Goal: Complete application form

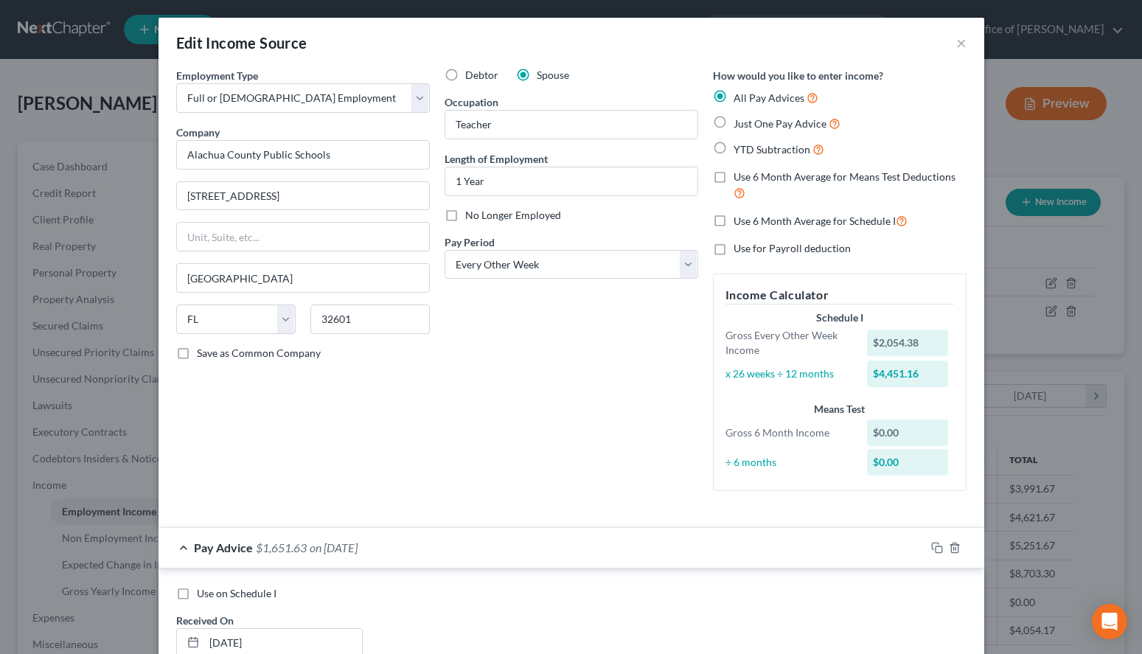
select select "0"
select select "9"
select select "2"
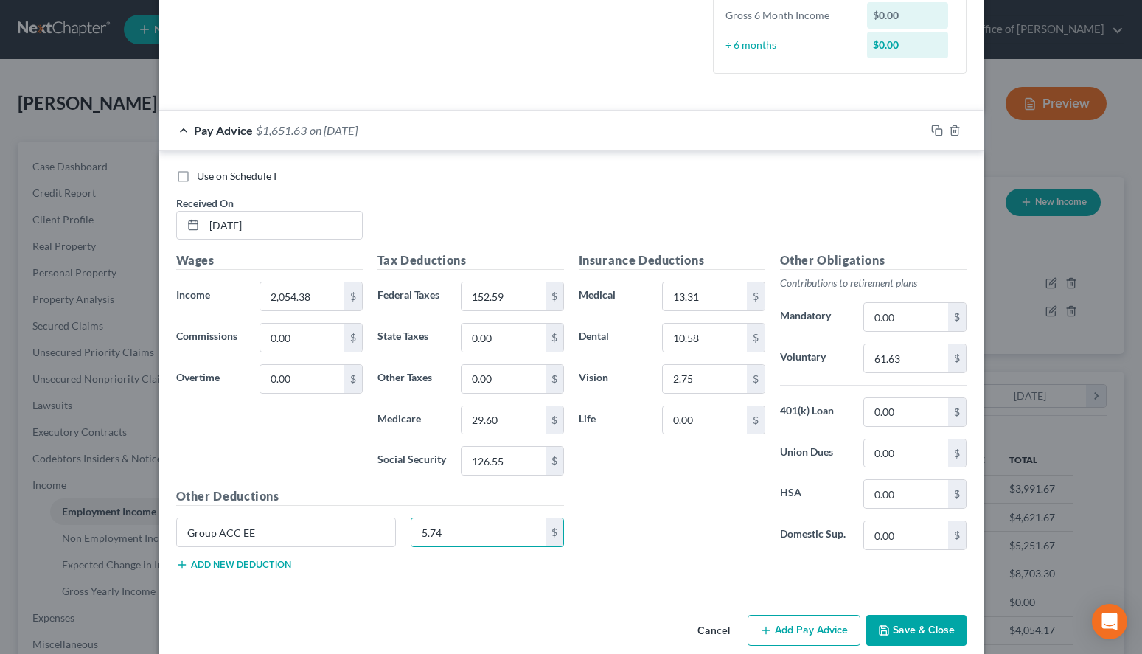
scroll to position [439, 0]
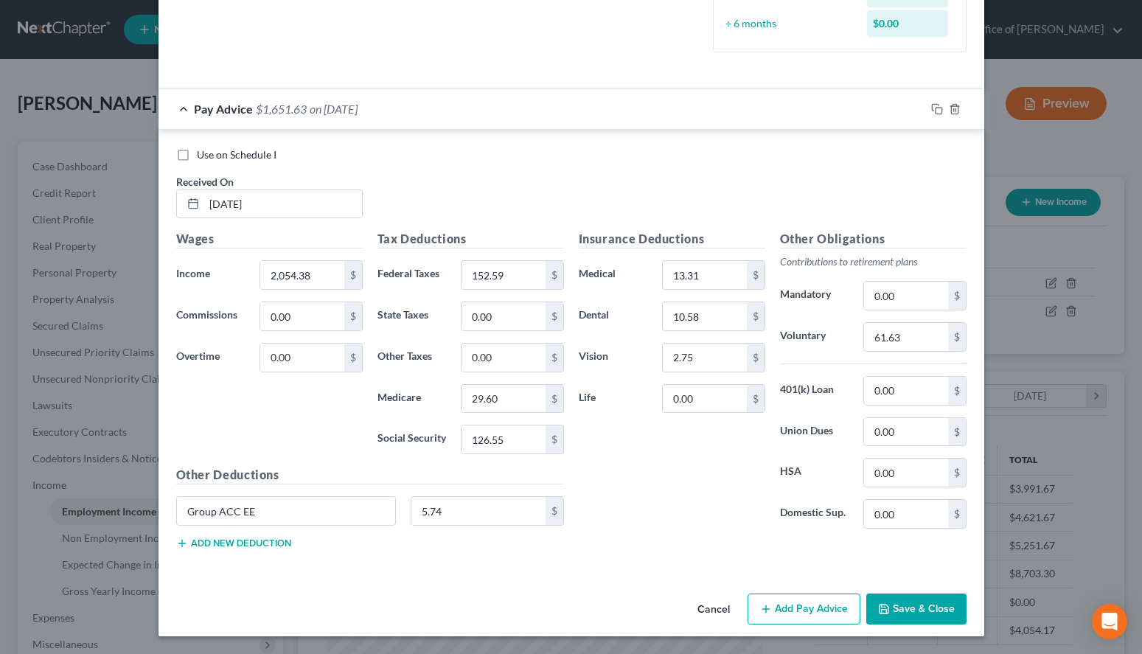
click at [726, 169] on div "Use on Schedule I Received On * [DATE]" at bounding box center [571, 189] width 805 height 83
click at [786, 603] on button "Add Pay Advice" at bounding box center [804, 609] width 113 height 31
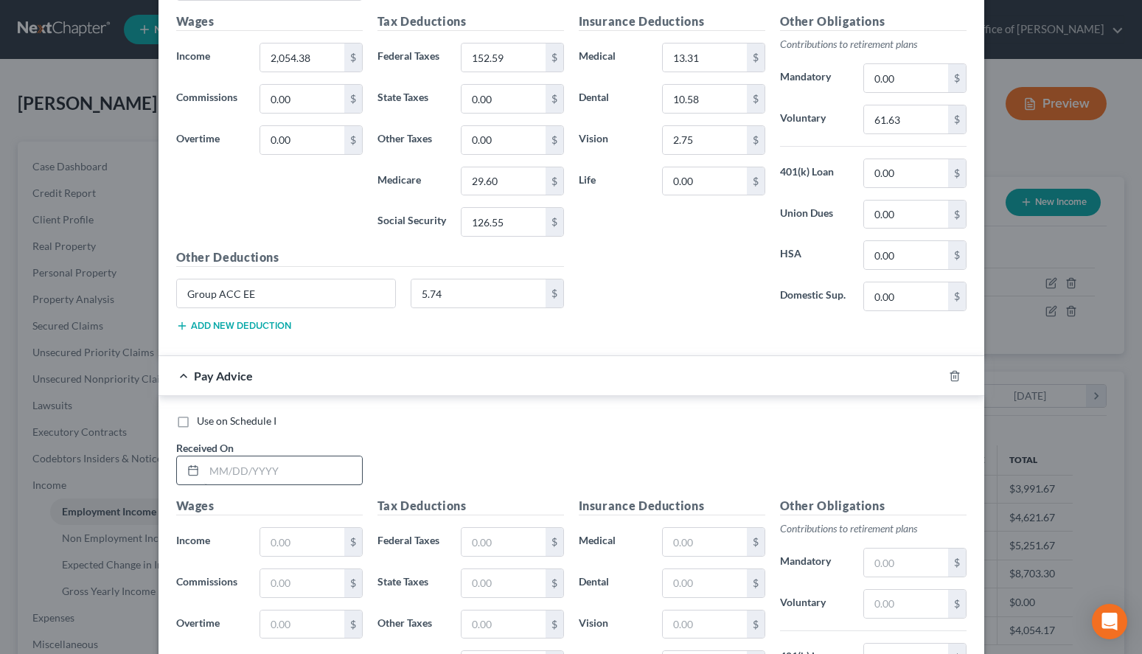
scroll to position [665, 0]
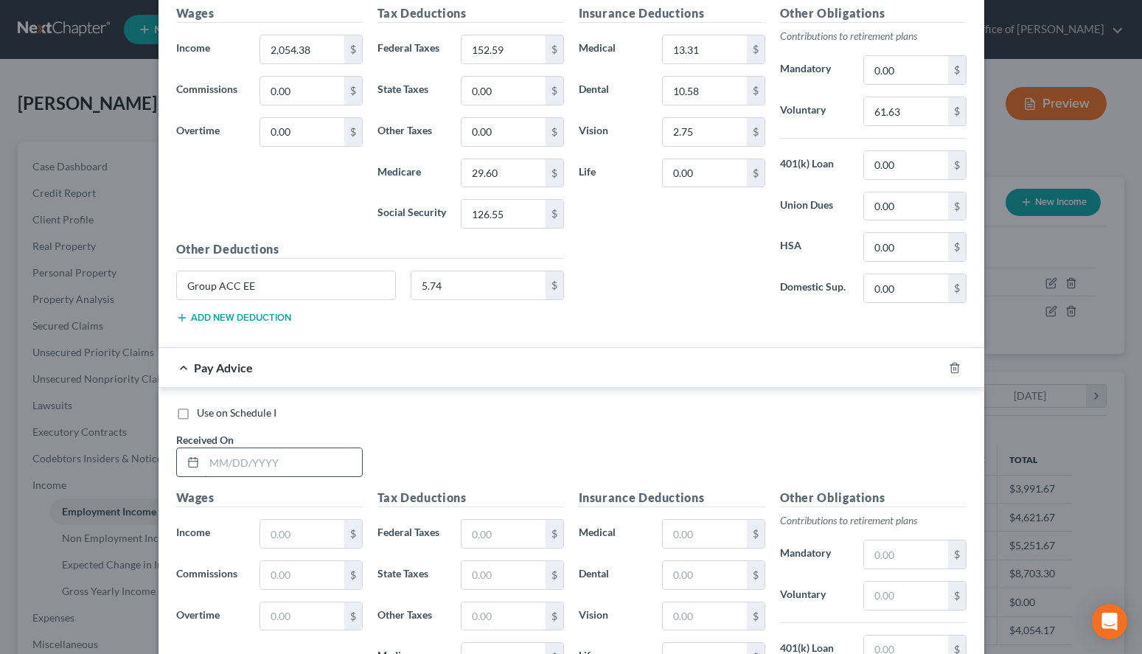
click at [291, 453] on input "text" at bounding box center [283, 462] width 158 height 28
click at [717, 459] on div "Use on Schedule I Received On *" at bounding box center [571, 447] width 805 height 83
click at [295, 465] on input "text" at bounding box center [283, 462] width 158 height 28
type input "[DATE]"
type input "2,054.38"
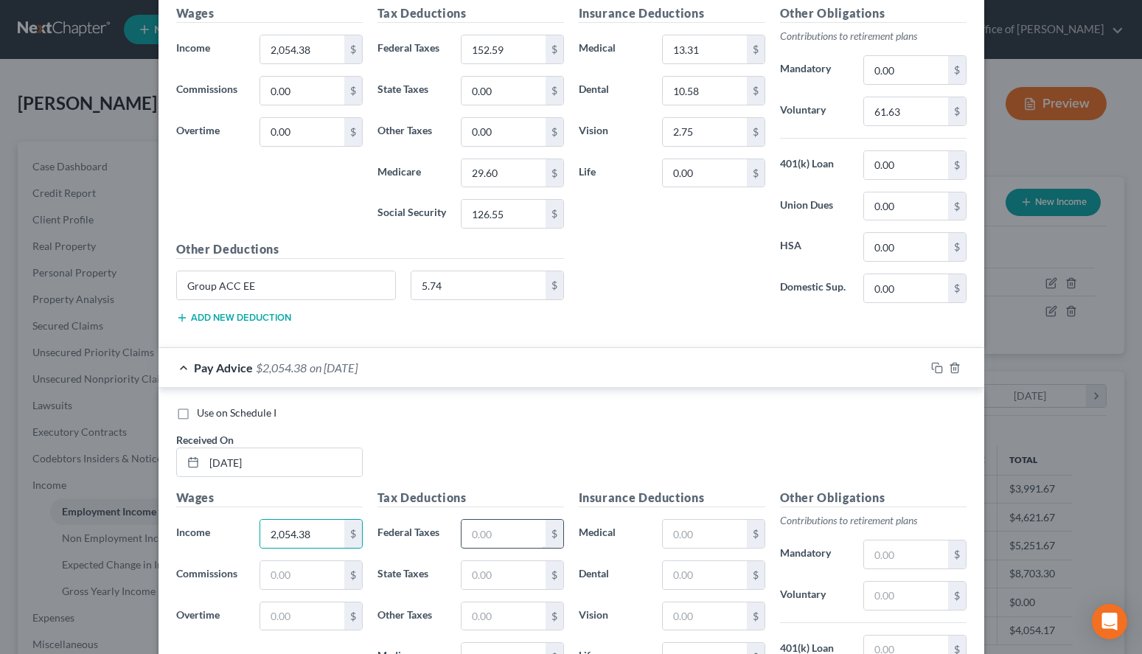
click at [538, 540] on input "text" at bounding box center [503, 534] width 83 height 28
click at [772, 407] on div "Use on Schedule I" at bounding box center [571, 413] width 791 height 15
click at [552, 530] on div "$" at bounding box center [555, 534] width 18 height 28
click at [532, 532] on input "text" at bounding box center [503, 534] width 83 height 28
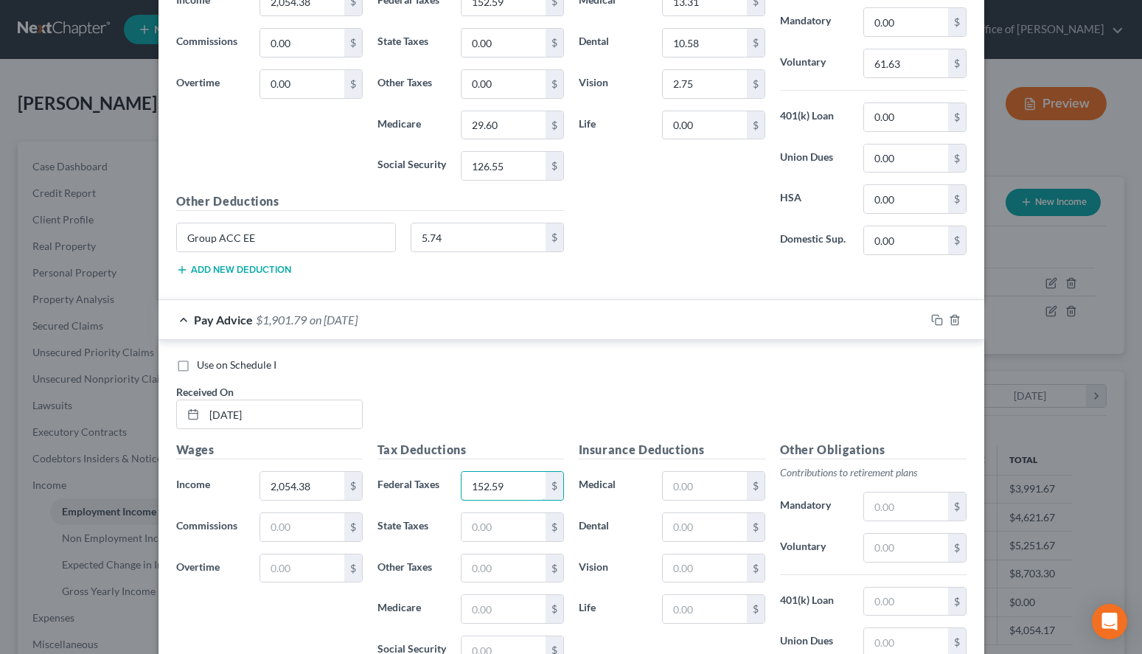
scroll to position [740, 0]
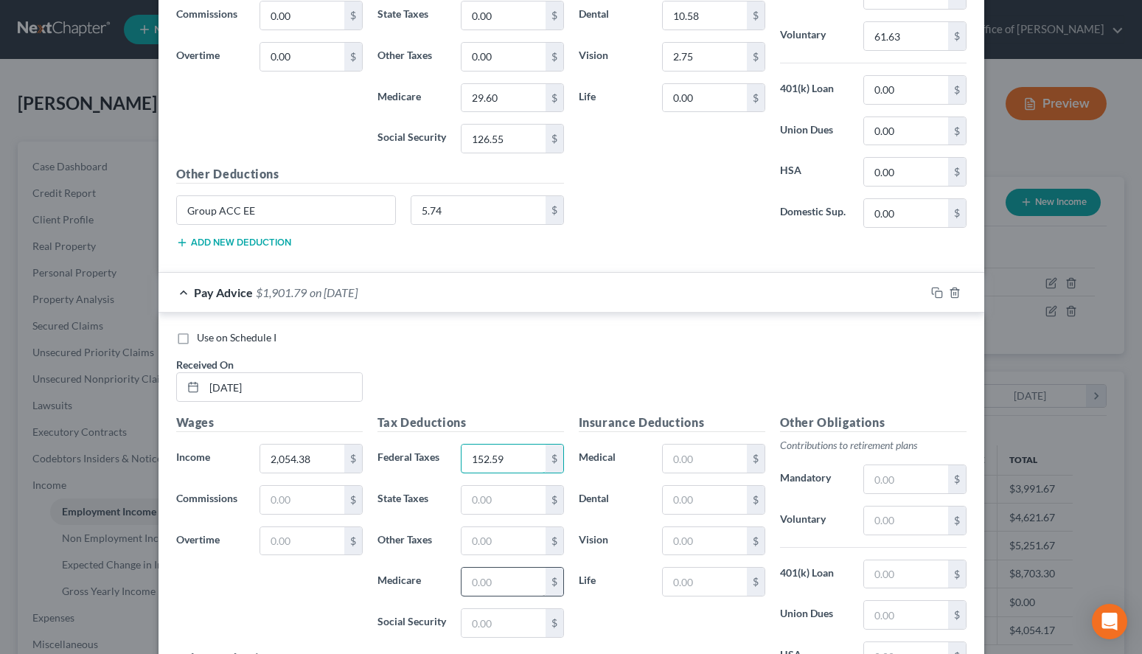
type input "152.59"
click at [519, 585] on input "text" at bounding box center [503, 582] width 83 height 28
type input "29.60"
click at [523, 633] on input "text" at bounding box center [503, 623] width 83 height 28
click at [785, 374] on div "Use on Schedule I Received On * [DATE]" at bounding box center [571, 371] width 805 height 83
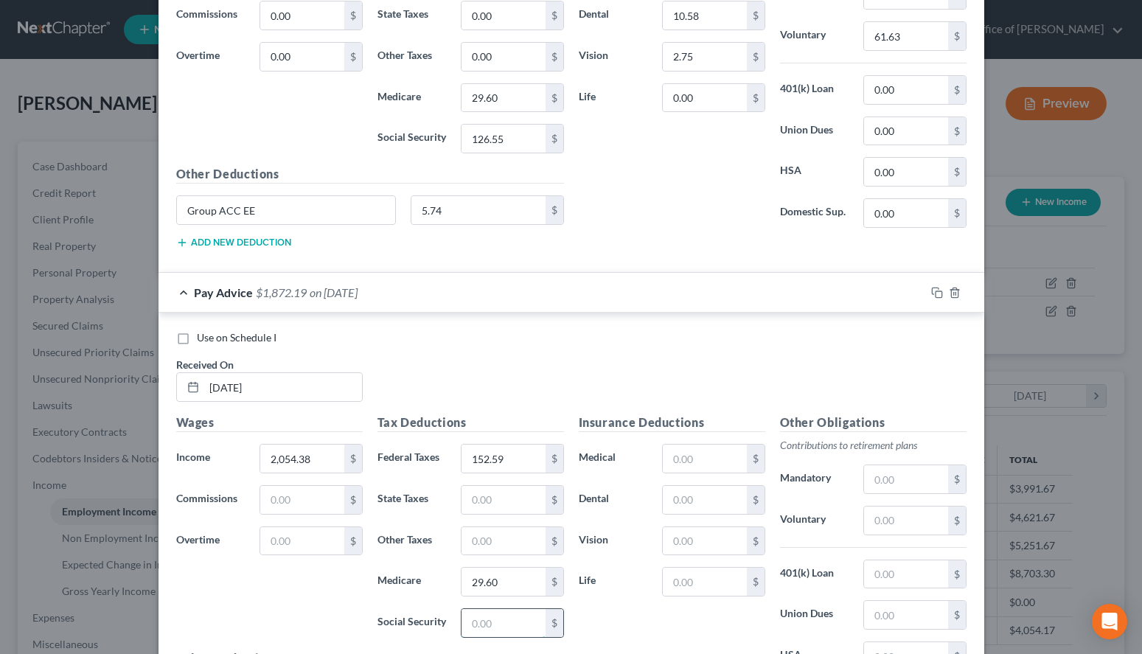
click at [485, 620] on input "text" at bounding box center [503, 623] width 83 height 28
click at [712, 350] on div "Use on Schedule I Received On * [DATE]" at bounding box center [571, 371] width 805 height 83
click at [476, 628] on input "text" at bounding box center [503, 623] width 83 height 28
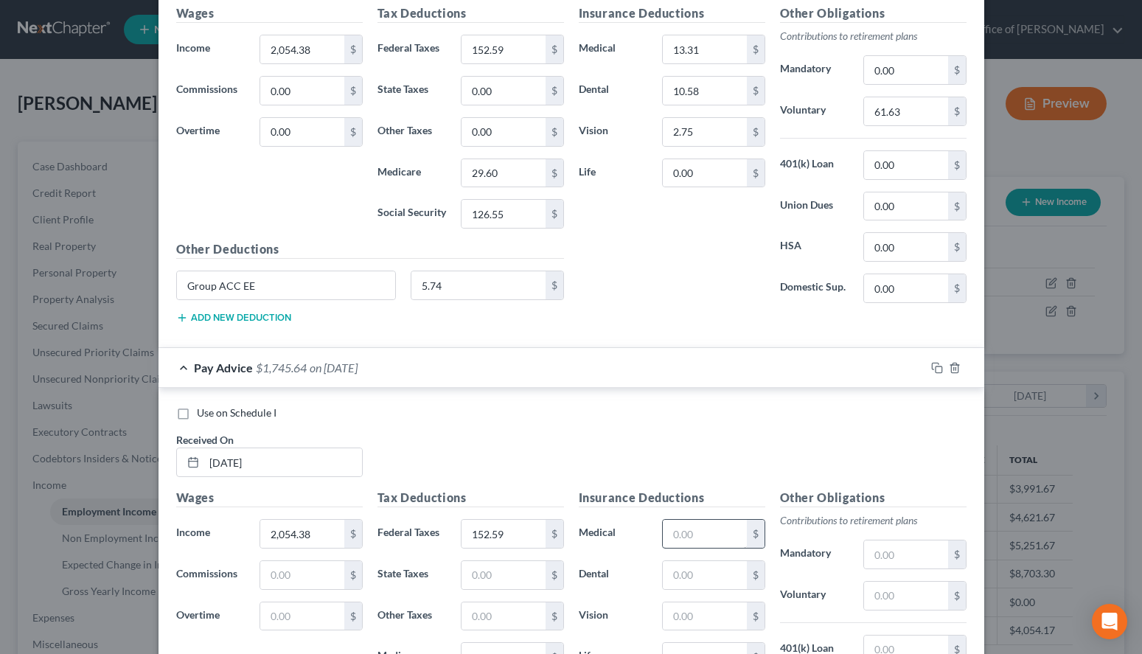
type input "126.55"
click at [687, 532] on input "text" at bounding box center [704, 534] width 83 height 28
type input "13.31"
drag, startPoint x: 317, startPoint y: 277, endPoint x: 148, endPoint y: 317, distance: 173.5
click at [177, 299] on input "Group ACC EE" at bounding box center [286, 285] width 219 height 28
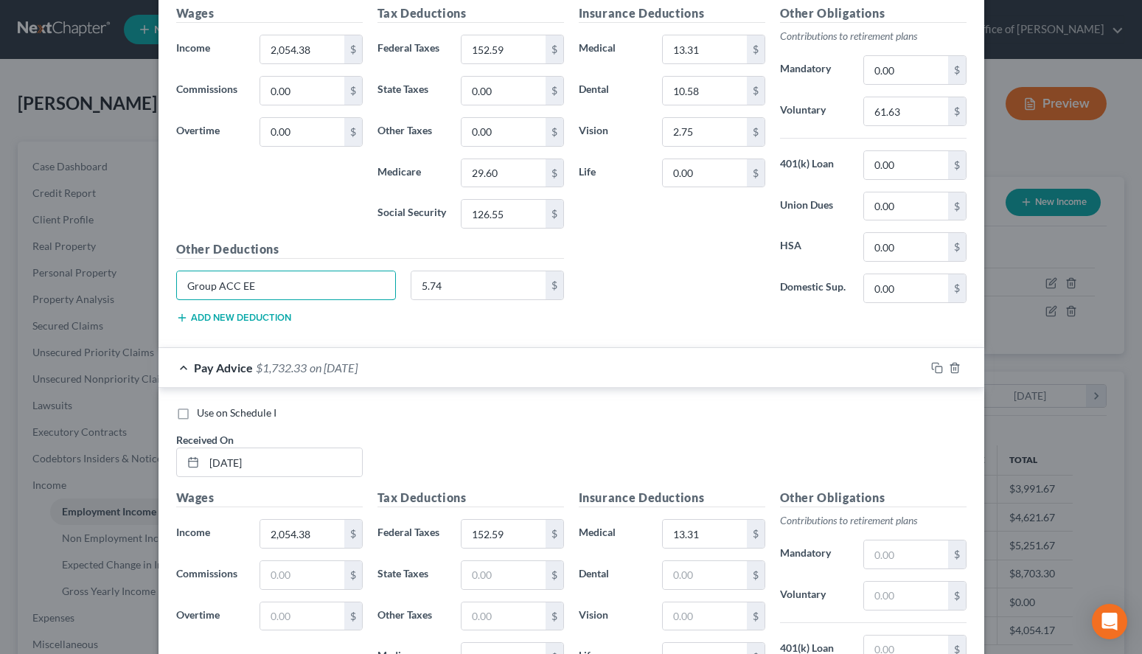
scroll to position [815, 0]
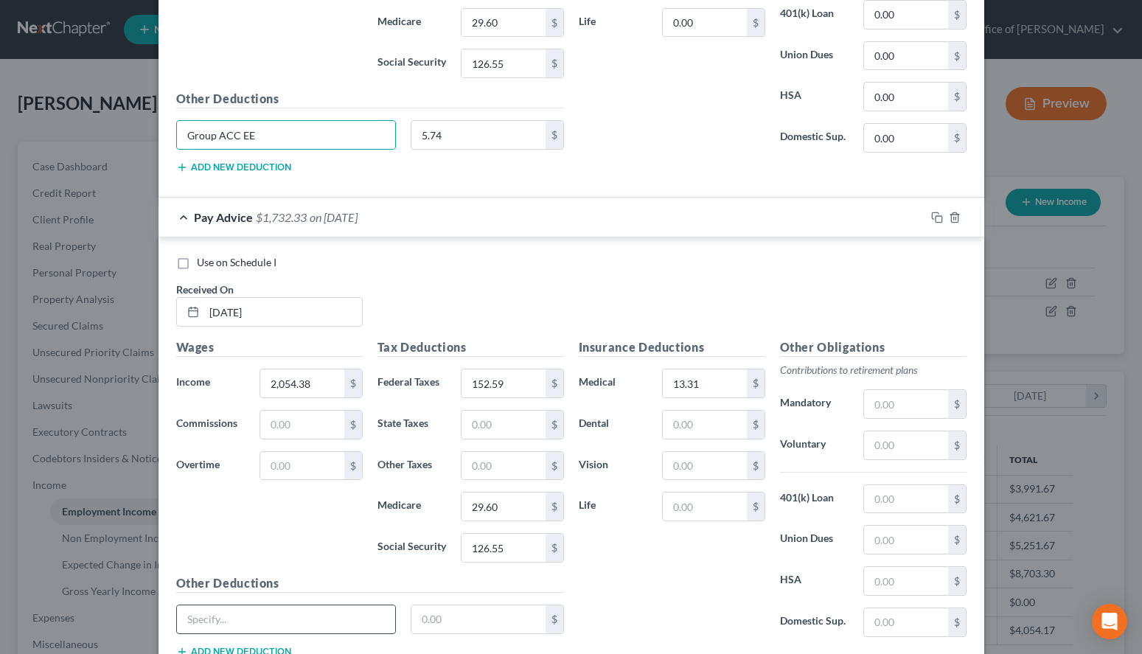
click at [303, 625] on input "text" at bounding box center [286, 620] width 219 height 28
paste input "Group ACC EE"
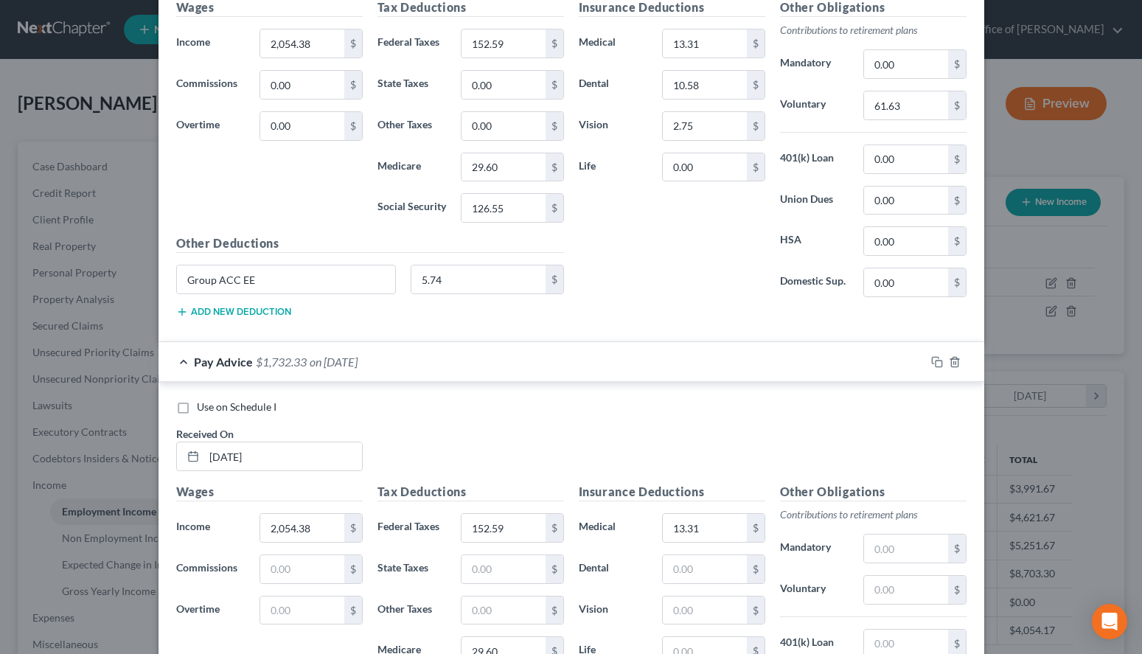
scroll to position [665, 0]
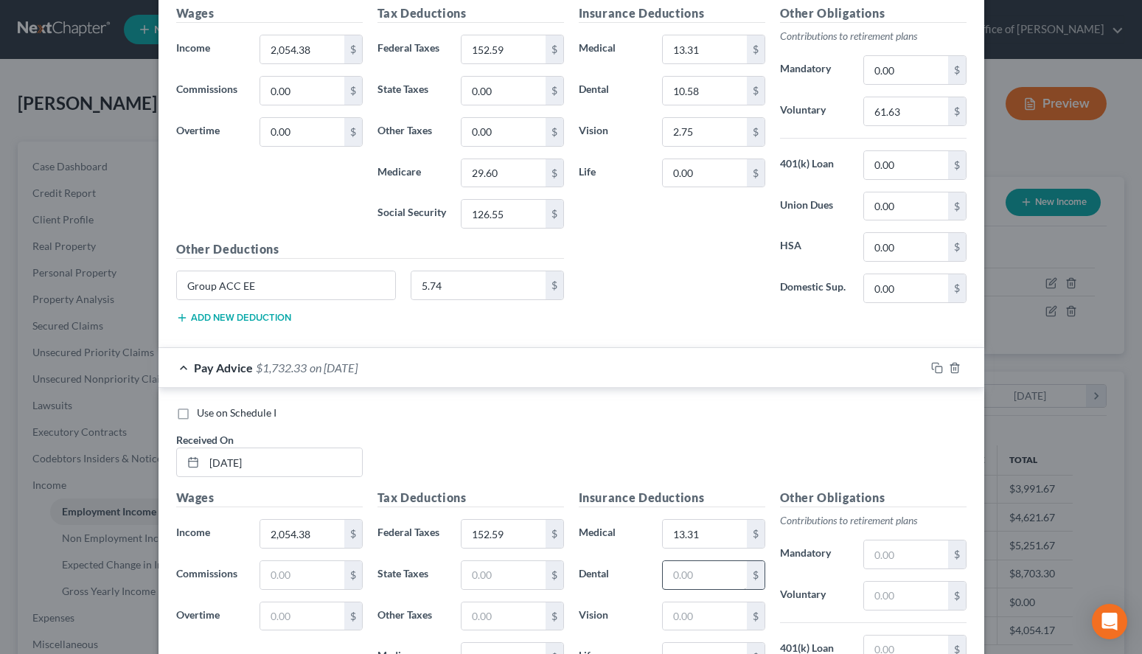
type input "Group ACC EE"
click at [701, 570] on input "text" at bounding box center [704, 575] width 83 height 28
type input "10.58"
type input "2.75"
click at [915, 587] on input "text" at bounding box center [905, 596] width 83 height 28
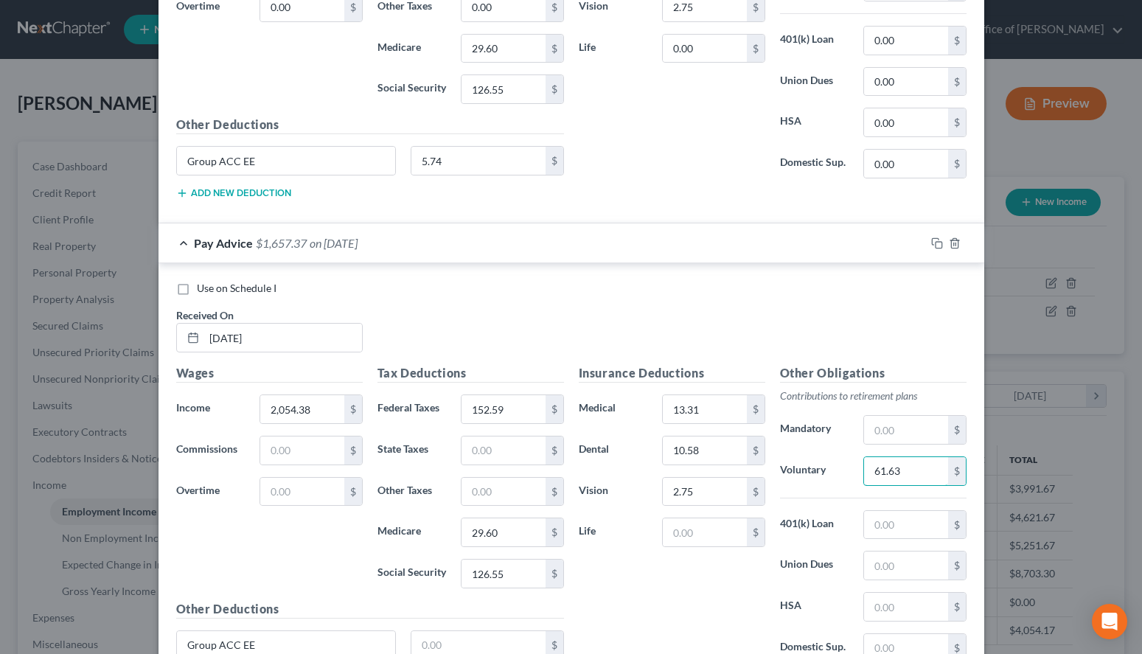
scroll to position [815, 0]
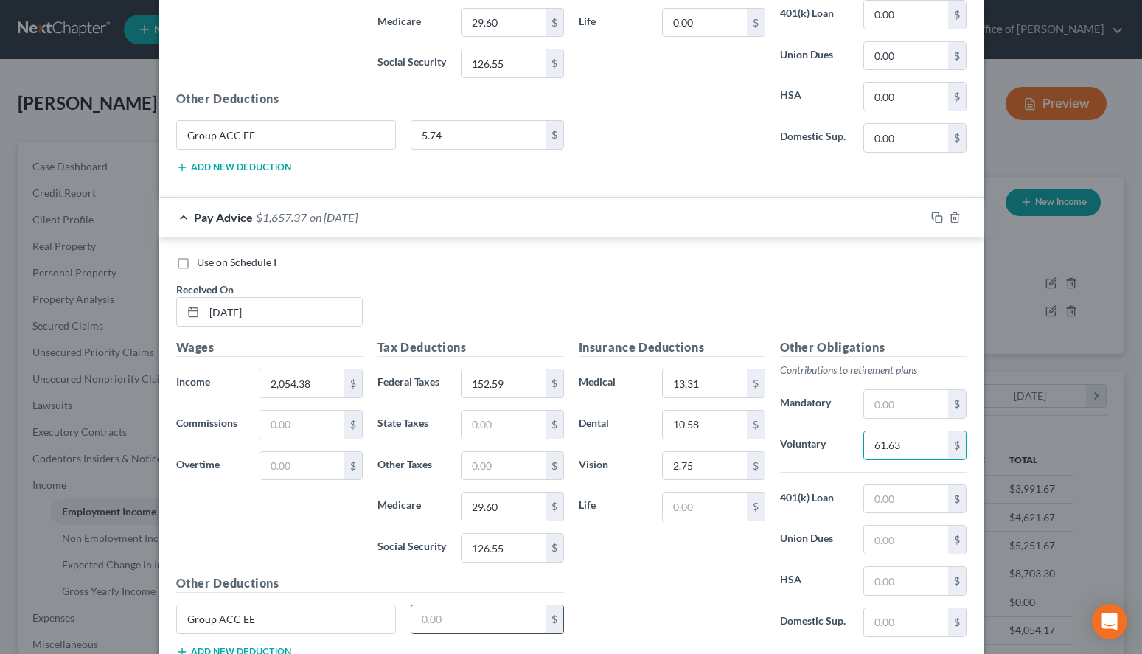
type input "61.63"
click at [457, 623] on input "text" at bounding box center [479, 620] width 134 height 28
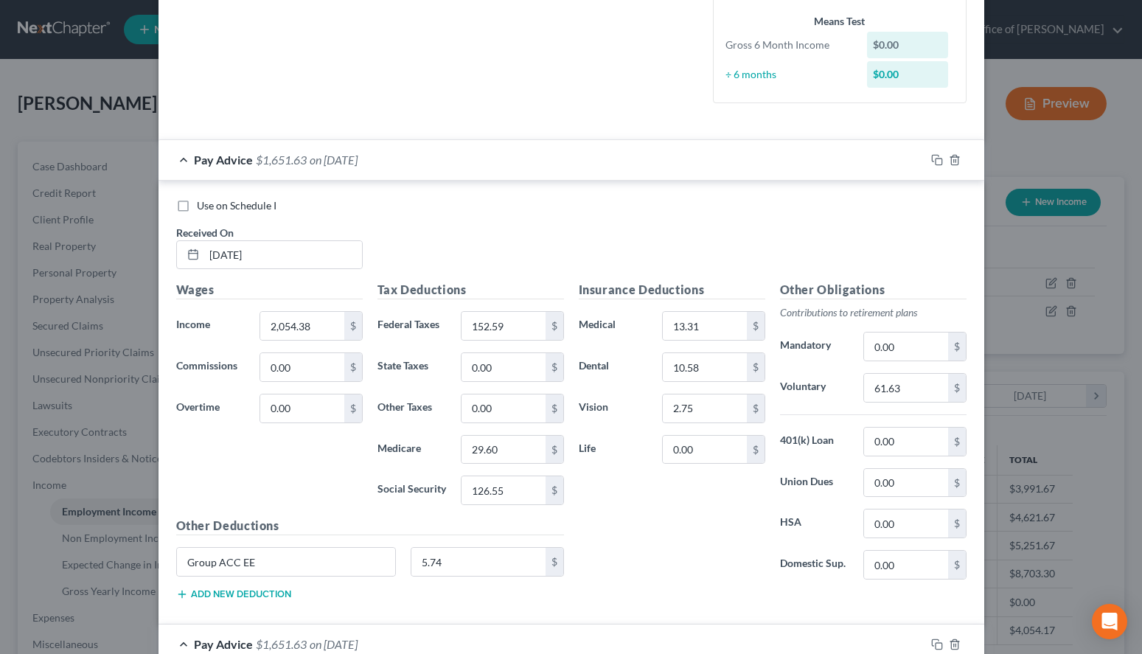
scroll to position [364, 0]
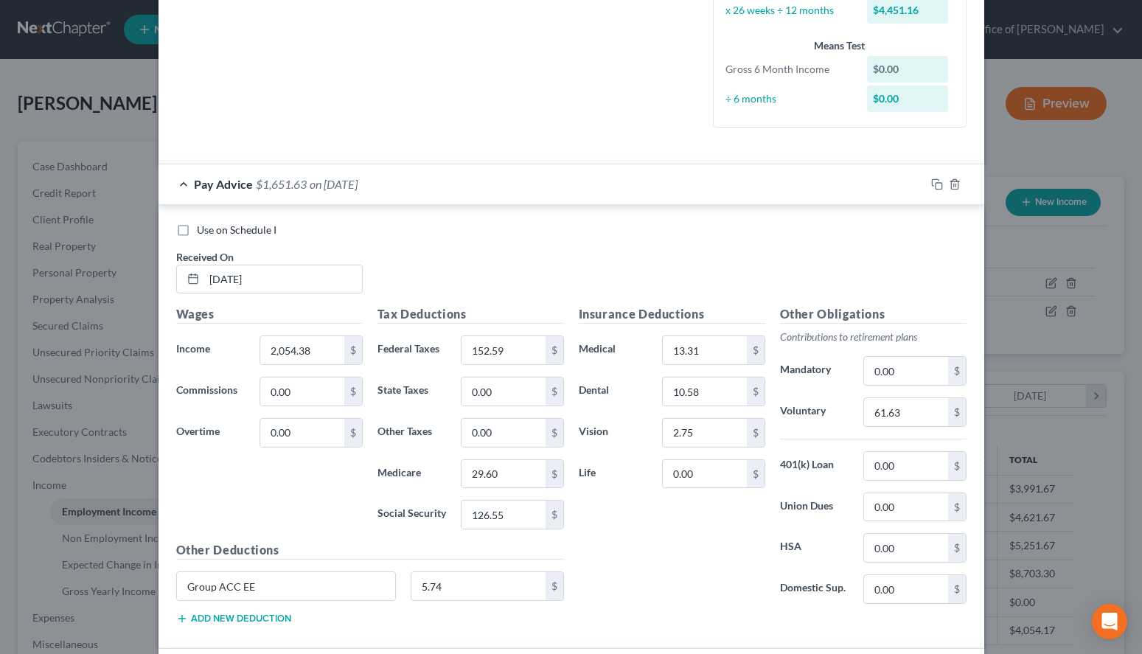
type input "5.74"
click at [635, 192] on div "Pay Advice $1,651.63 on [DATE]" at bounding box center [542, 183] width 767 height 39
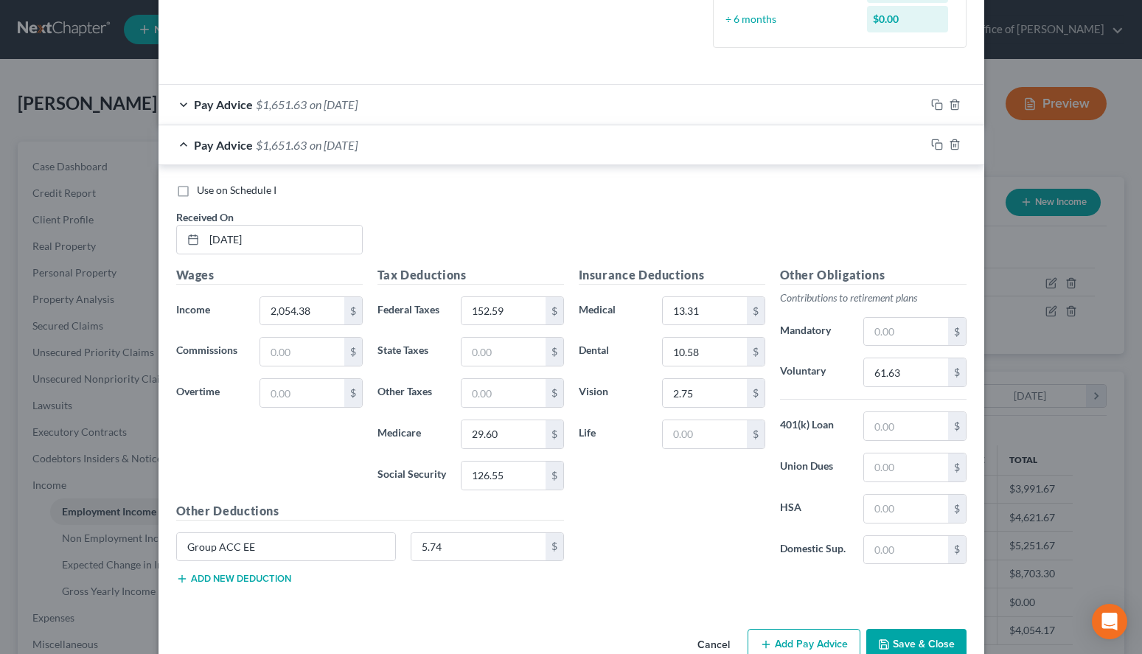
scroll to position [479, 0]
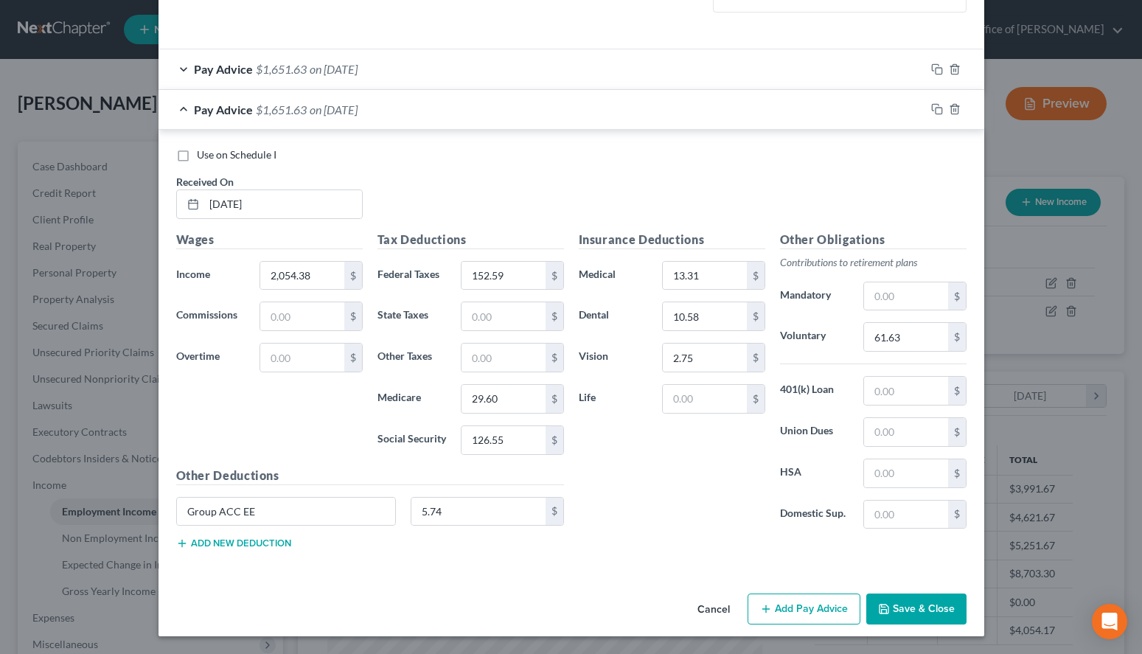
click at [799, 604] on button "Add Pay Advice" at bounding box center [804, 609] width 113 height 31
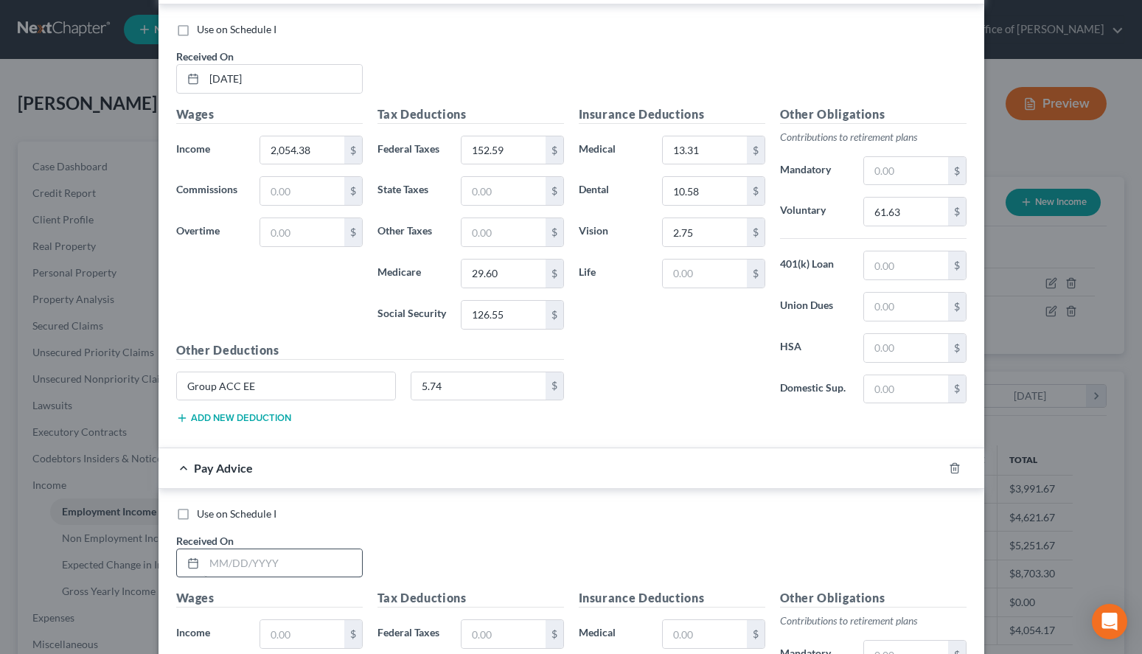
scroll to position [629, 0]
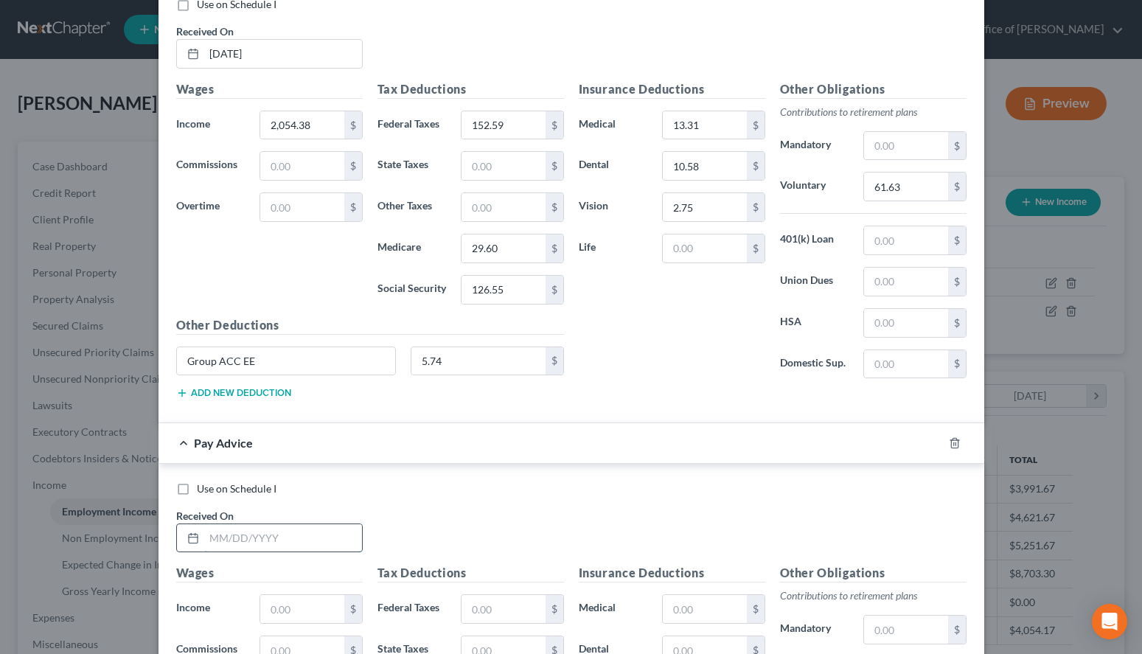
click at [331, 546] on input "text" at bounding box center [283, 538] width 158 height 28
click at [724, 518] on div "Use on Schedule I Received On *" at bounding box center [571, 523] width 805 height 83
click at [249, 531] on input "text" at bounding box center [283, 538] width 158 height 28
type input "[DATE]"
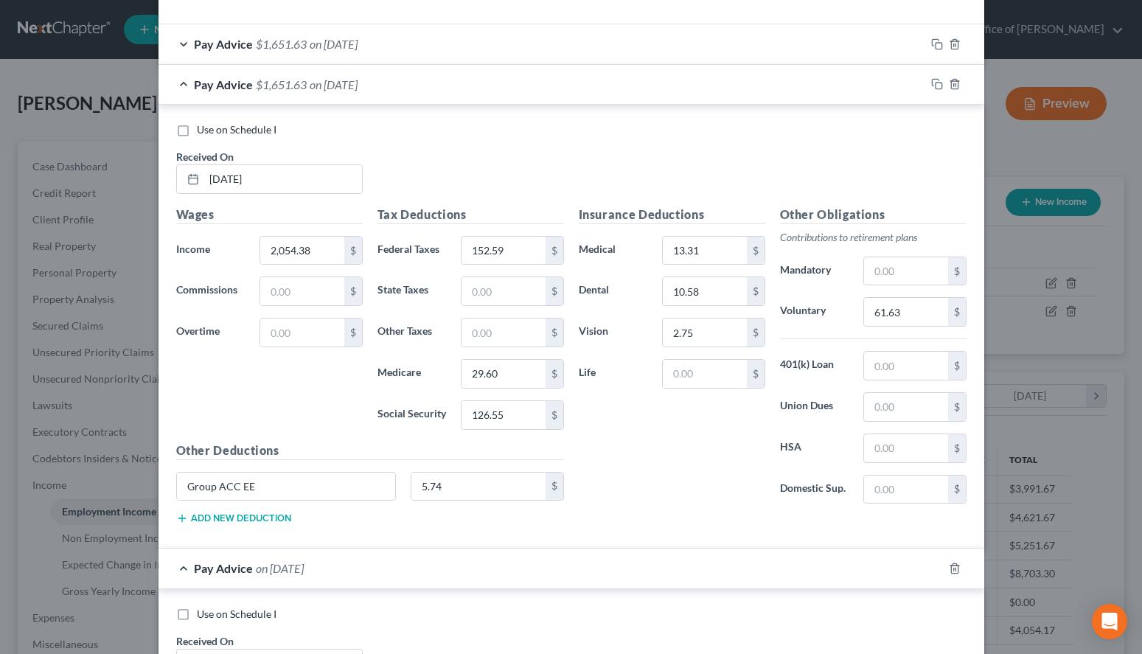
scroll to position [479, 0]
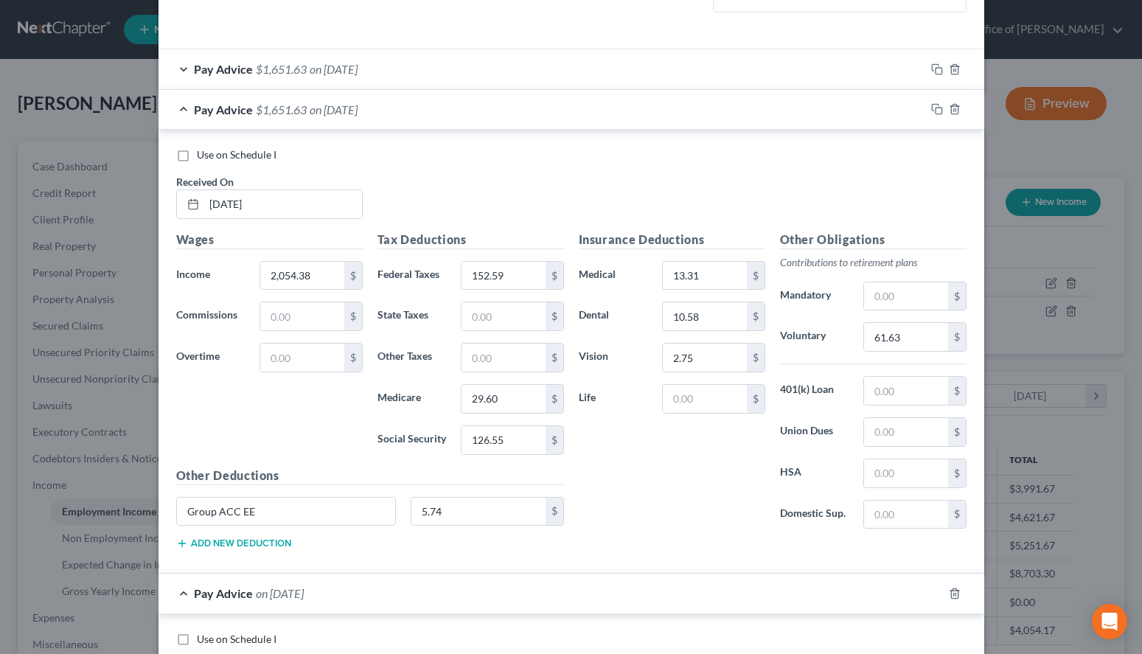
click at [508, 63] on div "Pay Advice $1,651.63 on [DATE]" at bounding box center [542, 68] width 767 height 39
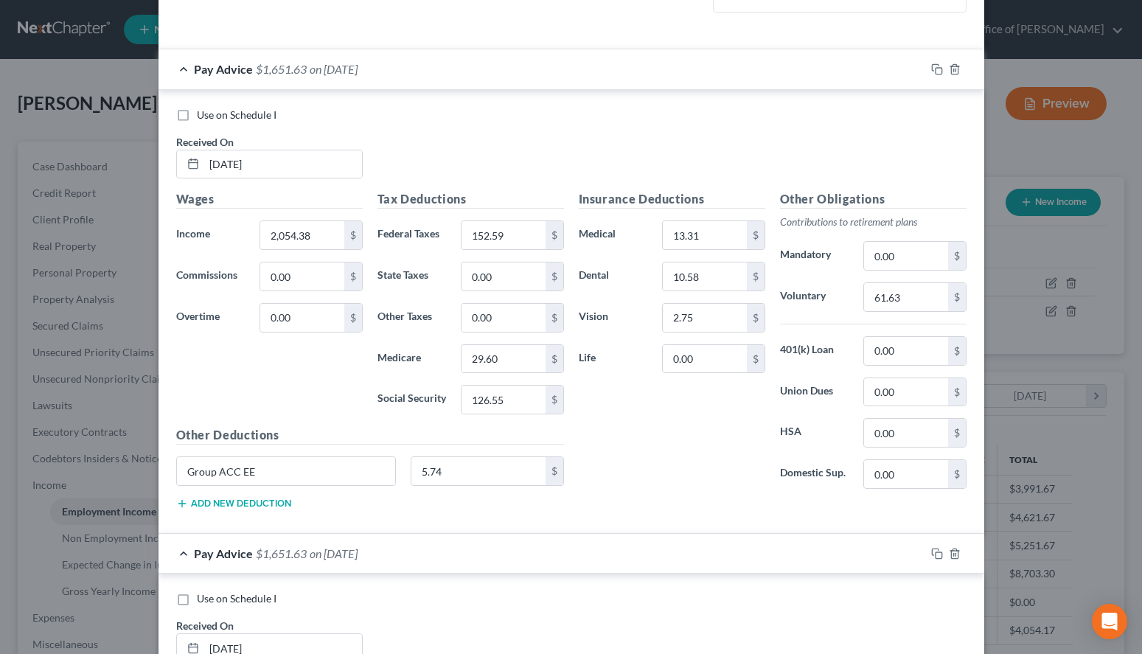
click at [508, 66] on div "Pay Advice $1,651.63 on [DATE]" at bounding box center [542, 68] width 767 height 39
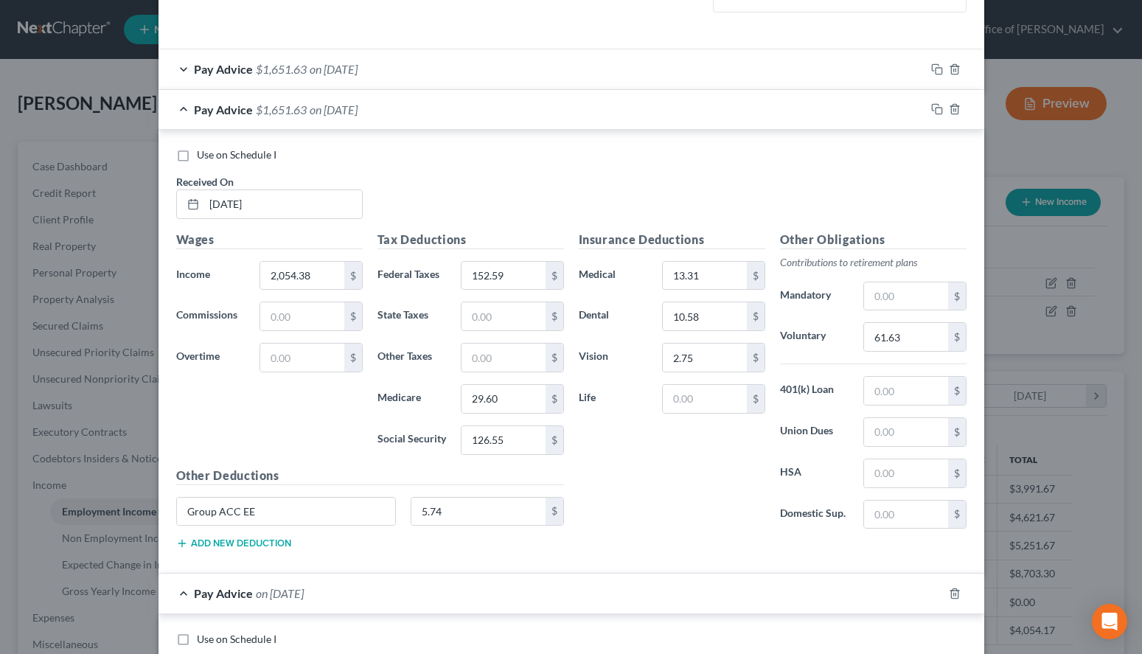
click at [813, 183] on div "Use on Schedule I Received On * [DATE]" at bounding box center [571, 189] width 805 height 83
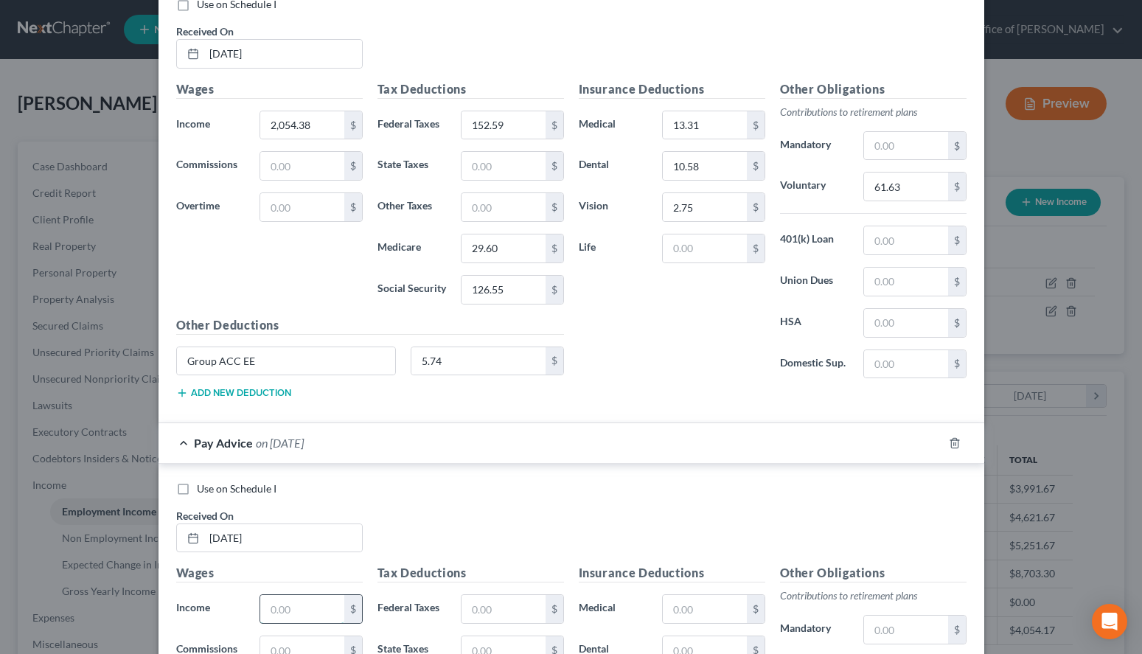
click at [305, 604] on input "text" at bounding box center [301, 609] width 83 height 28
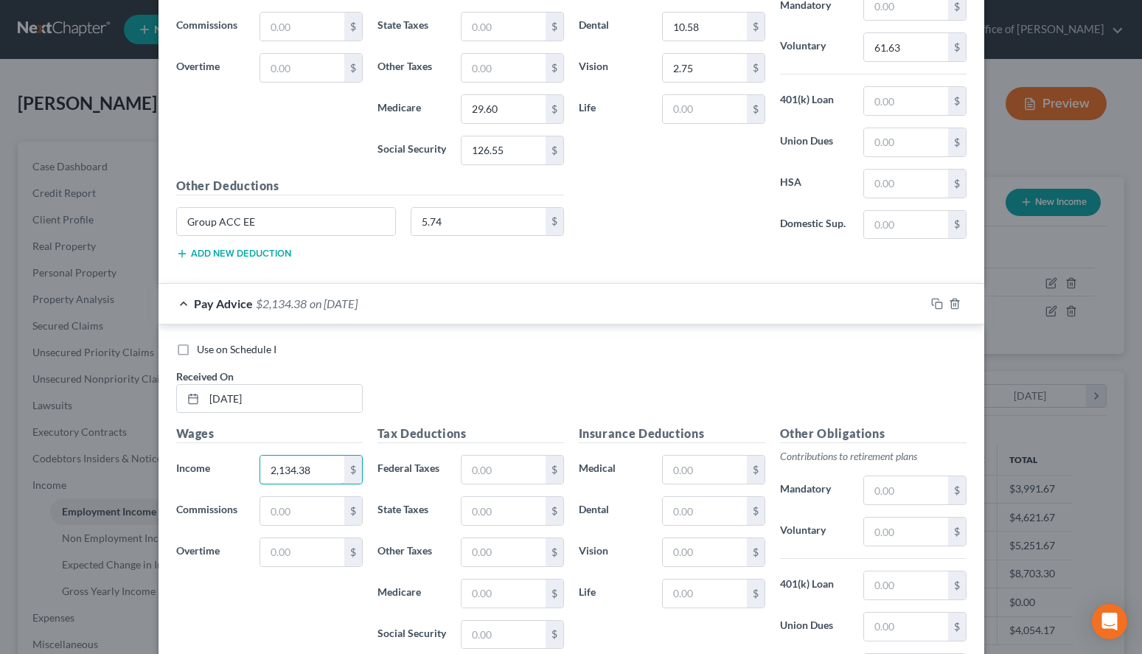
scroll to position [780, 0]
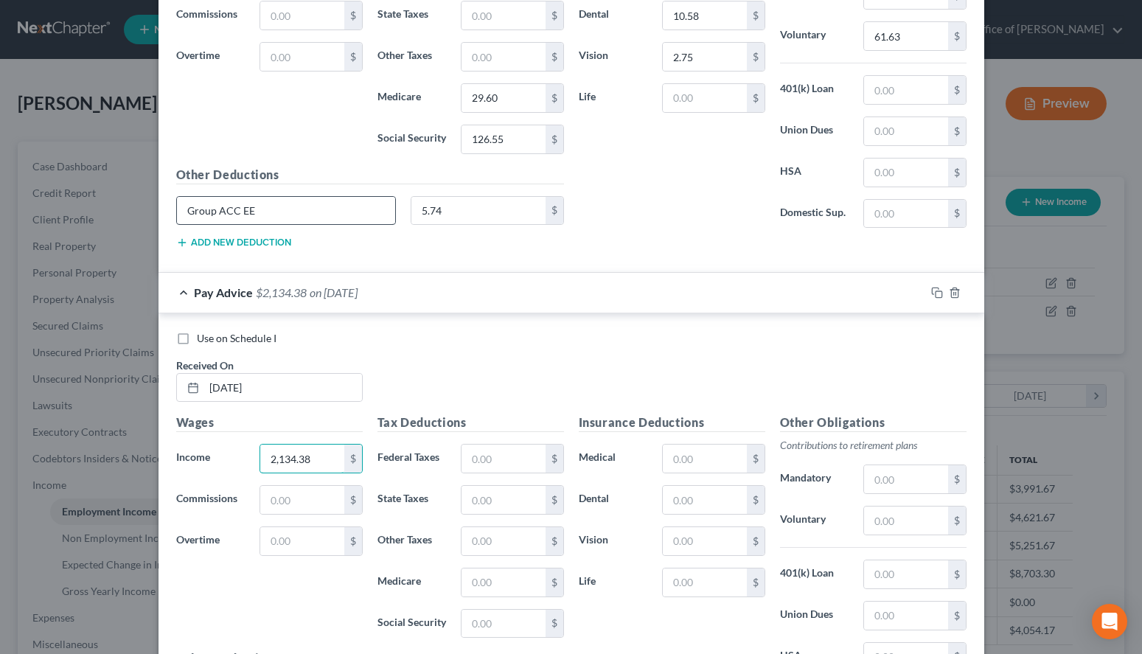
type input "2,134.38"
drag, startPoint x: 327, startPoint y: 211, endPoint x: 115, endPoint y: 211, distance: 212.4
click at [177, 211] on input "Group ACC EE" at bounding box center [286, 211] width 219 height 28
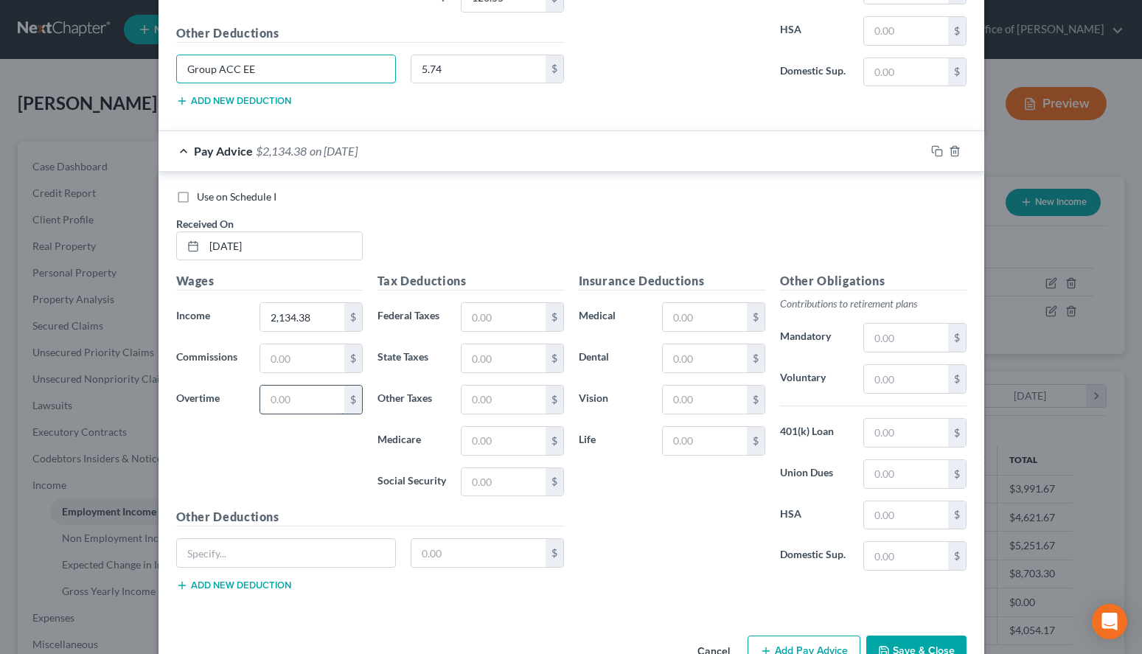
scroll to position [930, 0]
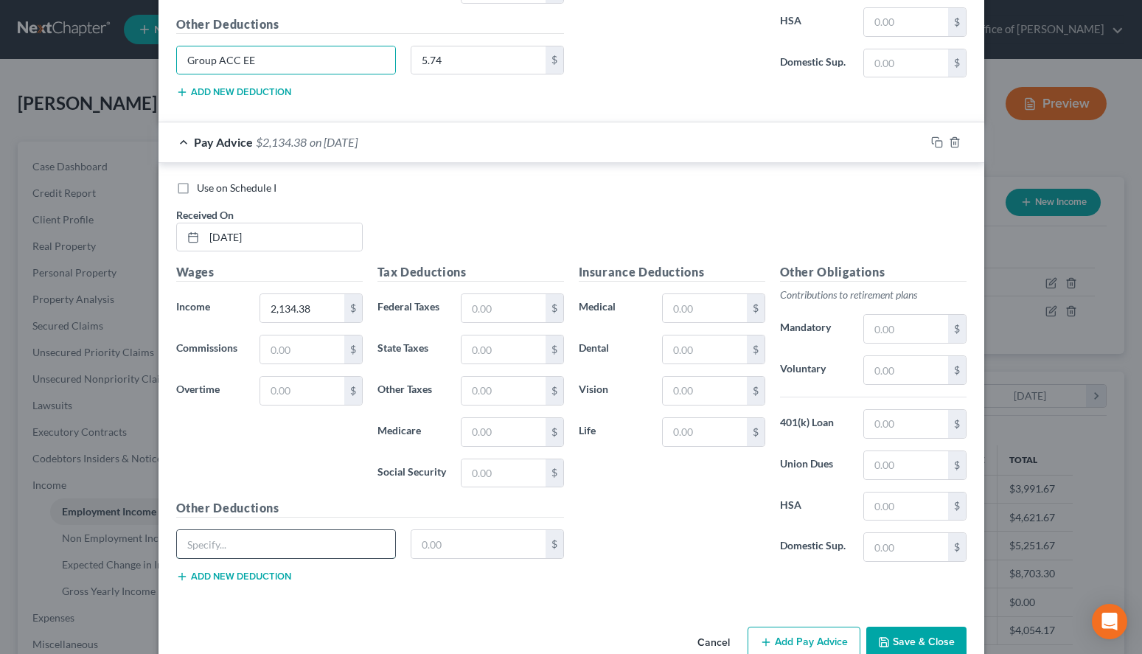
click at [341, 551] on input "text" at bounding box center [286, 544] width 219 height 28
paste input "Group ACC EE"
type input "Group ACC EE"
click at [516, 308] on input "text" at bounding box center [503, 308] width 83 height 28
click at [759, 270] on h5 "Insurance Deductions" at bounding box center [672, 272] width 187 height 18
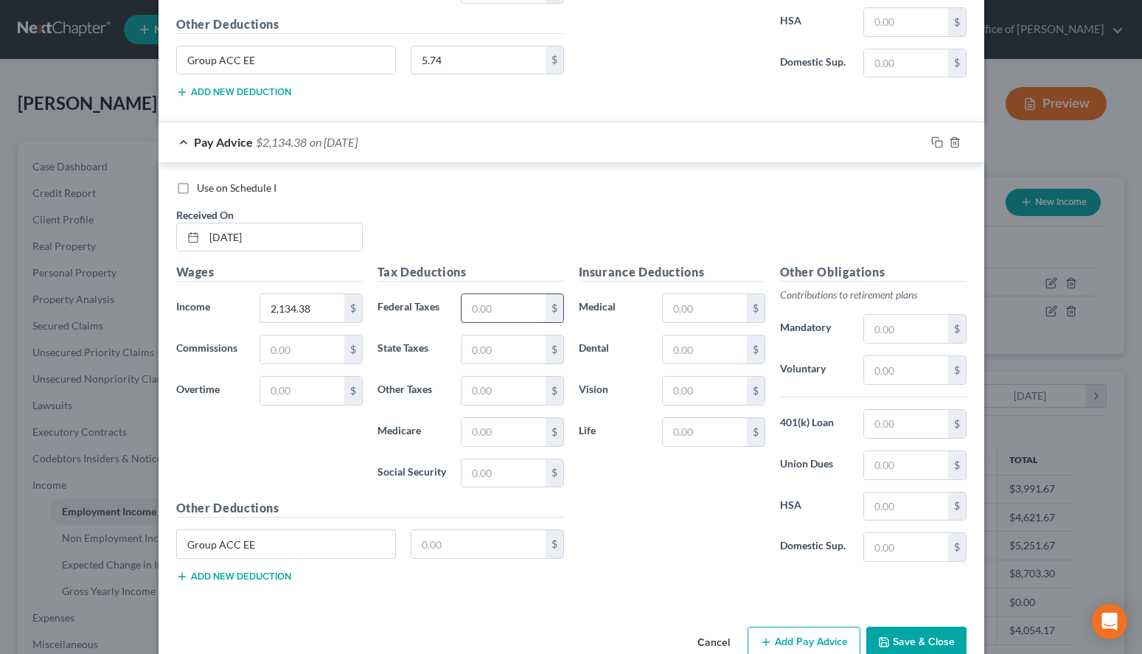
click at [530, 308] on input "text" at bounding box center [503, 308] width 83 height 28
type input "162.19"
click at [507, 426] on input "text" at bounding box center [503, 432] width 83 height 28
type input "30.76"
click at [501, 485] on input "text" at bounding box center [503, 473] width 83 height 28
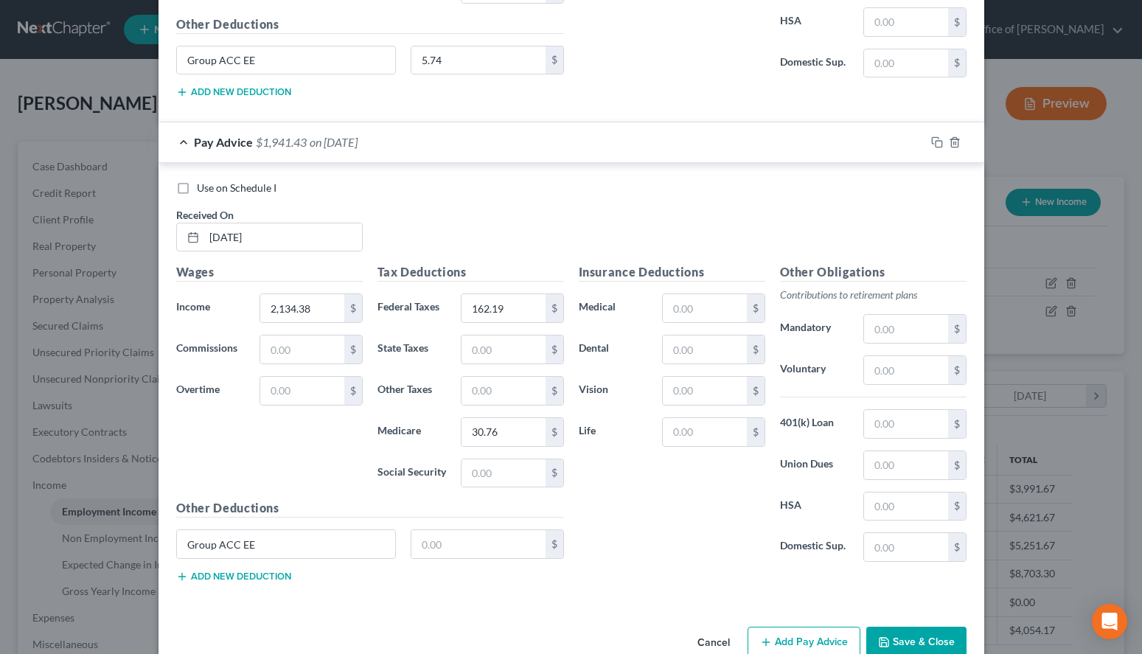
click at [761, 489] on div "Insurance Deductions Medical $ Dental $ Vision $ Life $" at bounding box center [672, 418] width 201 height 310
click at [468, 478] on input "text" at bounding box center [503, 473] width 83 height 28
type input "162.19"
click at [743, 310] on input "text" at bounding box center [704, 308] width 83 height 28
type input "13.31"
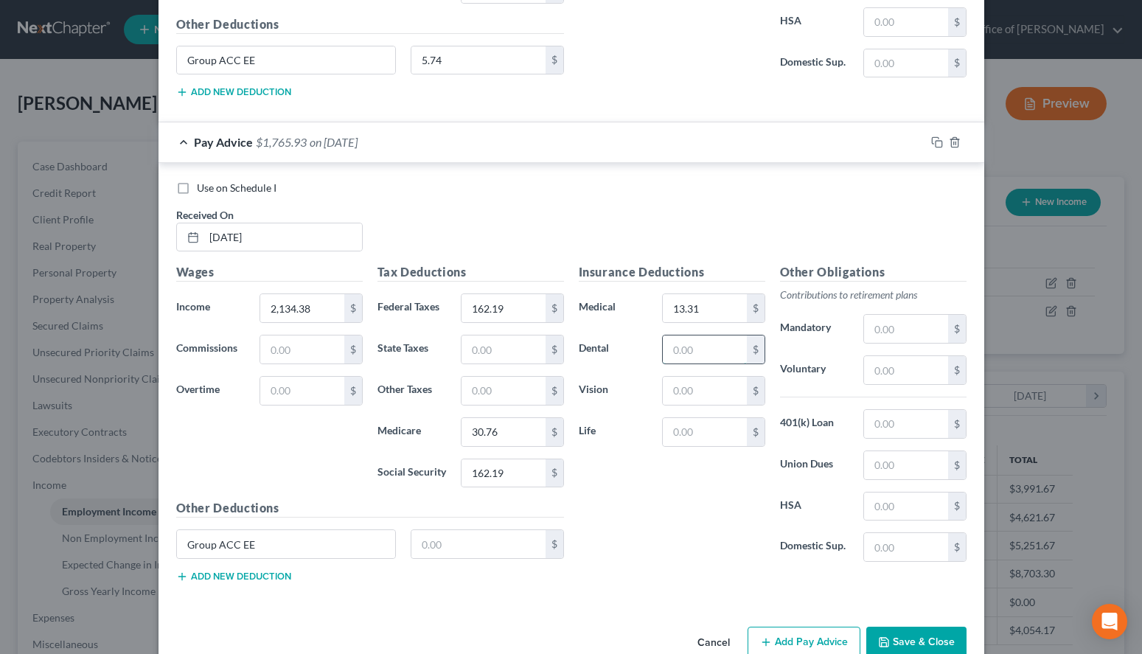
click at [717, 360] on input "text" at bounding box center [704, 350] width 83 height 28
type input "10.58"
click at [717, 386] on input "text" at bounding box center [704, 391] width 83 height 28
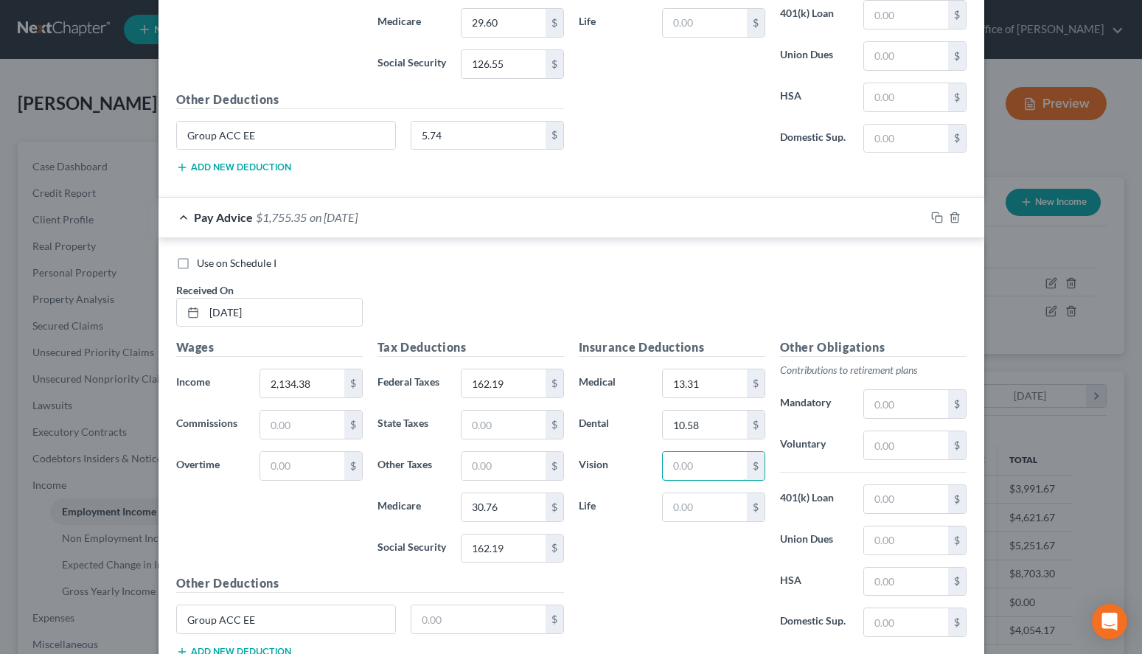
scroll to position [780, 0]
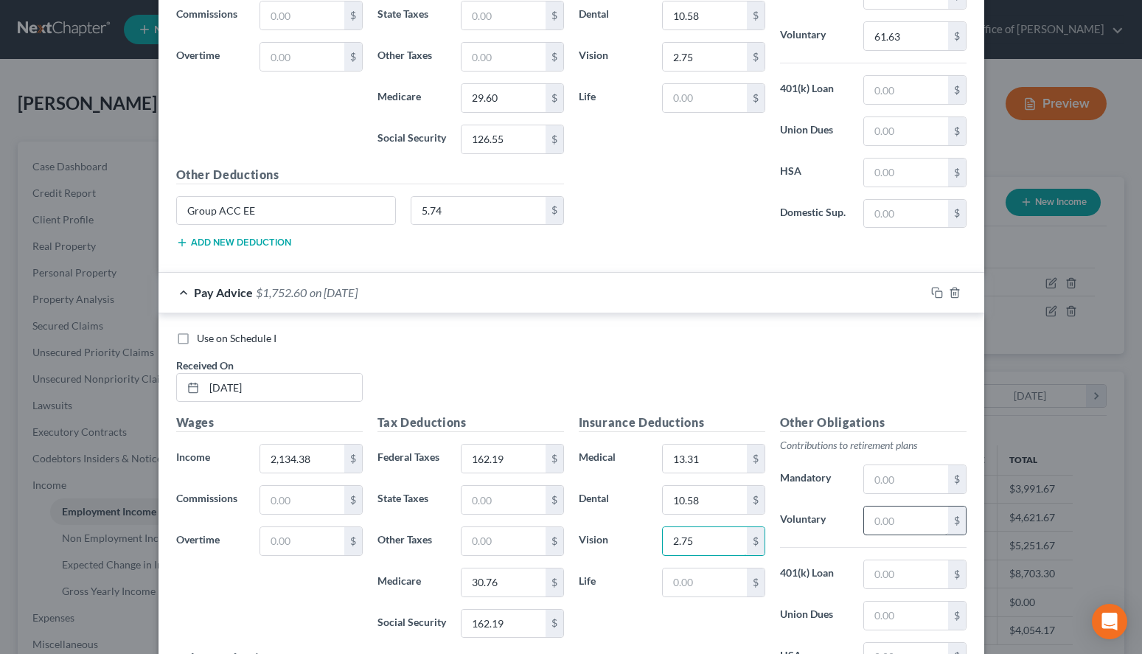
type input "2.75"
click at [895, 524] on input "text" at bounding box center [905, 521] width 83 height 28
click at [901, 519] on input "text" at bounding box center [905, 521] width 83 height 28
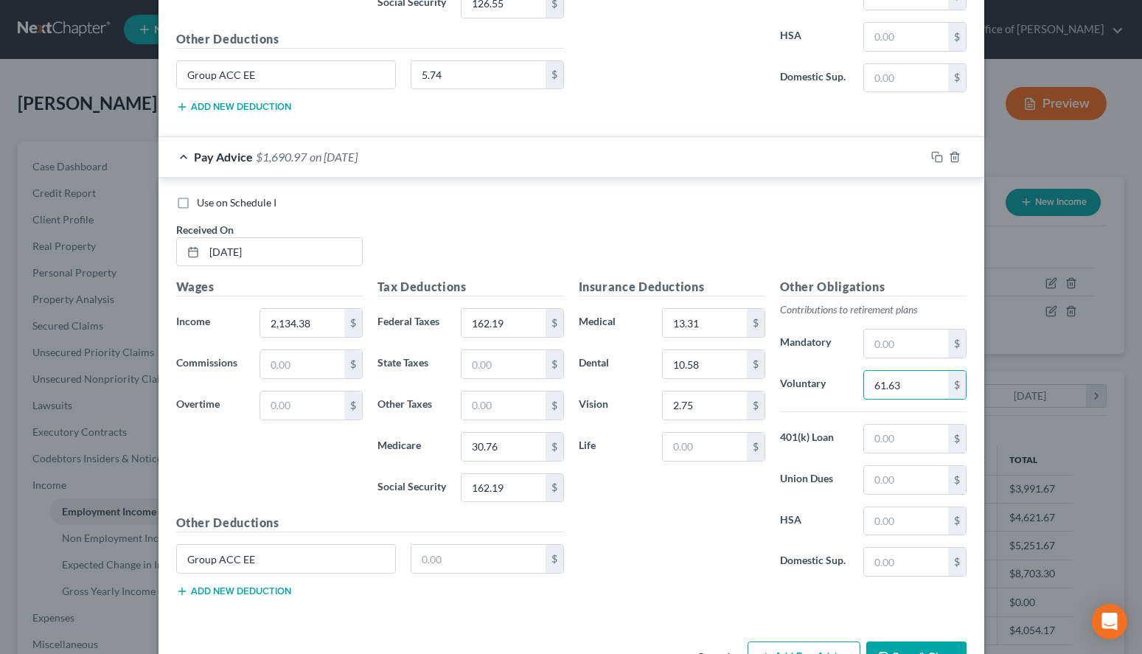
scroll to position [930, 0]
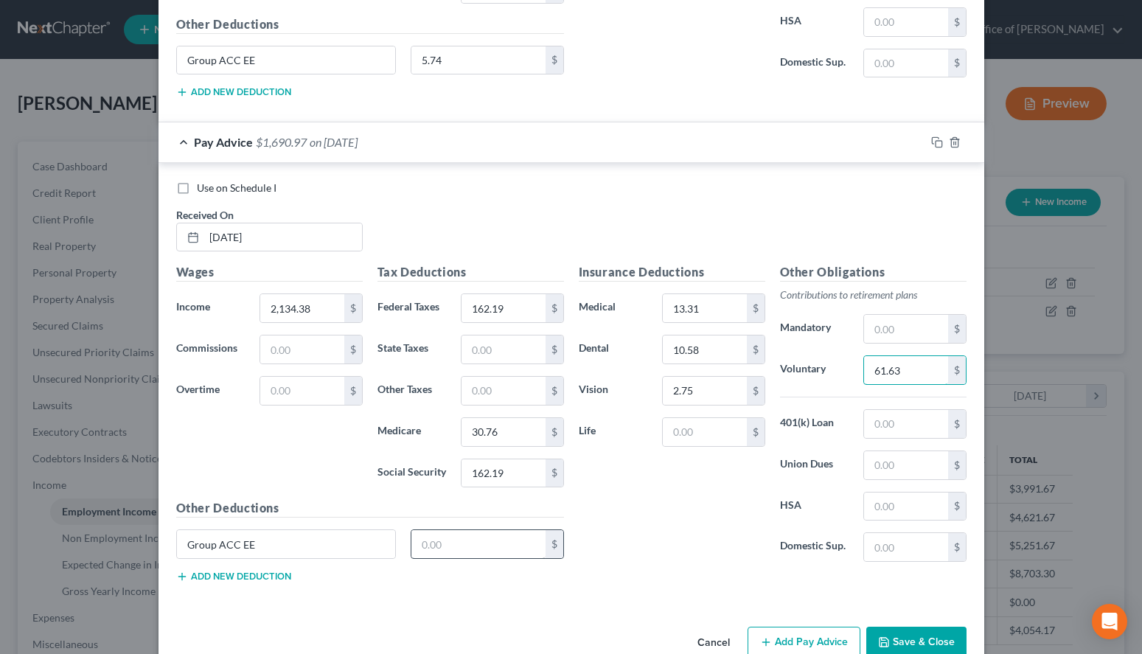
type input "61.63"
click at [450, 552] on input "text" at bounding box center [479, 544] width 134 height 28
click at [752, 237] on div "Use on Schedule I Received On * [DATE]" at bounding box center [571, 222] width 805 height 83
click at [463, 550] on input "text" at bounding box center [479, 544] width 134 height 28
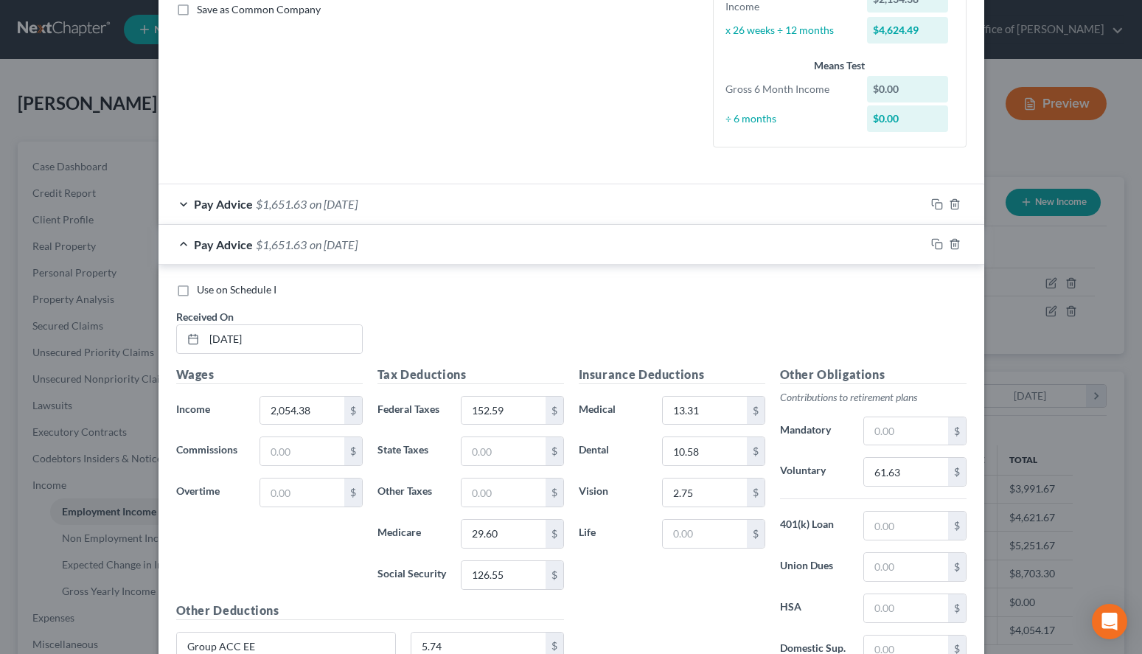
scroll to position [328, 0]
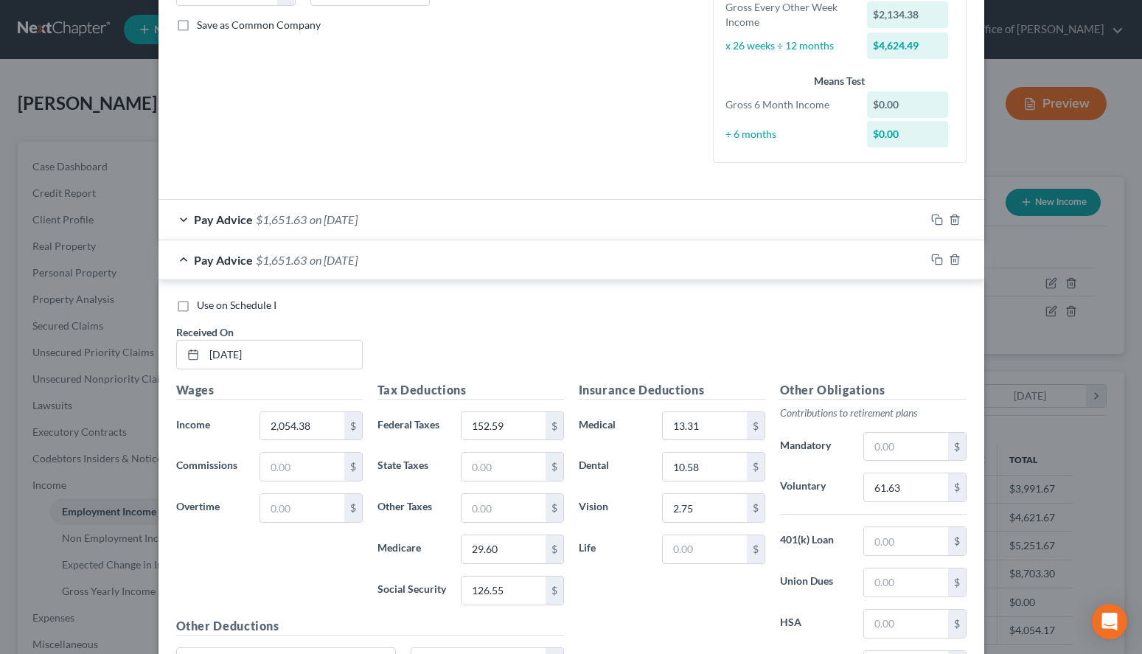
type input "5.74"
click at [468, 266] on div "Pay Advice $1,651.63 on [DATE]" at bounding box center [542, 259] width 767 height 39
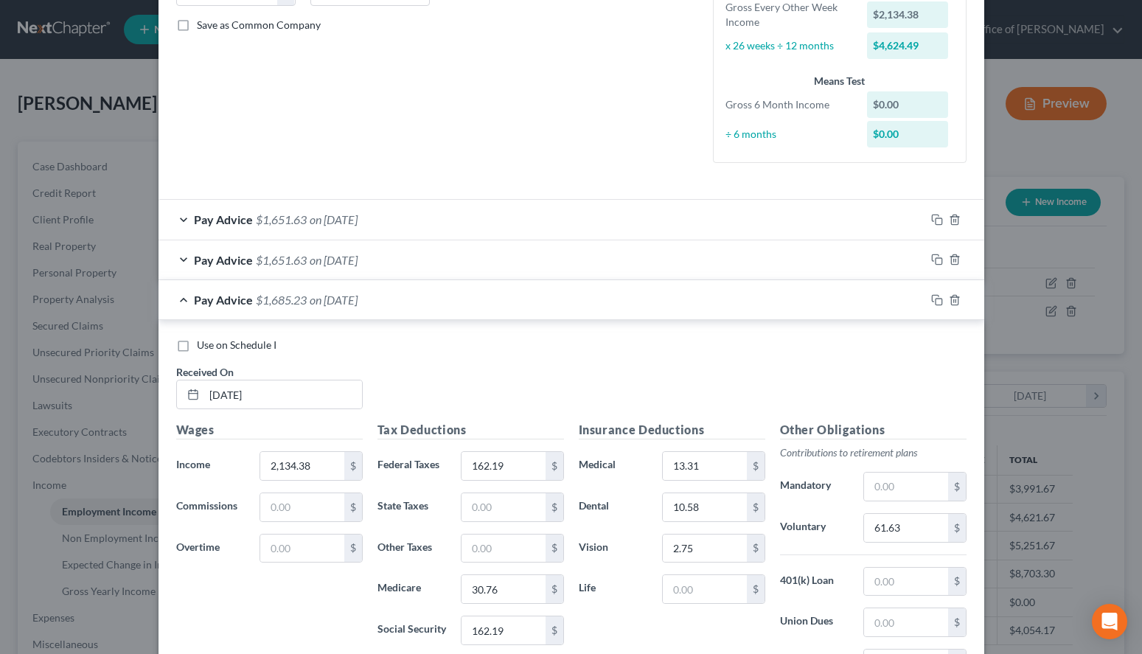
scroll to position [518, 0]
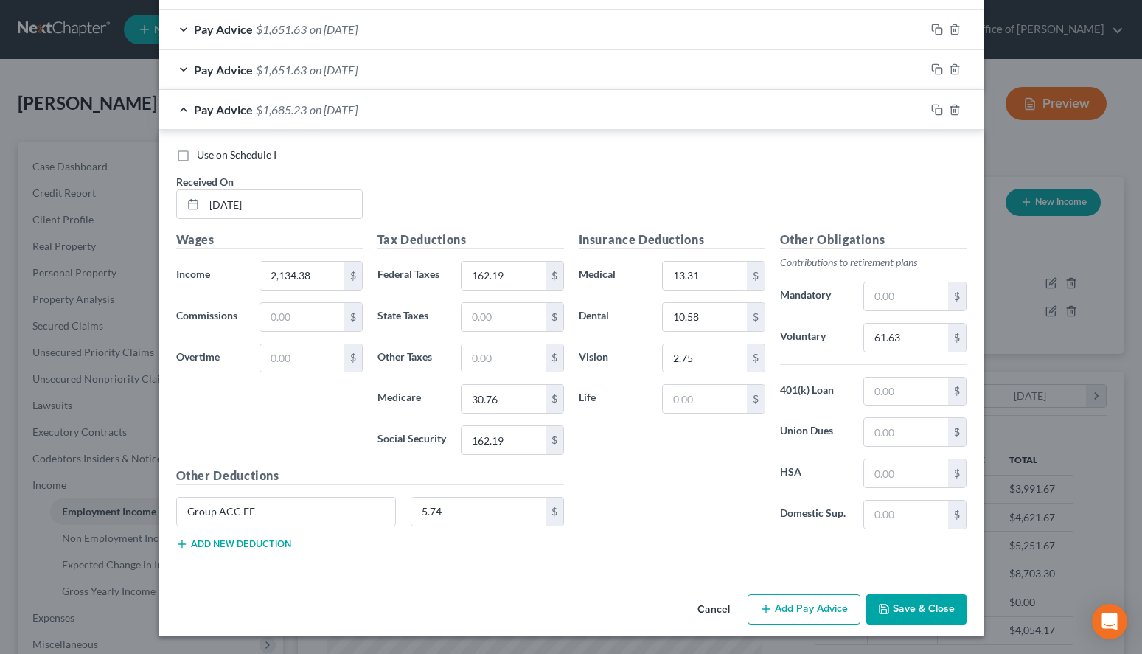
click at [757, 615] on button "Add Pay Advice" at bounding box center [804, 609] width 113 height 31
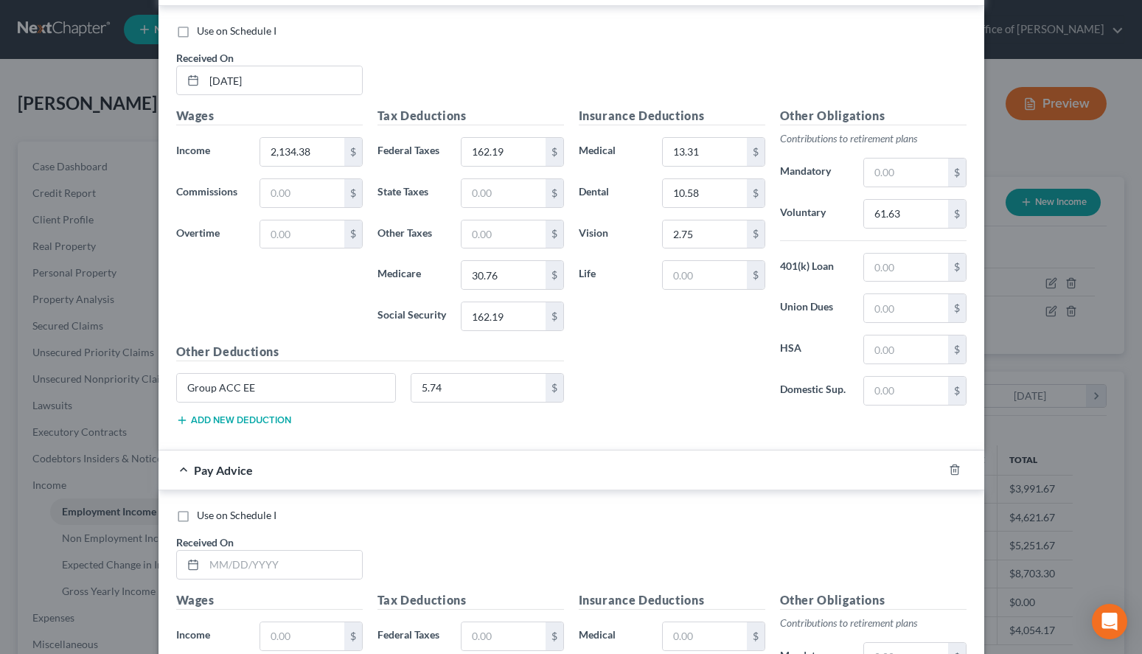
scroll to position [744, 0]
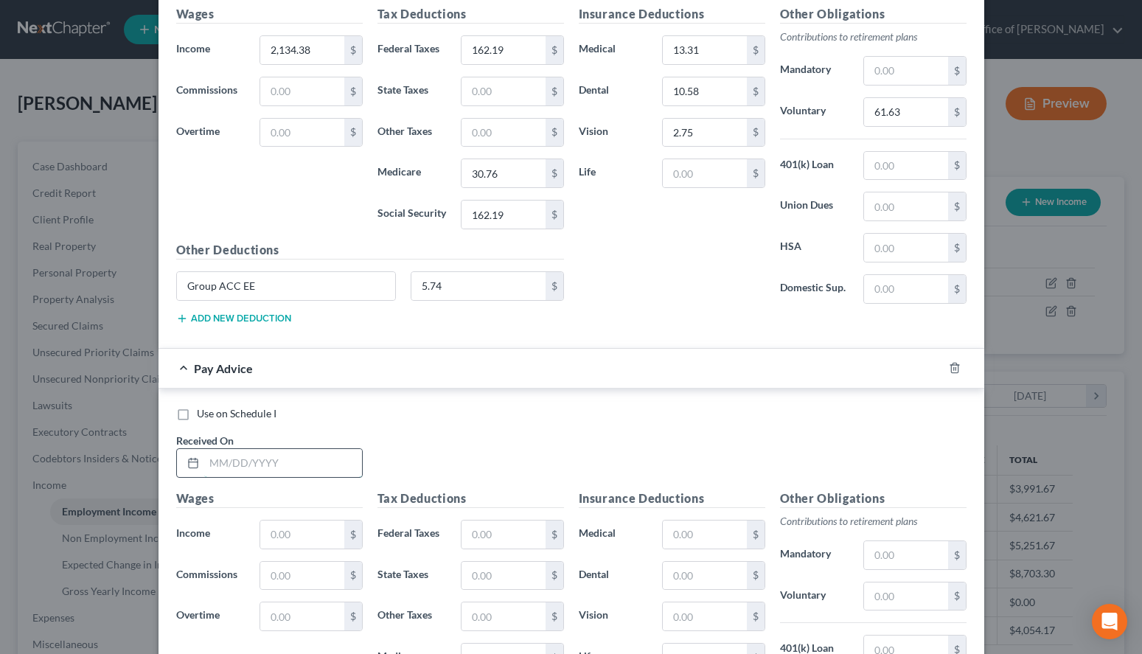
click at [350, 456] on input "text" at bounding box center [283, 463] width 158 height 28
click at [702, 291] on div "Insurance Deductions Medical 13.31 $ Dental 10.58 $ Vision 2.75 $ Life $" at bounding box center [672, 160] width 201 height 310
click at [296, 463] on input "text" at bounding box center [283, 463] width 158 height 28
click at [798, 426] on div "Use on Schedule I Received On *" at bounding box center [571, 447] width 805 height 83
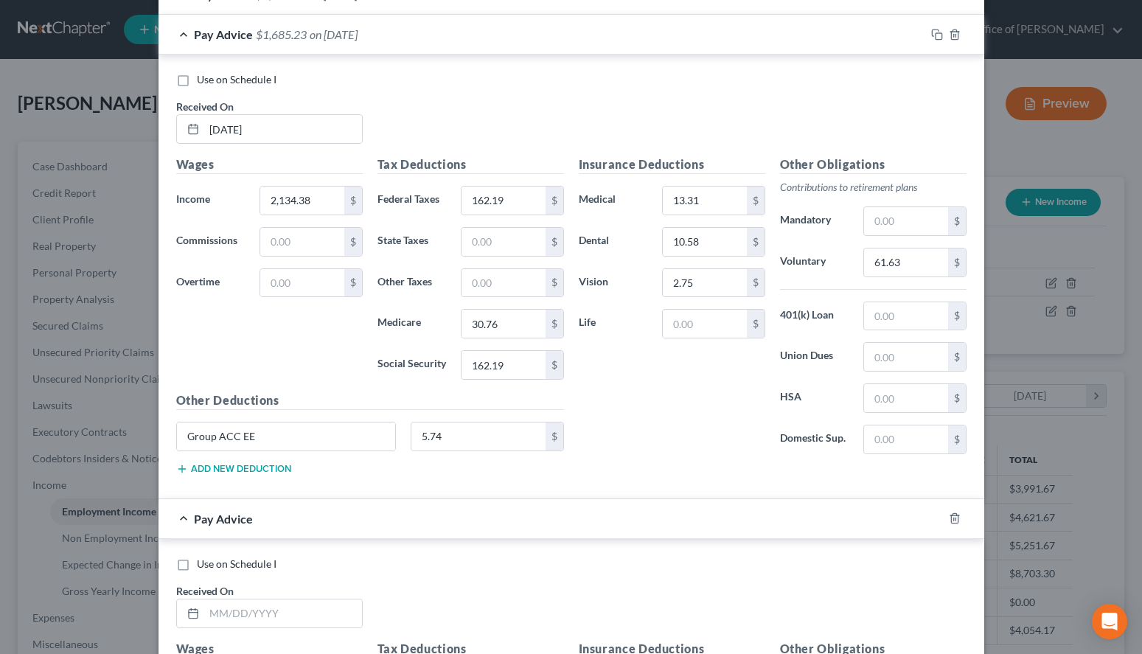
click at [557, 35] on div "Pay Advice $1,685.23 on [DATE]" at bounding box center [542, 34] width 767 height 39
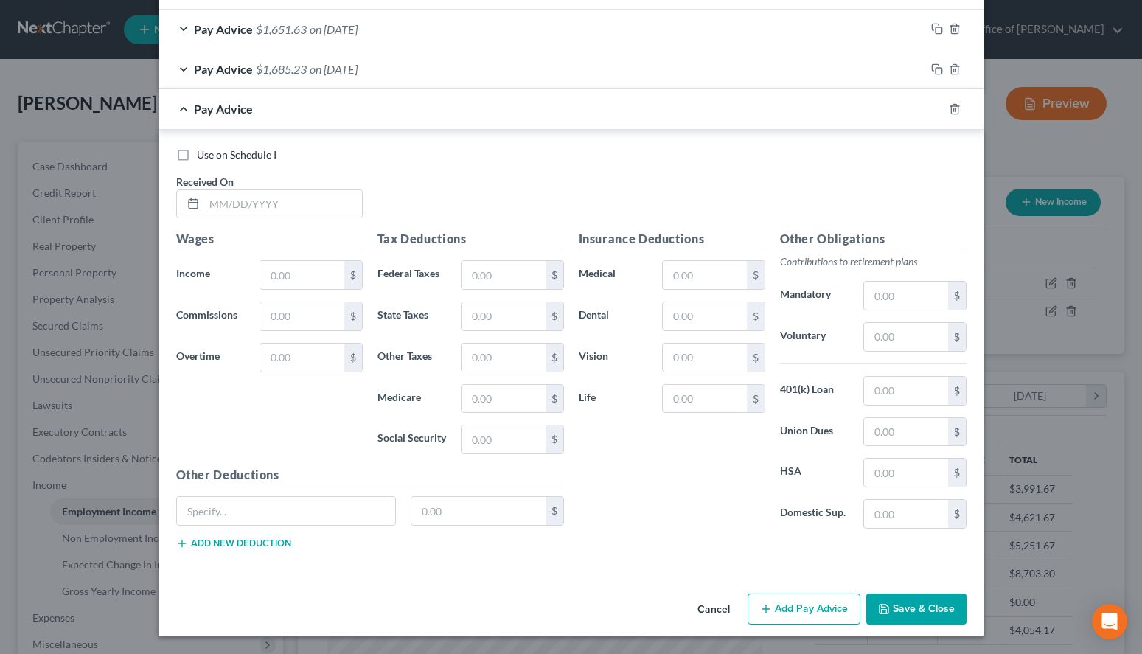
scroll to position [559, 0]
click at [271, 204] on input "text" at bounding box center [283, 204] width 158 height 28
type input "[DATE]"
click at [723, 187] on div "Use on Schedule I Received On * [DATE]" at bounding box center [571, 189] width 805 height 83
click at [305, 280] on input "text" at bounding box center [301, 275] width 83 height 28
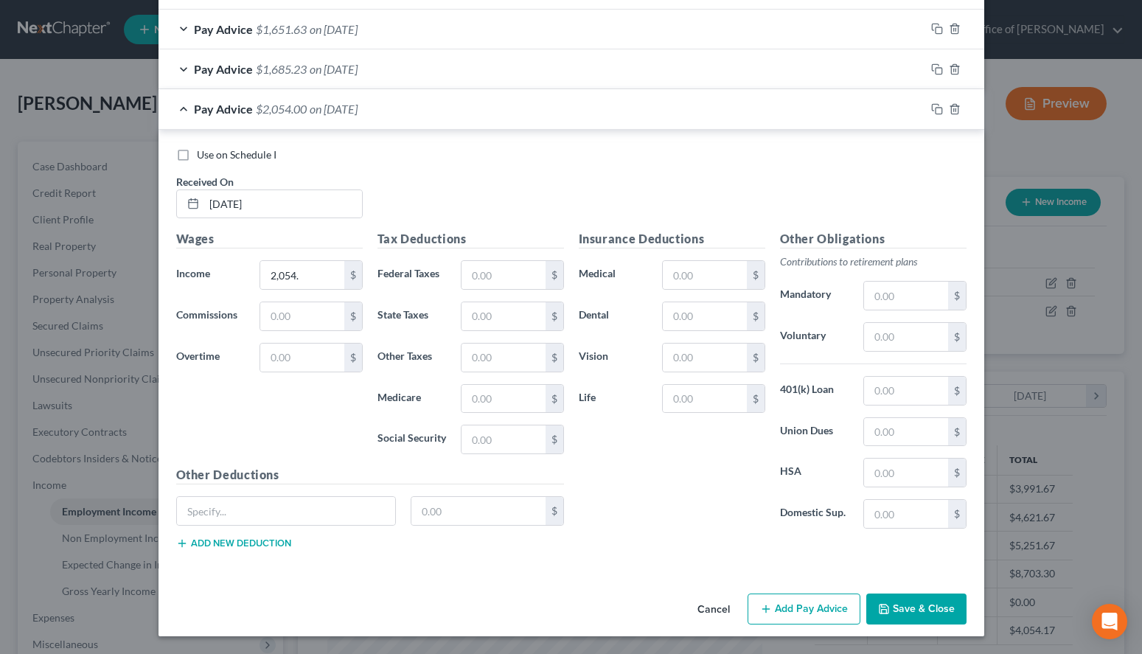
click at [349, 38] on div "Pay Advice $1,651.63 on [DATE]" at bounding box center [542, 29] width 767 height 39
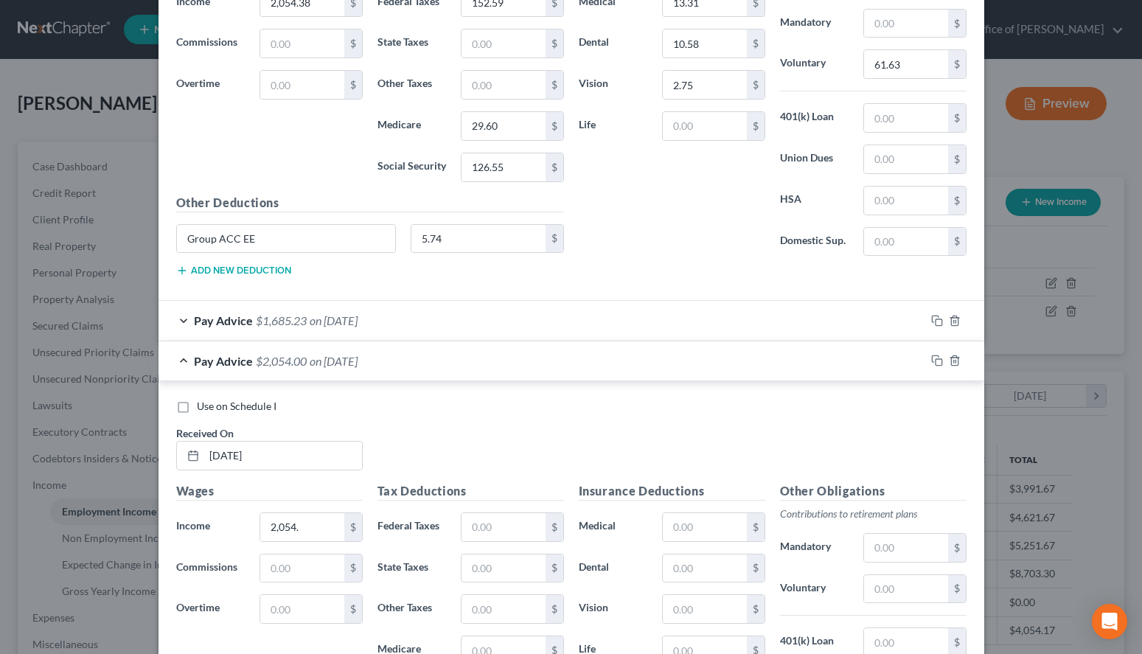
scroll to position [785, 0]
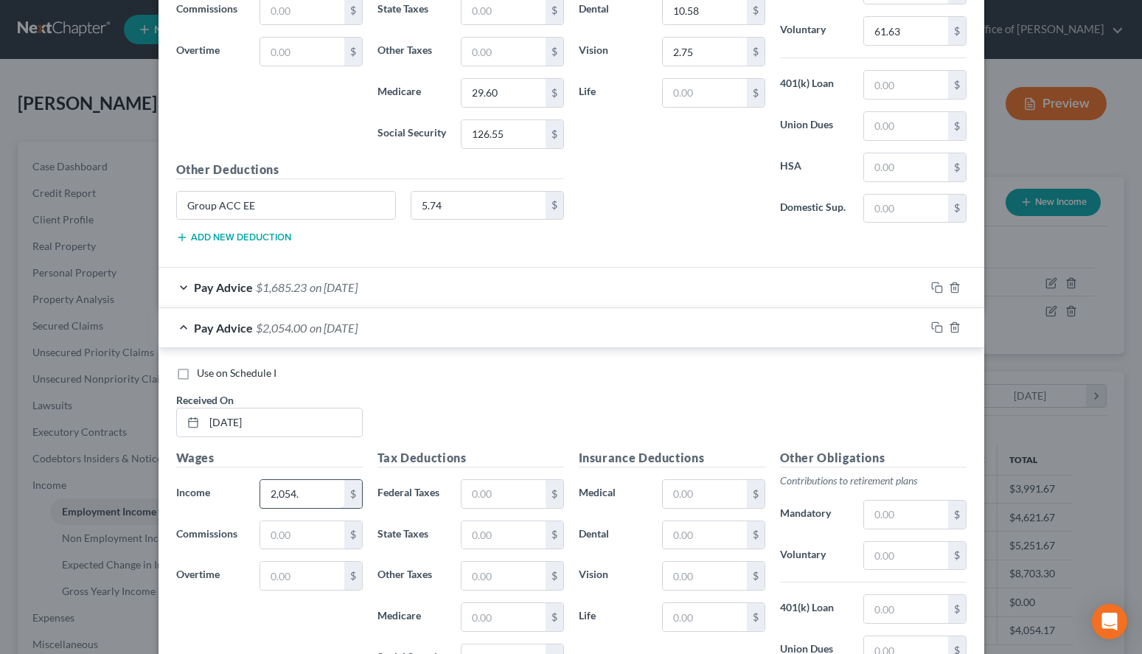
click at [341, 485] on input "2,054." at bounding box center [301, 494] width 83 height 28
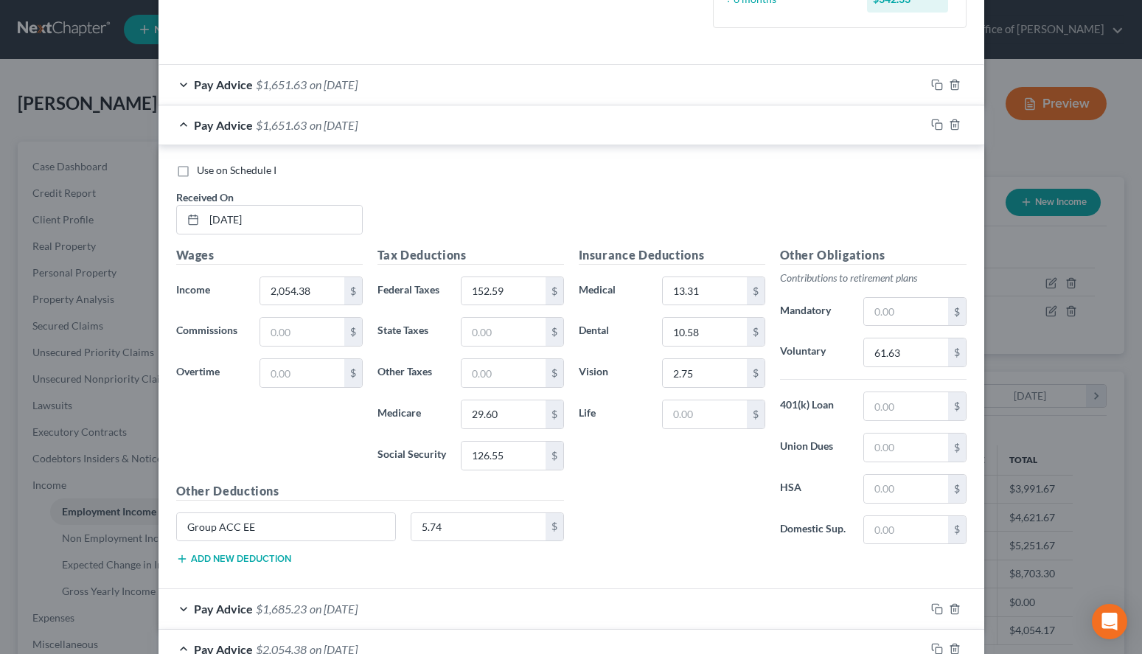
scroll to position [409, 0]
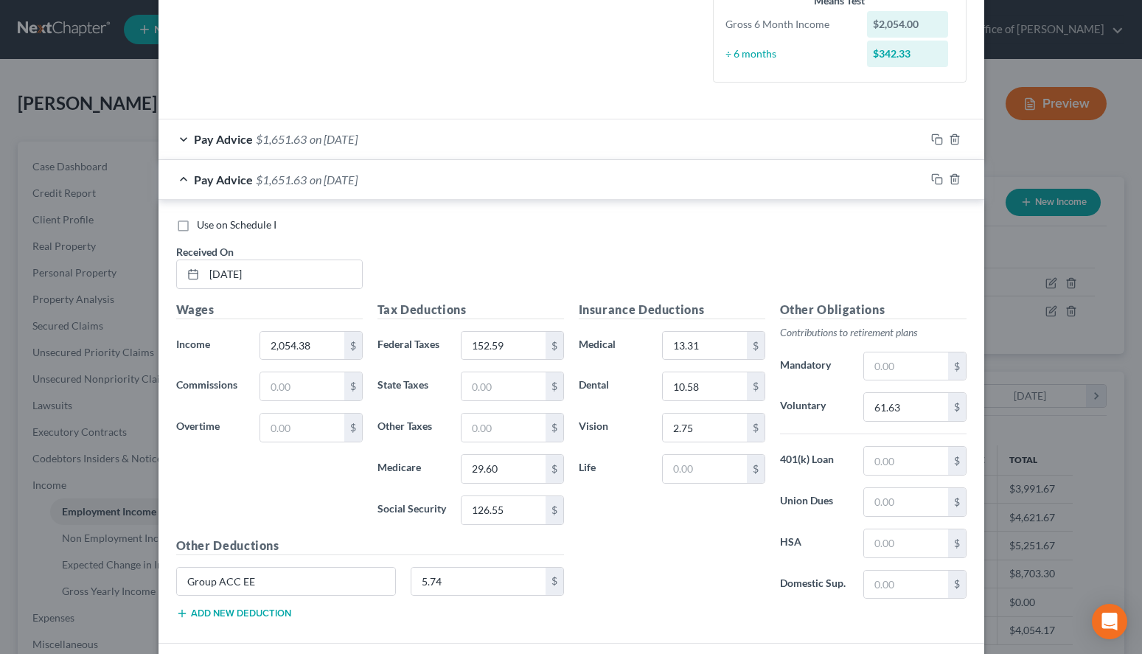
type input "2,054.38"
click at [517, 192] on div "Pay Advice $1,651.63 on [DATE]" at bounding box center [542, 179] width 767 height 39
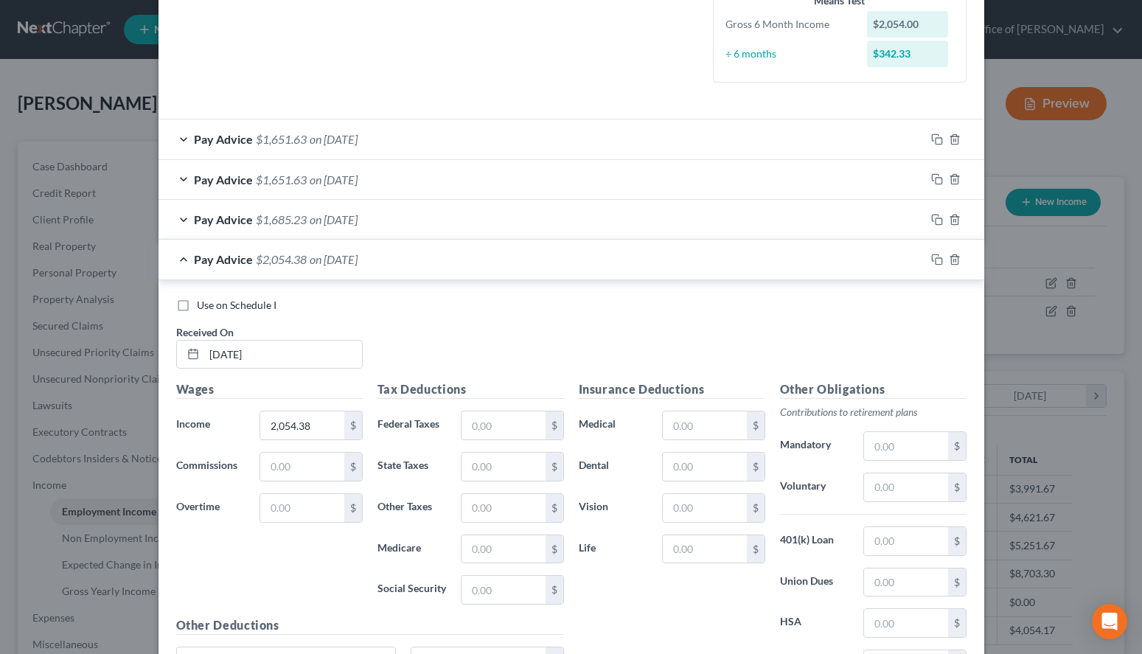
click at [507, 226] on div "Pay Advice $1,685.23 on [DATE]" at bounding box center [542, 219] width 767 height 39
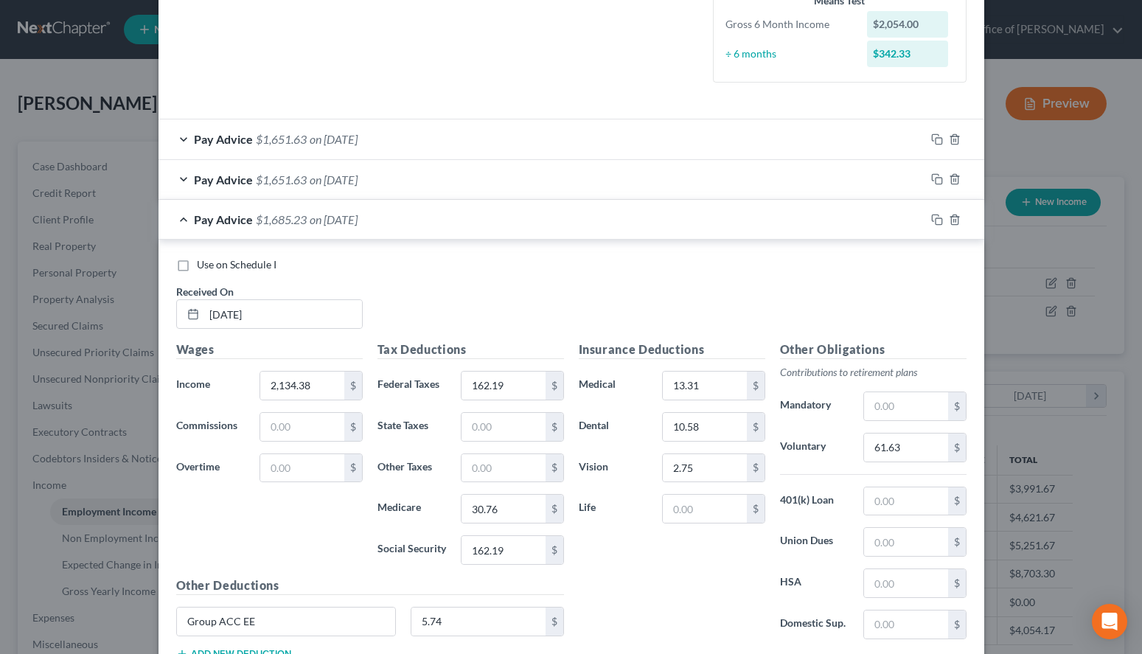
click at [507, 228] on div "Pay Advice $1,685.23 on [DATE]" at bounding box center [542, 219] width 767 height 39
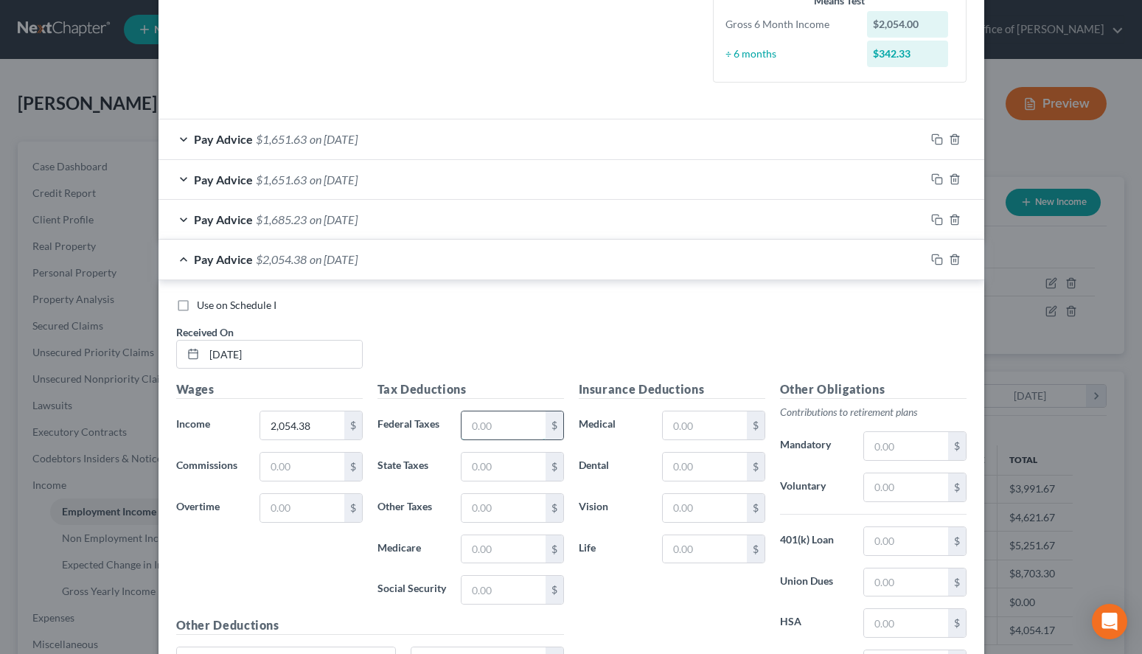
click at [490, 423] on input "text" at bounding box center [503, 426] width 83 height 28
click at [763, 336] on div "Use on Schedule I Received On * [DATE]" at bounding box center [571, 339] width 805 height 83
click at [503, 228] on div "Pay Advice $1,685.23 on [DATE]" at bounding box center [542, 219] width 767 height 39
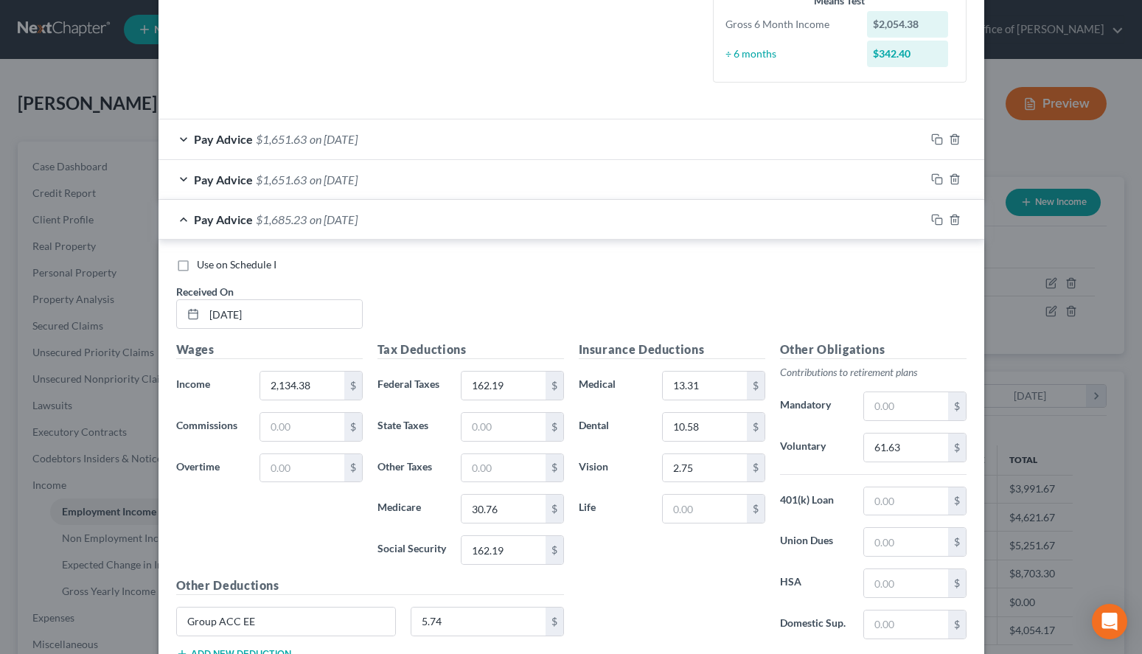
click at [773, 274] on div "Use on Schedule I Received On * [DATE]" at bounding box center [571, 298] width 805 height 83
click at [856, 268] on div "Use on Schedule I" at bounding box center [571, 264] width 791 height 15
click at [758, 324] on div "Use on Schedule I Received On * [DATE]" at bounding box center [571, 298] width 805 height 83
click at [752, 329] on div "Use on Schedule I Received On * [DATE]" at bounding box center [571, 298] width 805 height 83
drag, startPoint x: 518, startPoint y: 390, endPoint x: 546, endPoint y: 395, distance: 27.6
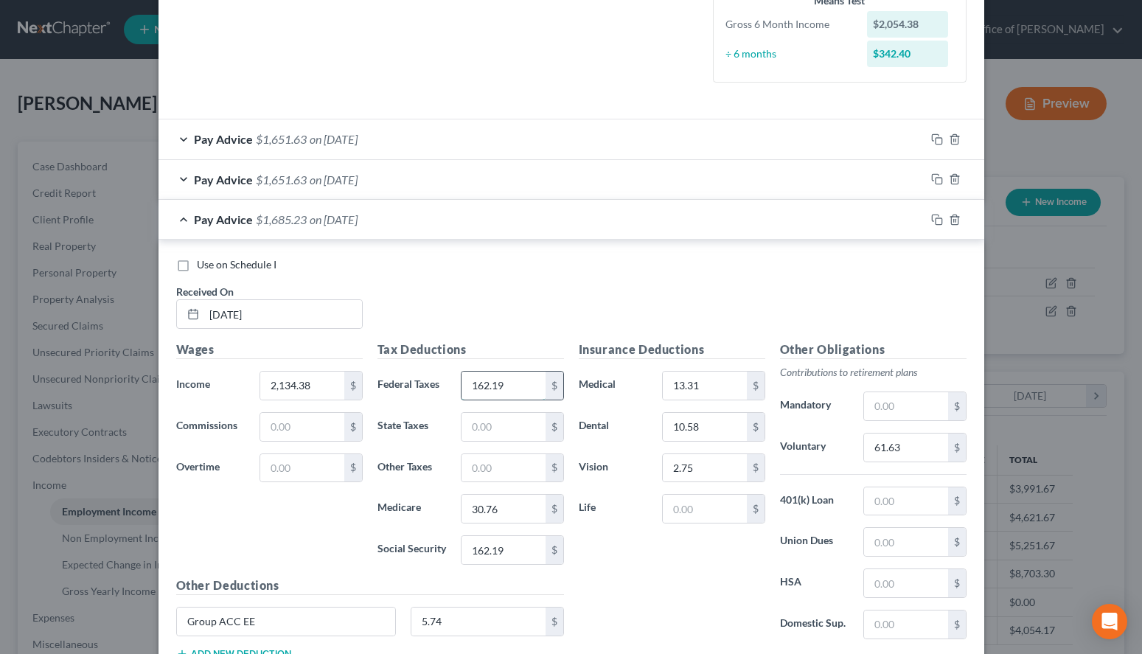
click at [545, 395] on input "162.19" at bounding box center [503, 386] width 83 height 28
paste input "Remind me to ask him if he still wants to surrender the car"
type input "0"
drag, startPoint x: 513, startPoint y: 536, endPoint x: 499, endPoint y: 544, distance: 15.2
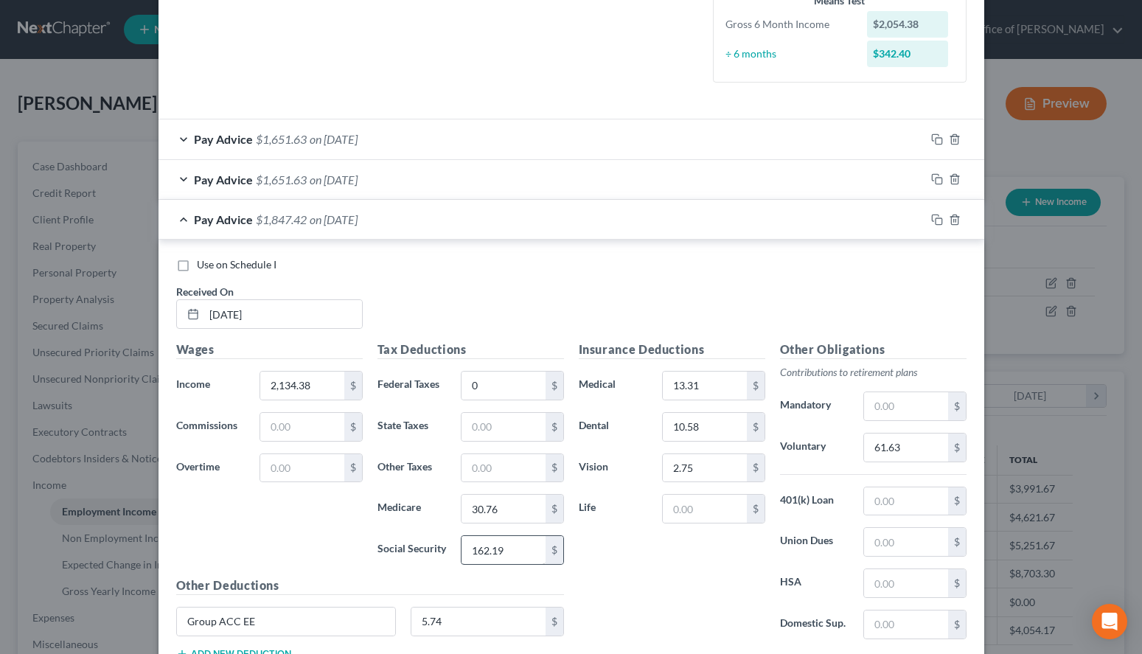
click at [499, 544] on div "162.19 $" at bounding box center [512, 550] width 103 height 30
drag, startPoint x: 505, startPoint y: 555, endPoint x: 525, endPoint y: 552, distance: 20.0
click at [525, 552] on input "162.19" at bounding box center [503, 550] width 83 height 28
click at [537, 378] on input "0" at bounding box center [503, 386] width 83 height 28
paste input "162.19"
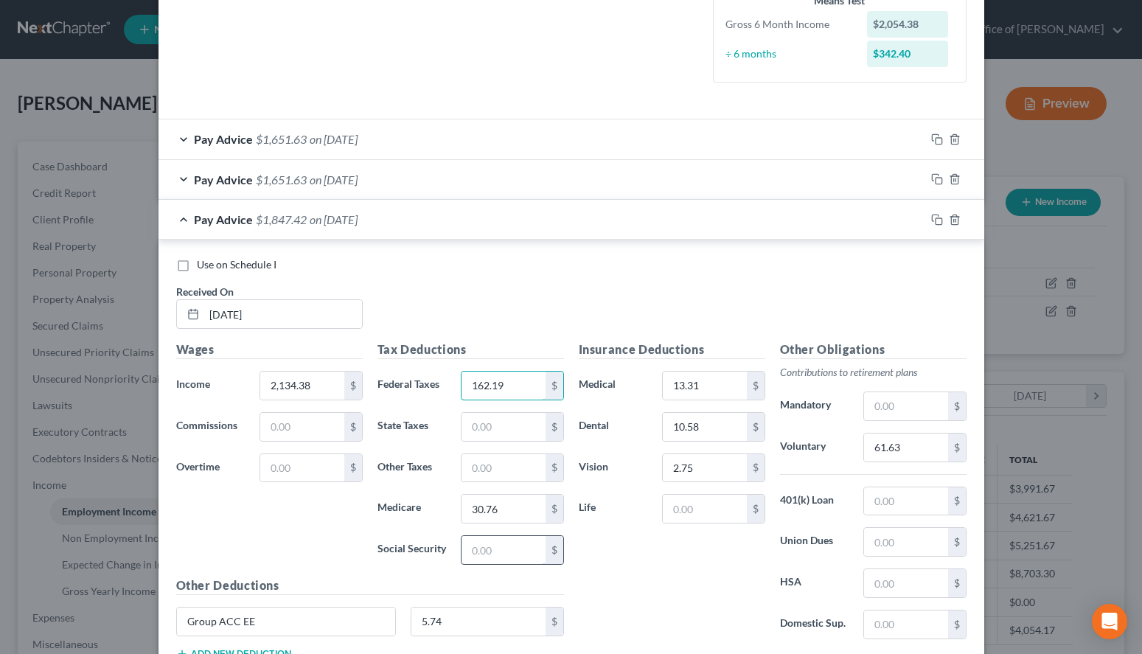
type input "162.19"
click at [532, 558] on input "text" at bounding box center [503, 550] width 83 height 28
type input "131.51"
click at [598, 215] on div "Pay Advice $1,715.91 on [DATE]" at bounding box center [542, 219] width 767 height 39
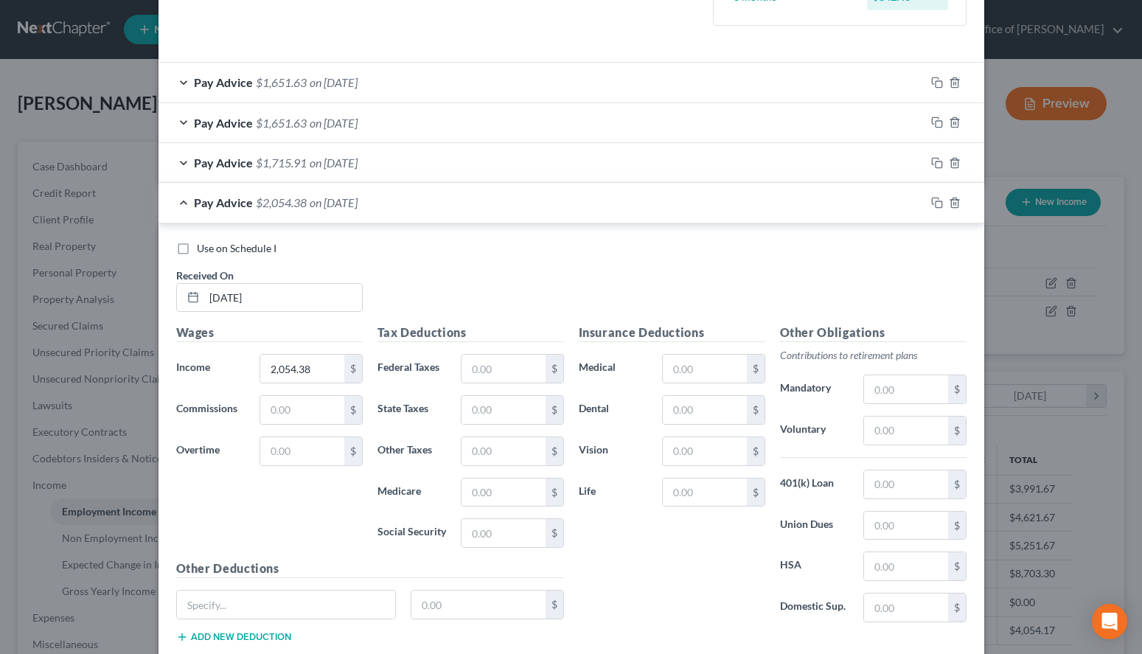
scroll to position [559, 0]
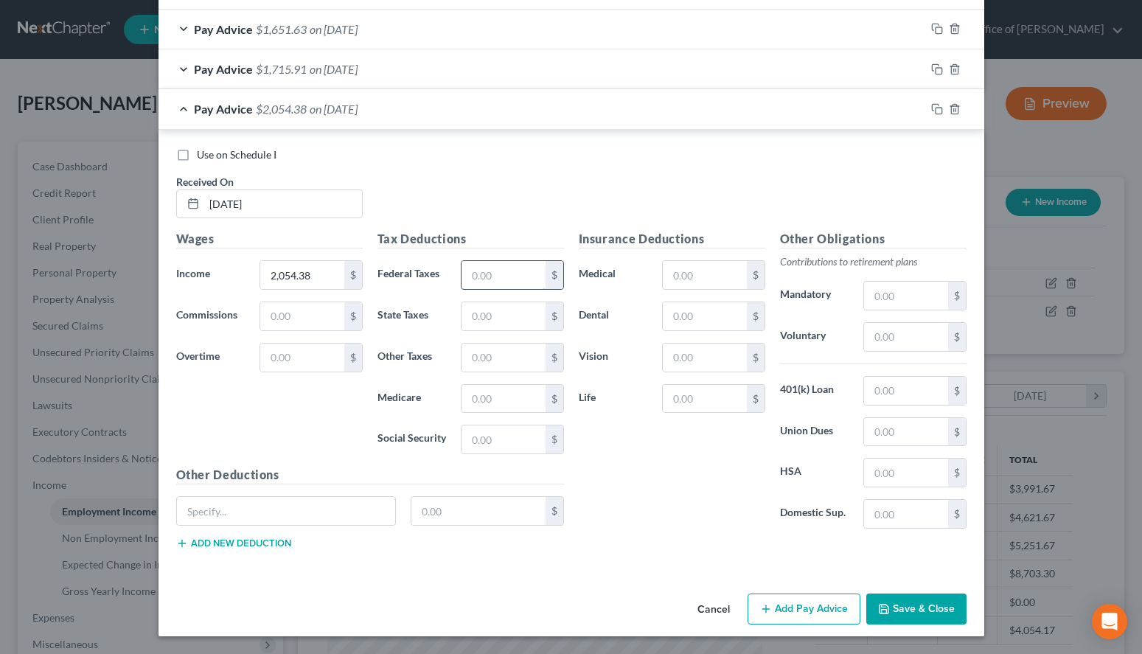
click at [479, 272] on input "text" at bounding box center [503, 275] width 83 height 28
click at [697, 175] on div "Use on Schedule I Received On * [DATE]" at bounding box center [571, 189] width 805 height 83
click at [464, 267] on input "text" at bounding box center [503, 275] width 83 height 28
type input "152.59"
click at [292, 59] on div "Pay Advice $1,715.91 on [DATE]" at bounding box center [542, 68] width 767 height 39
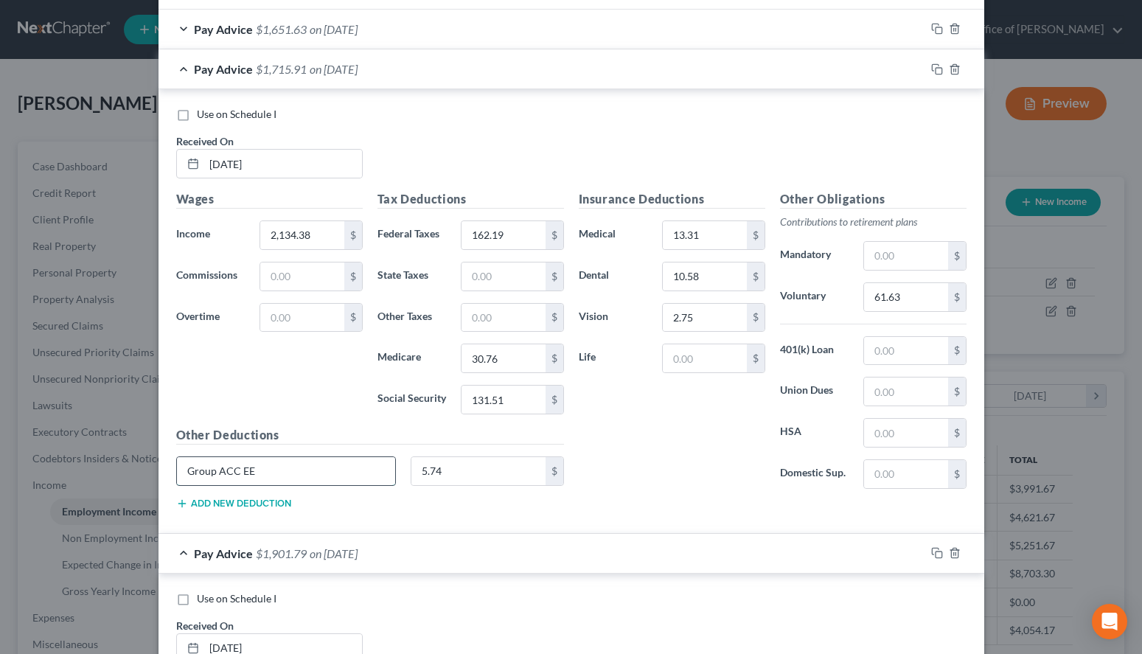
drag, startPoint x: 322, startPoint y: 472, endPoint x: 130, endPoint y: 483, distance: 192.8
click at [177, 483] on input "Group ACC EE" at bounding box center [286, 471] width 219 height 28
click at [328, 74] on span "on [DATE]" at bounding box center [334, 69] width 48 height 14
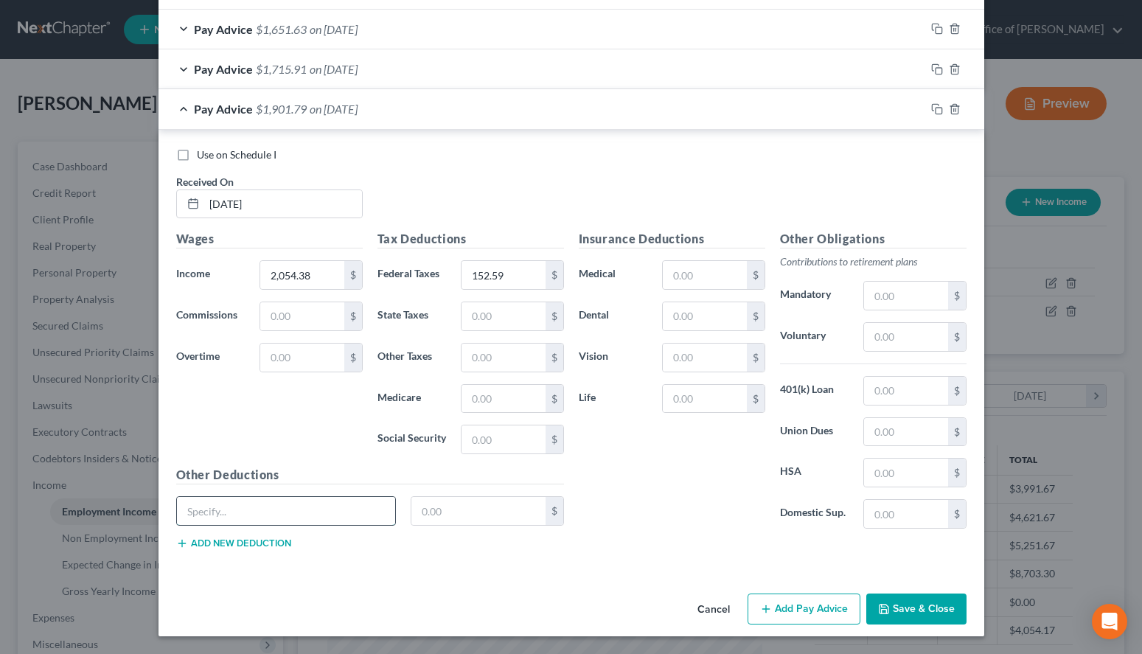
click at [324, 507] on input "text" at bounding box center [286, 511] width 219 height 28
paste input "Group ACC EE"
type input "Group ACC EE"
click at [510, 406] on input "text" at bounding box center [503, 399] width 83 height 28
click at [723, 457] on div "Insurance Deductions Medical $ Dental $ Vision $ Life $" at bounding box center [672, 385] width 201 height 310
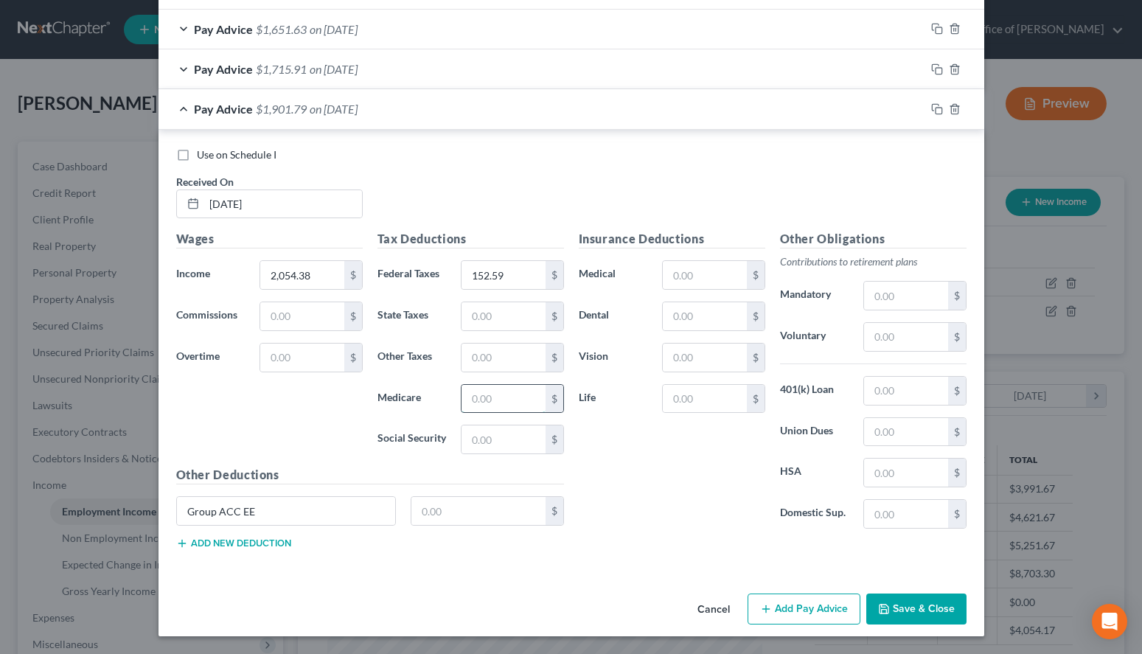
click at [500, 392] on input "text" at bounding box center [503, 399] width 83 height 28
type input "29.60"
click at [485, 436] on input "text" at bounding box center [503, 440] width 83 height 28
click at [728, 524] on div "Insurance Deductions Medical $ Dental $ Vision $ Life $" at bounding box center [672, 385] width 201 height 310
click at [489, 439] on input "text" at bounding box center [503, 440] width 83 height 28
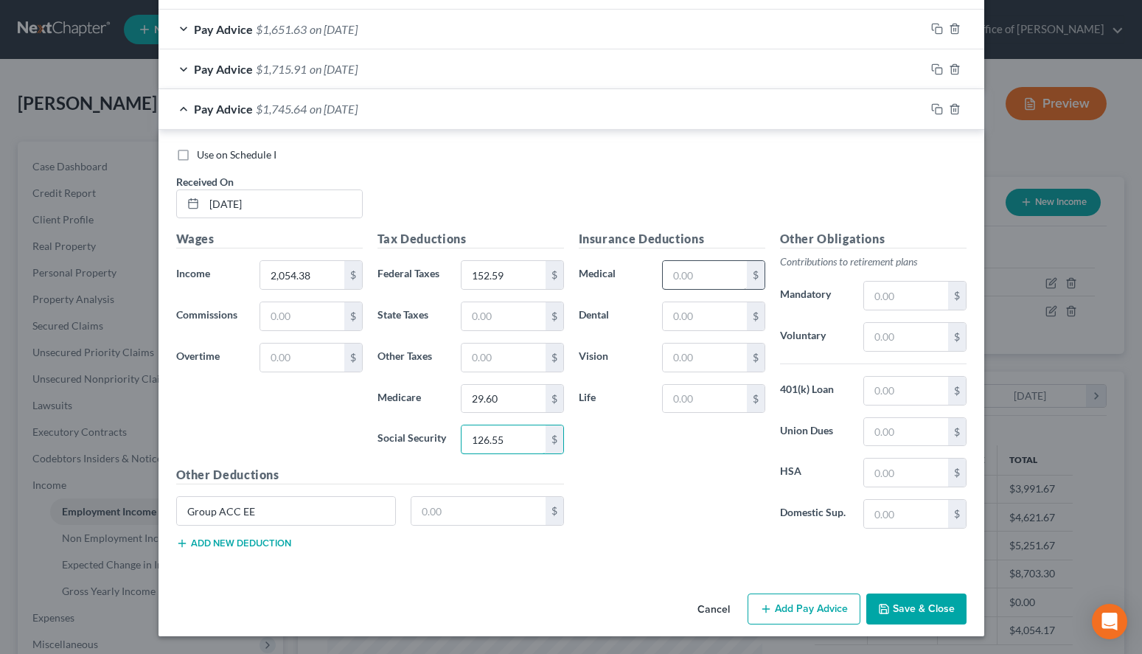
type input "126.55"
click at [716, 267] on input "text" at bounding box center [704, 275] width 83 height 28
click at [648, 64] on div "Pay Advice $1,715.91 on [DATE]" at bounding box center [542, 68] width 767 height 39
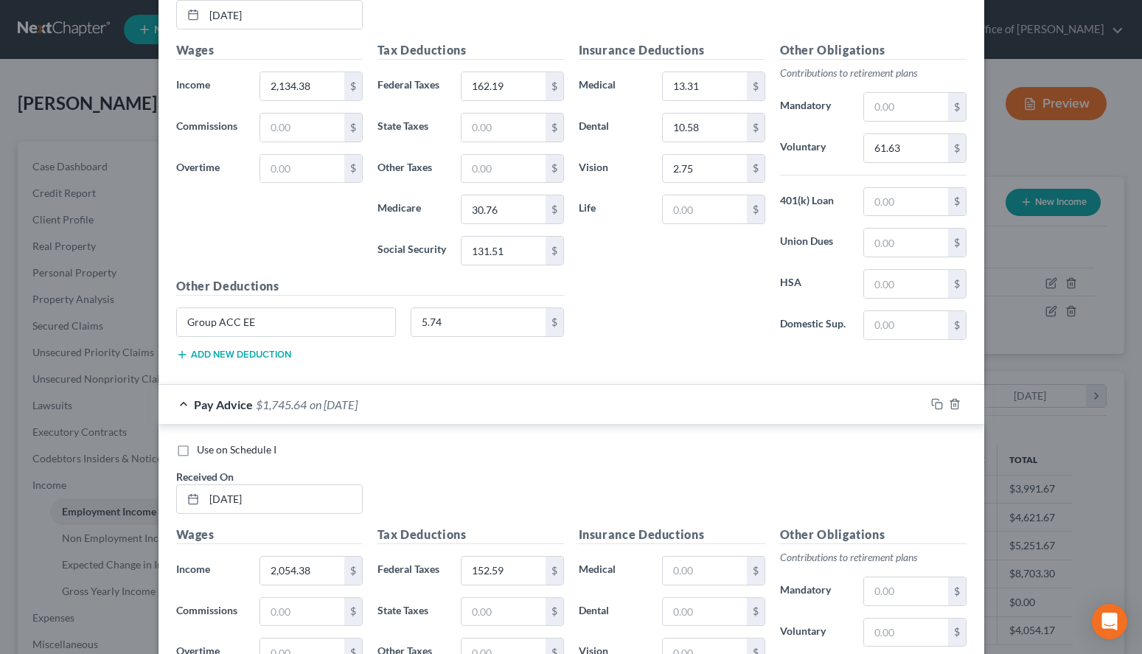
scroll to position [710, 0]
click at [670, 569] on input "text" at bounding box center [704, 569] width 83 height 28
type input "13.31"
click at [686, 609] on input "text" at bounding box center [704, 611] width 83 height 28
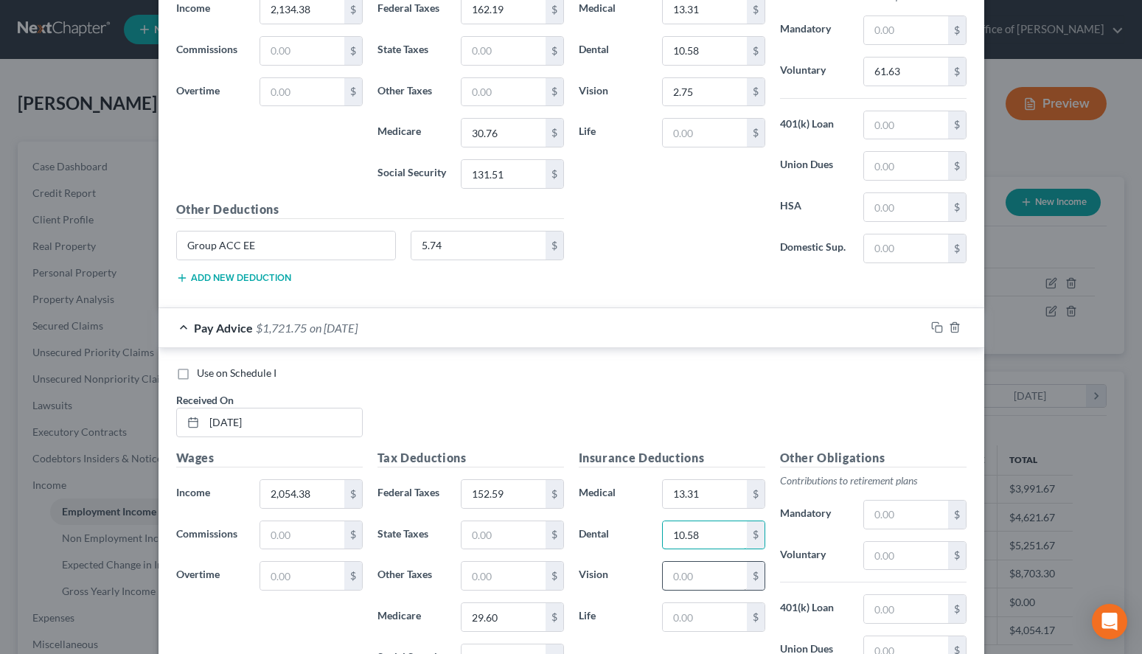
type input "10.58"
click at [687, 573] on input "text" at bounding box center [704, 576] width 83 height 28
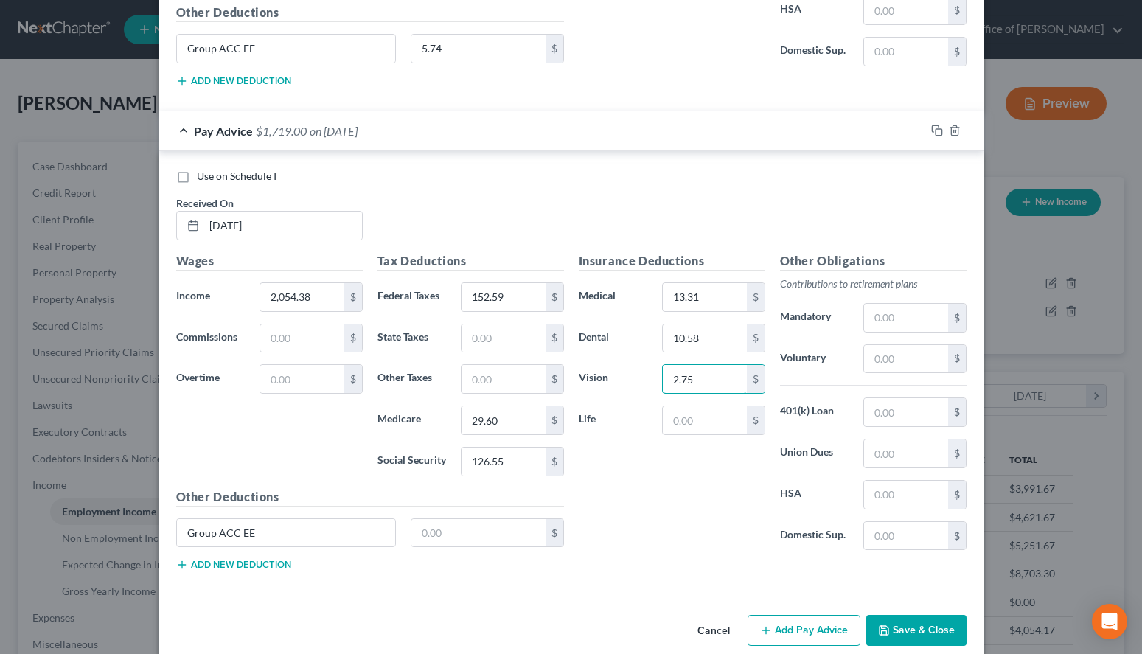
scroll to position [1003, 0]
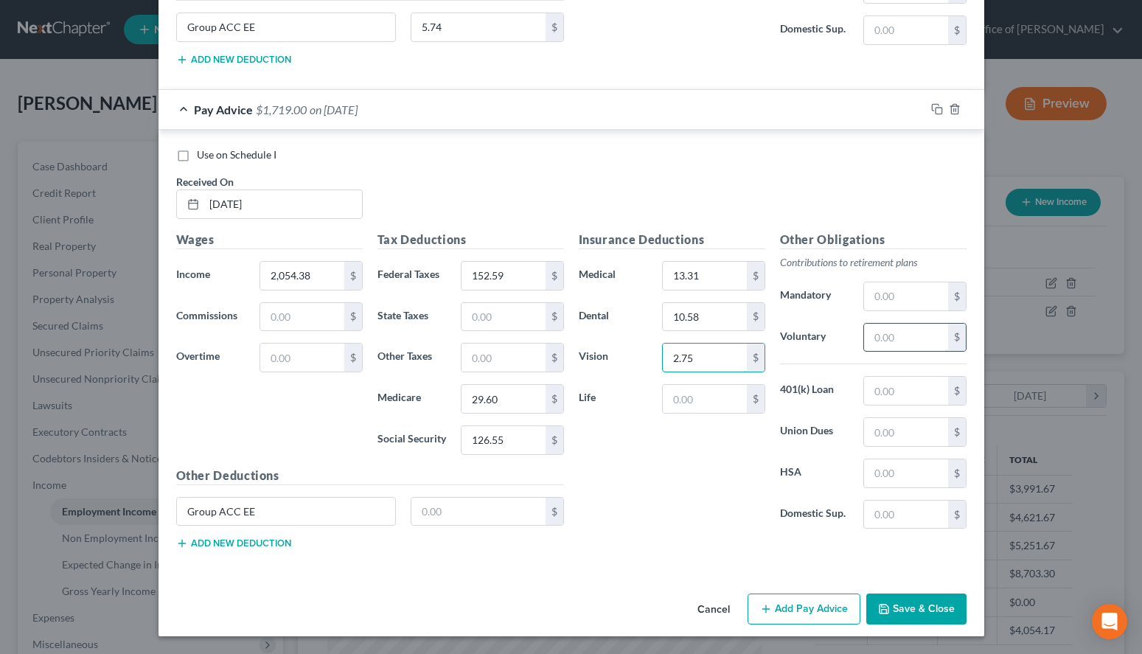
type input "2.75"
click at [921, 334] on input "text" at bounding box center [905, 338] width 83 height 28
type input "61.63"
click at [472, 524] on input "text" at bounding box center [479, 512] width 134 height 28
type input "5.74"
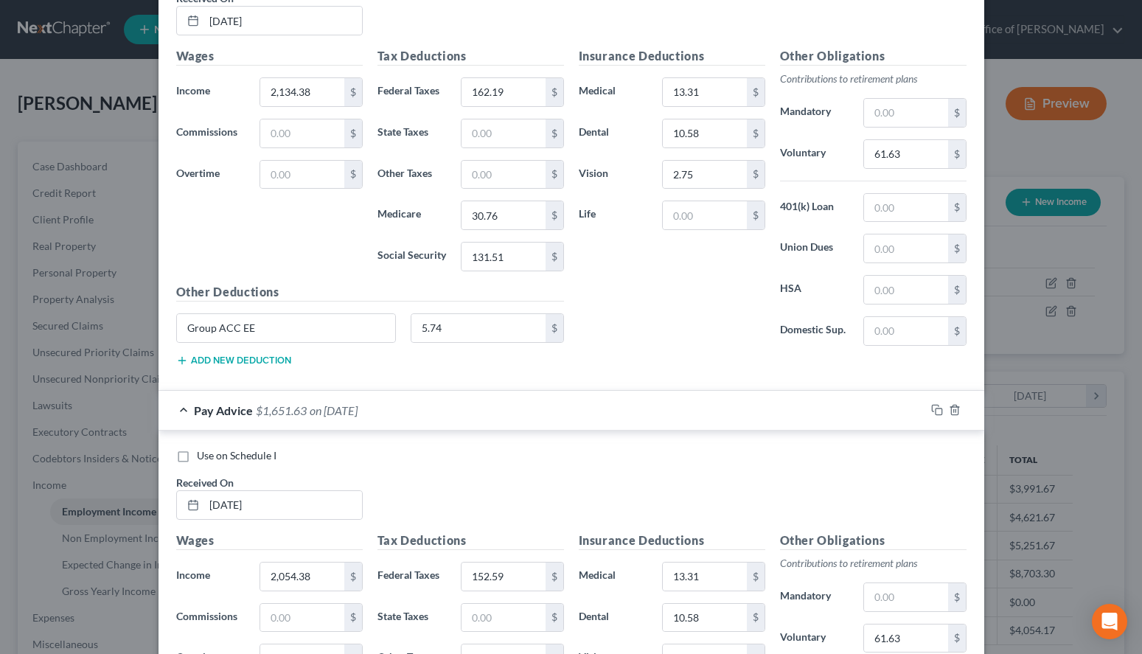
scroll to position [552, 0]
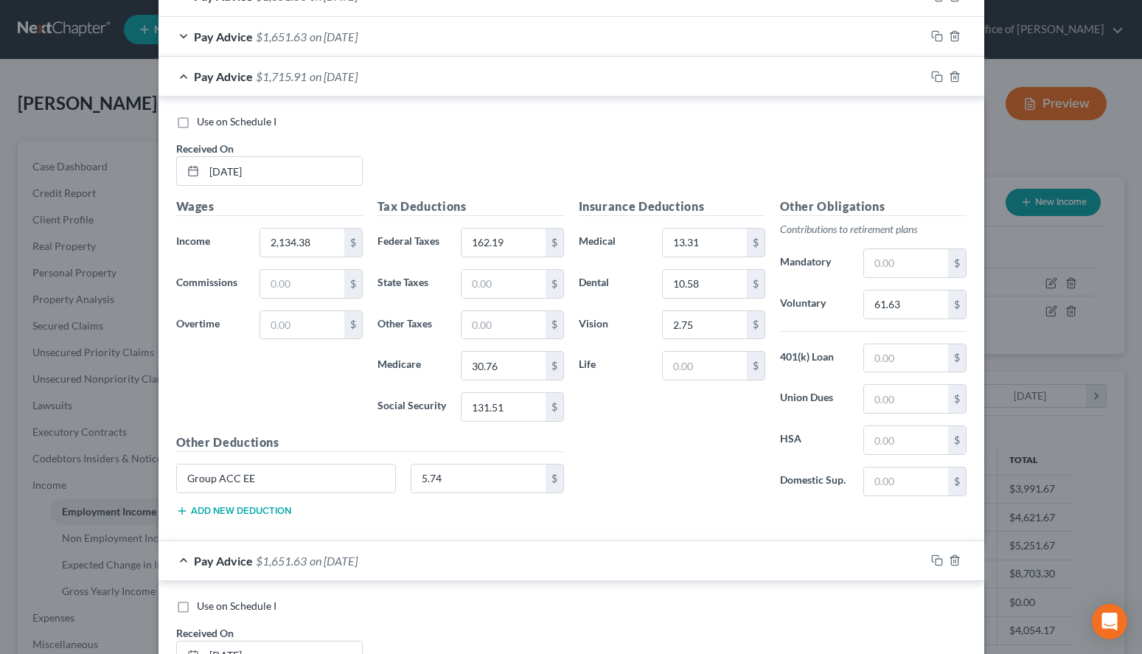
click at [605, 72] on div "Pay Advice $1,715.91 on [DATE]" at bounding box center [542, 76] width 767 height 39
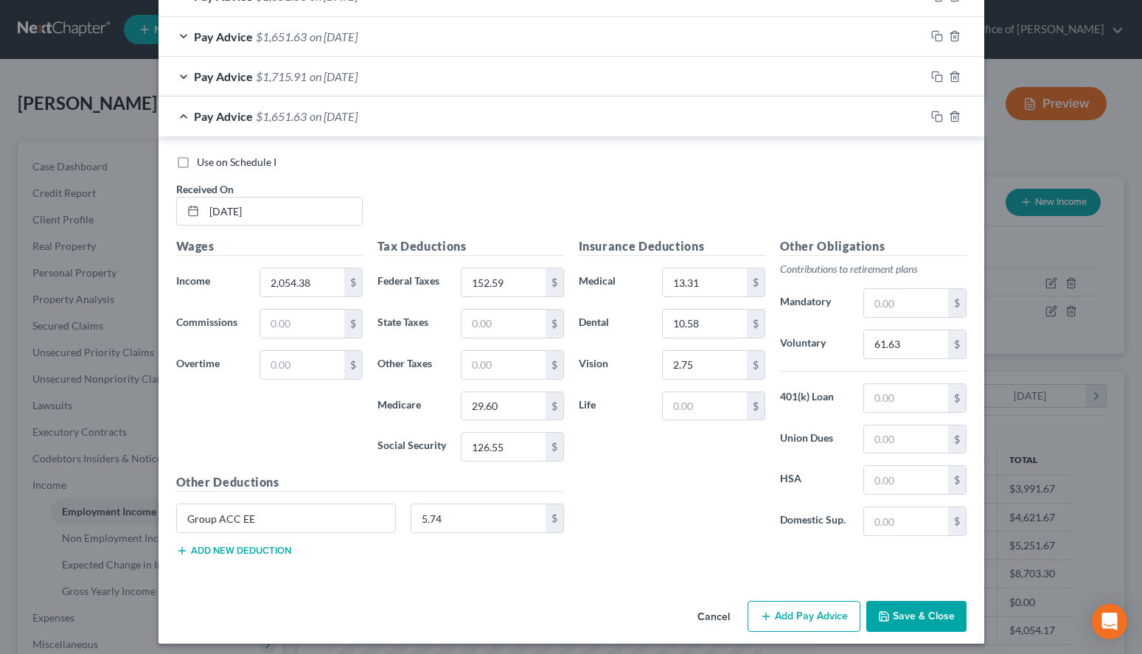
scroll to position [559, 0]
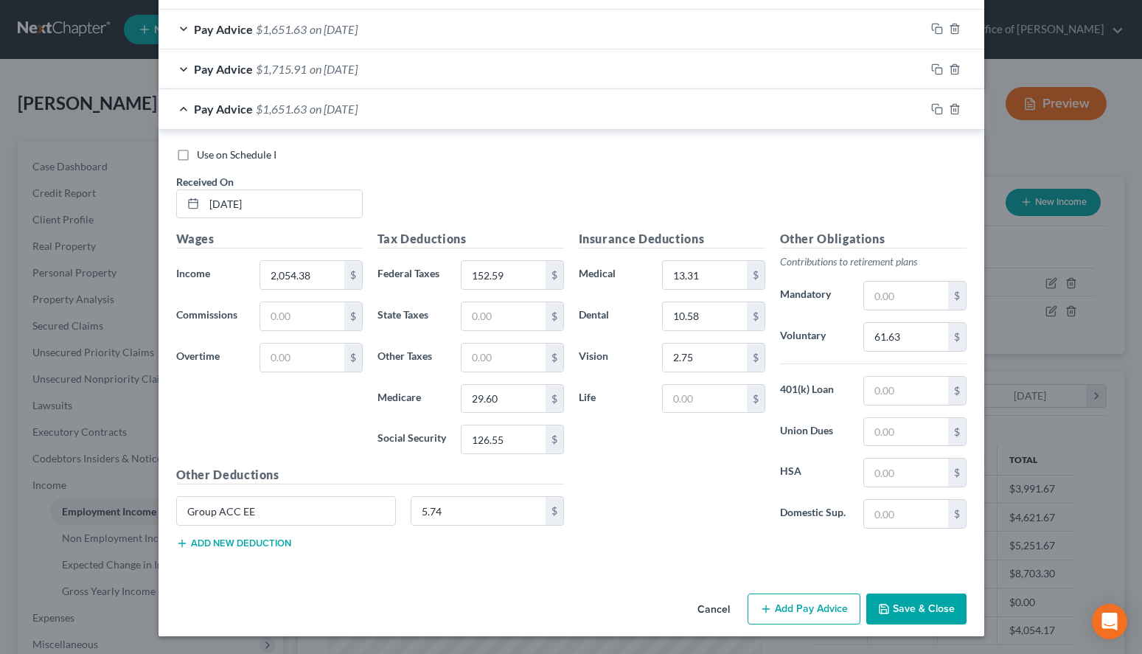
click at [771, 610] on icon "button" at bounding box center [766, 609] width 12 height 12
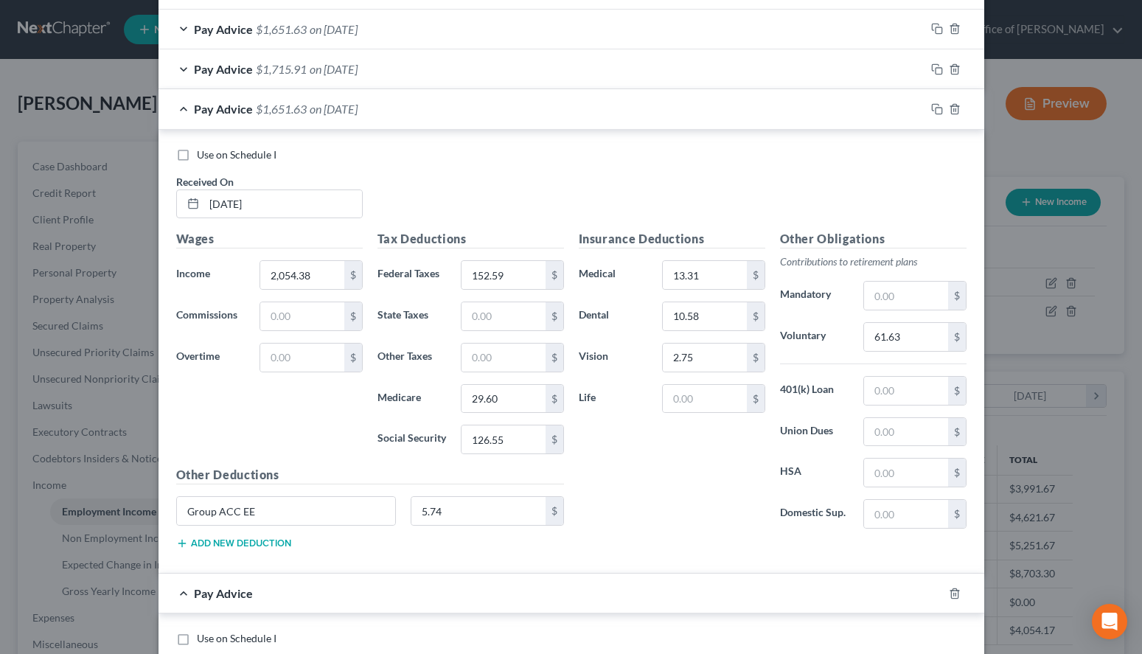
click at [739, 148] on div "Use on Schedule I" at bounding box center [571, 155] width 791 height 15
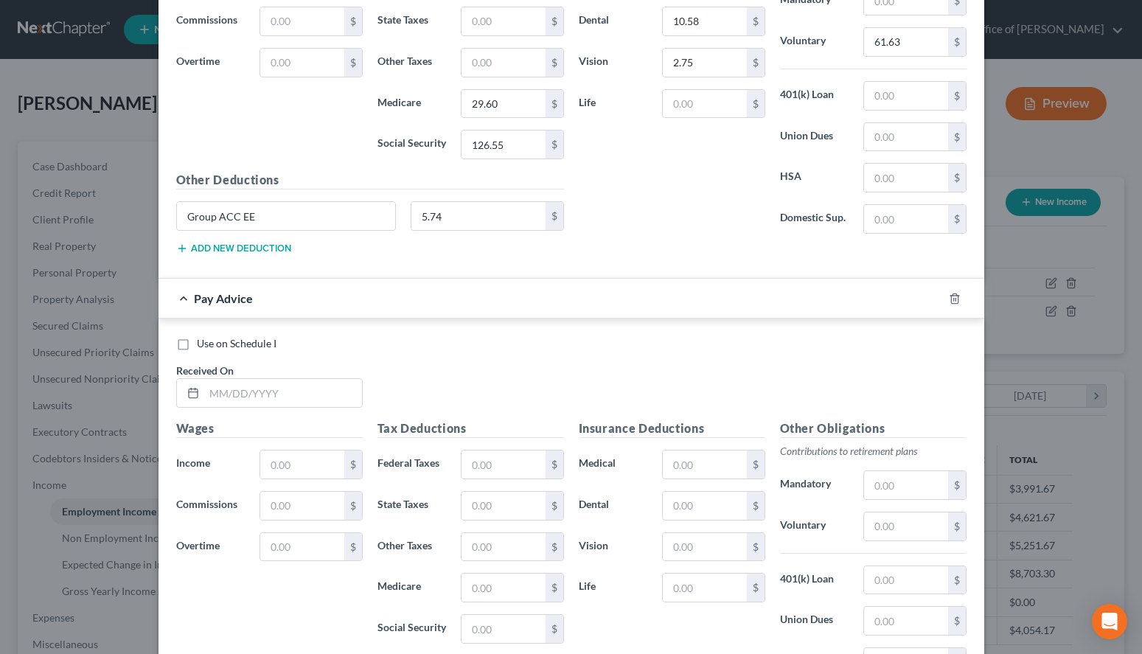
scroll to position [860, 0]
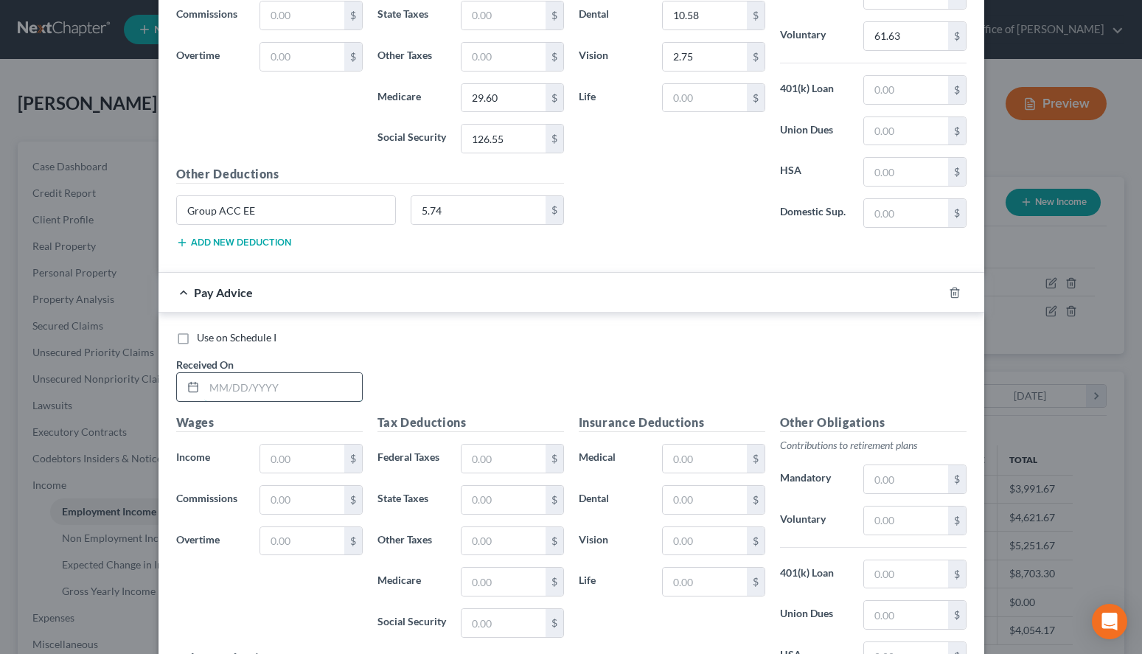
click at [325, 398] on input "text" at bounding box center [283, 387] width 158 height 28
type input "[DATE]"
click at [754, 383] on div "Use on Schedule I Received On * [DATE]" at bounding box center [571, 371] width 805 height 83
click at [317, 472] on input "text" at bounding box center [301, 459] width 83 height 28
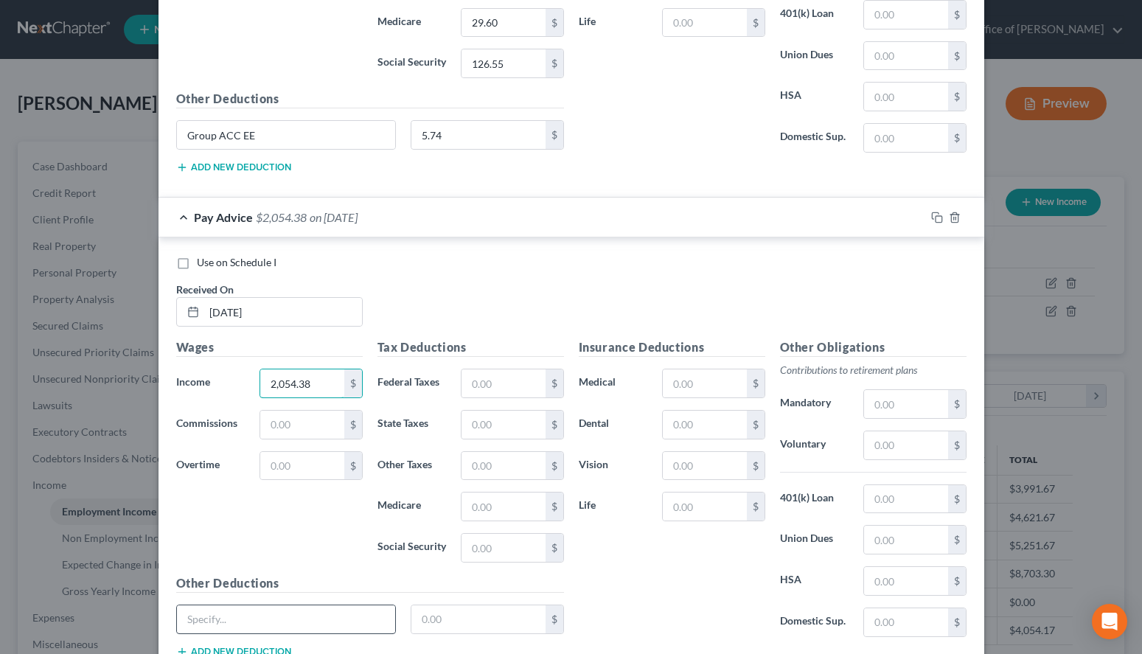
type input "2,054.38"
click at [330, 617] on input "text" at bounding box center [286, 620] width 219 height 28
paste input "Group ACC EE"
type input "Group ACC EE"
click at [482, 367] on div "Tax Deductions Federal Taxes $ State Taxes $ Other Taxes $ Medicare $ Social Se…" at bounding box center [470, 457] width 201 height 236
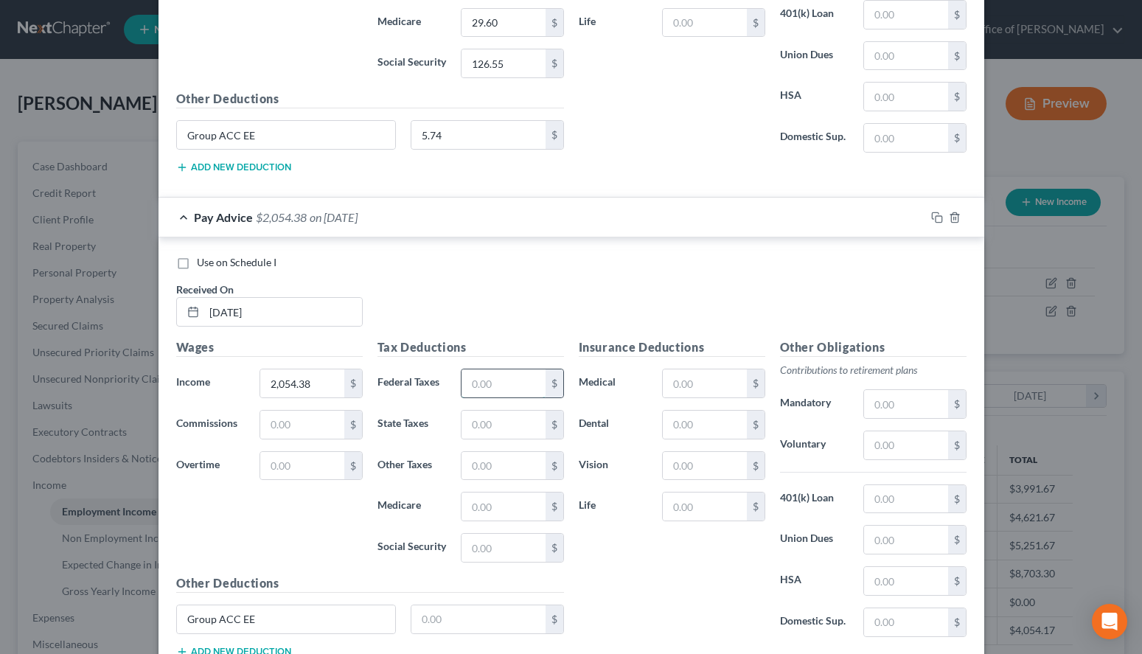
click at [485, 378] on input "text" at bounding box center [503, 384] width 83 height 28
type input "152.59"
click at [488, 509] on input "text" at bounding box center [503, 507] width 83 height 28
type input "29.60"
click at [541, 555] on input "text" at bounding box center [503, 548] width 83 height 28
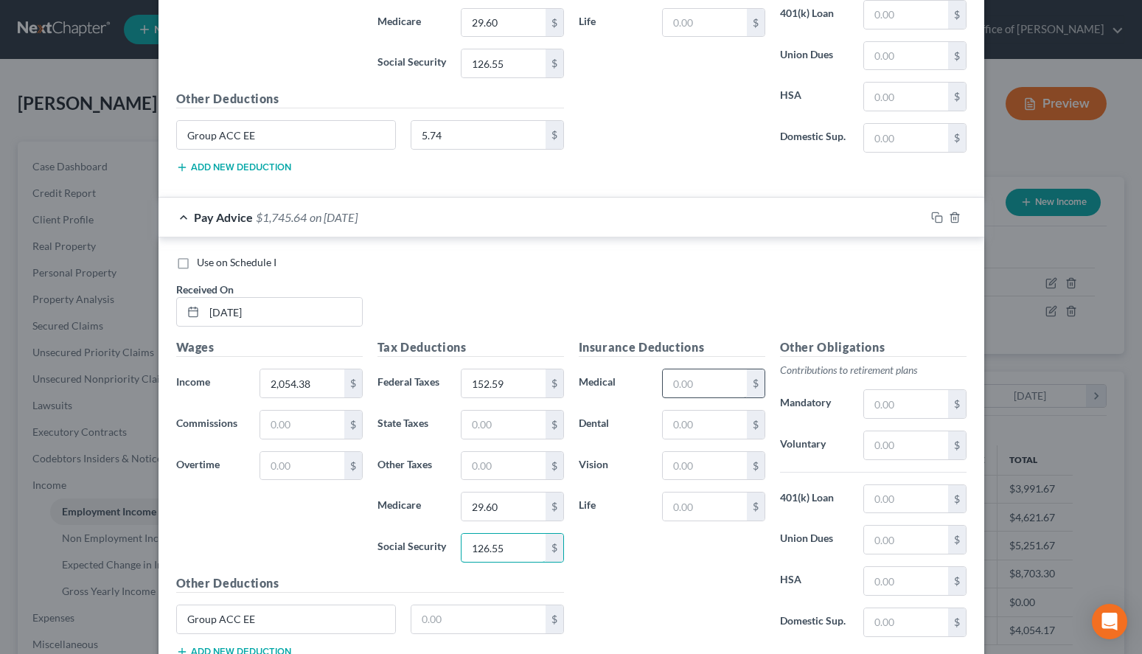
type input "126.55"
click at [707, 389] on input "text" at bounding box center [704, 384] width 83 height 28
type input "13.31"
click at [728, 429] on input "text" at bounding box center [704, 425] width 83 height 28
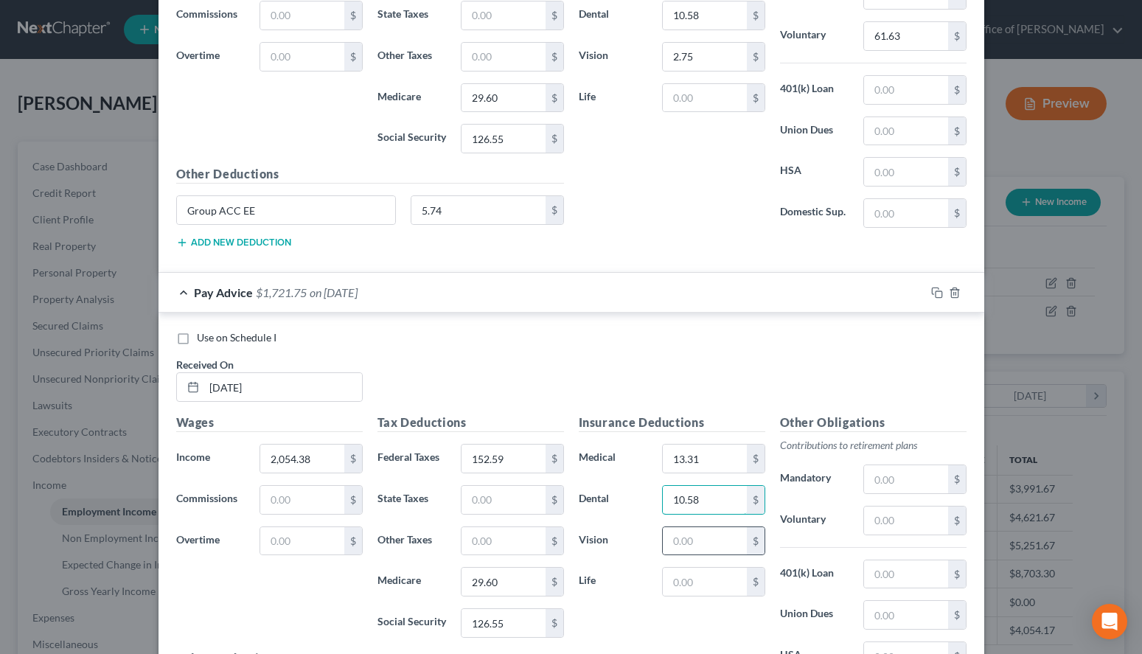
type input "10.58"
click at [682, 555] on div "$" at bounding box center [713, 542] width 103 height 30
click at [681, 549] on input "text" at bounding box center [704, 541] width 83 height 28
type input "2.75"
click at [896, 509] on input "text" at bounding box center [905, 521] width 83 height 28
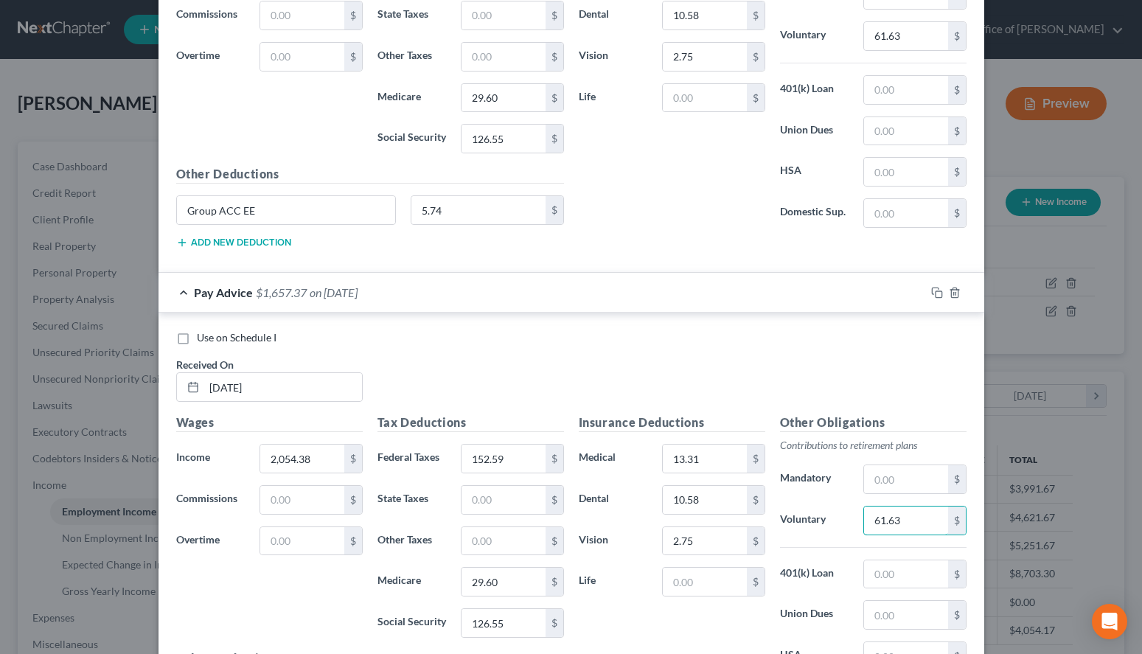
scroll to position [1010, 0]
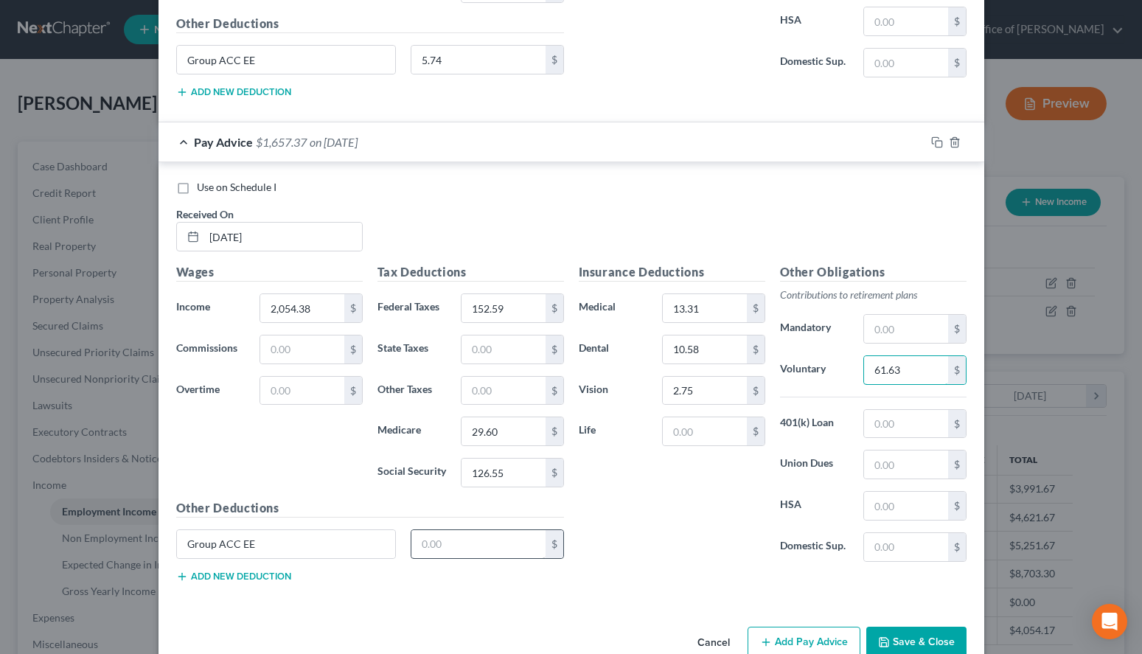
type input "61.63"
click at [490, 532] on input "text" at bounding box center [479, 544] width 134 height 28
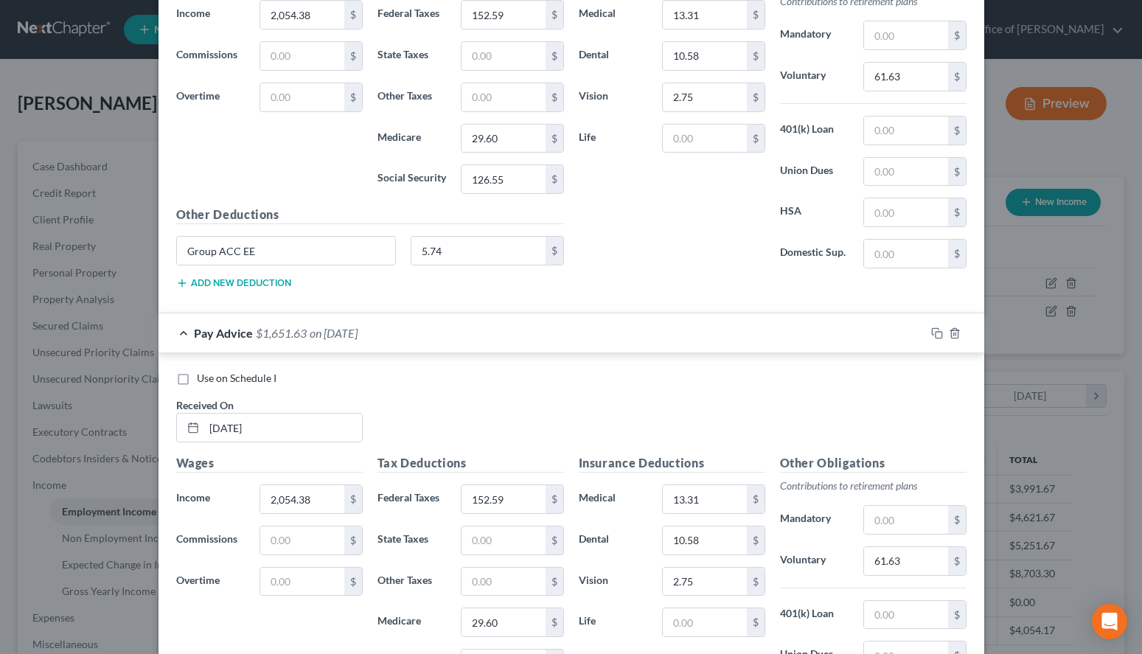
scroll to position [634, 0]
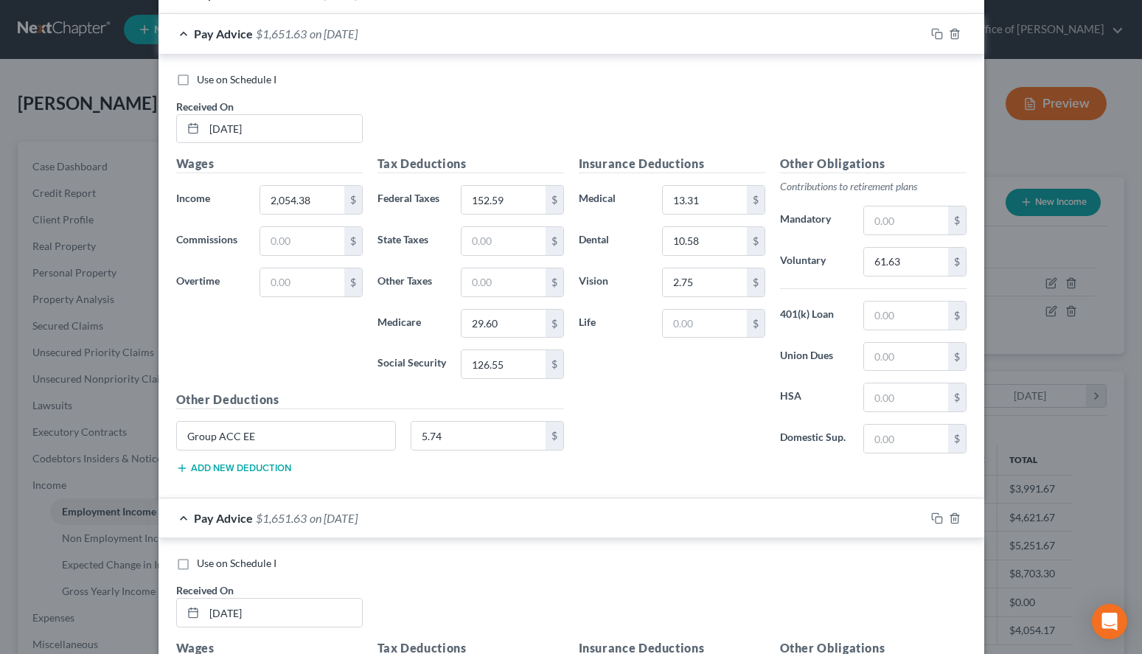
type input "5.74"
click at [532, 35] on div "Pay Advice $1,651.63 on [DATE]" at bounding box center [542, 33] width 767 height 39
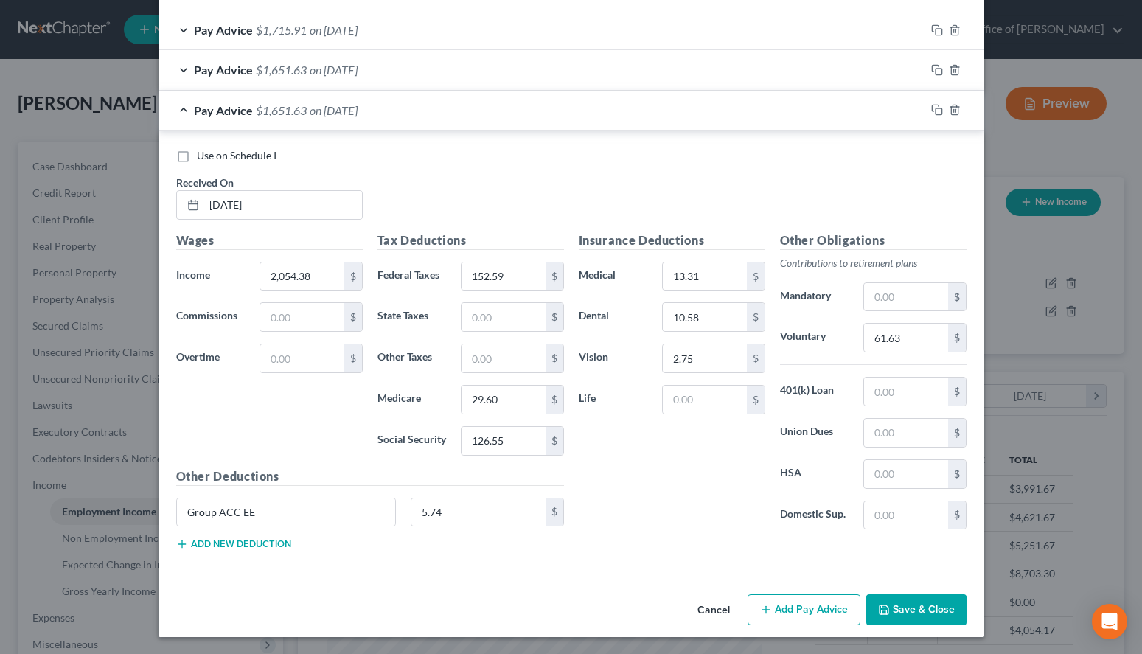
scroll to position [599, 0]
click at [766, 621] on button "Add Pay Advice" at bounding box center [804, 609] width 113 height 31
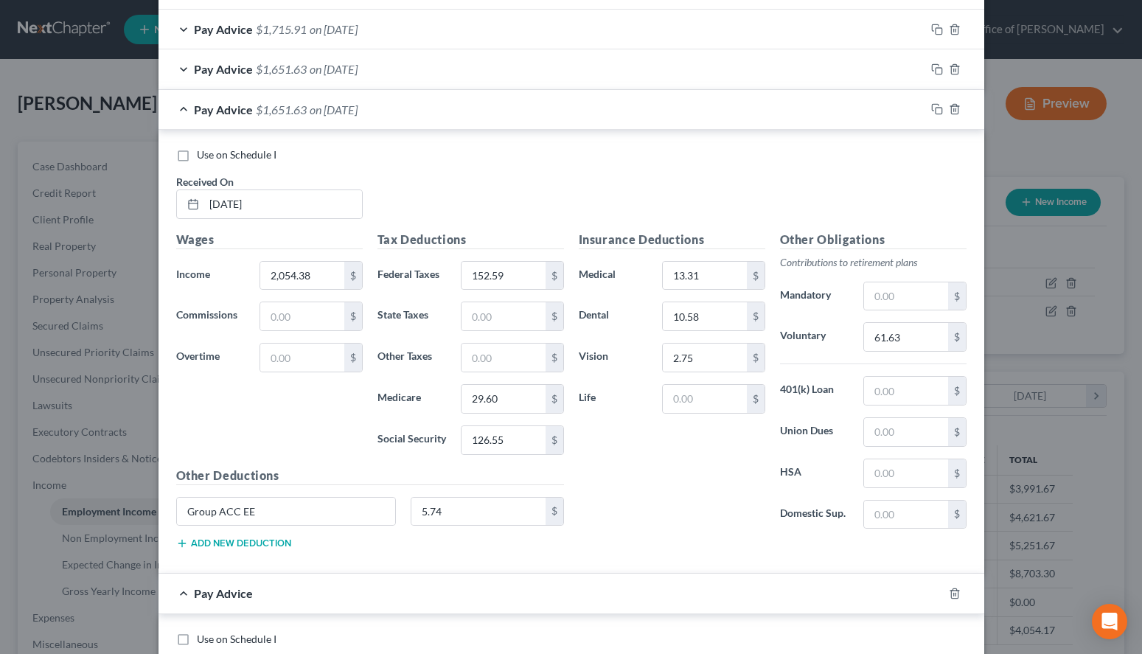
click at [704, 153] on div "Use on Schedule I" at bounding box center [571, 155] width 791 height 15
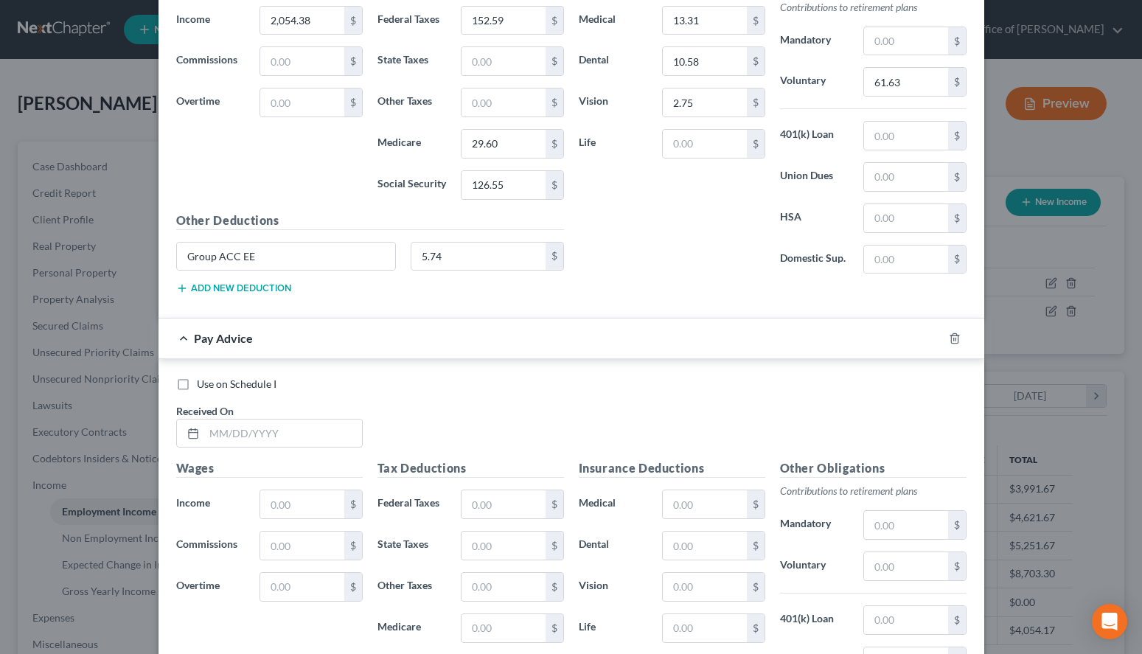
scroll to position [900, 0]
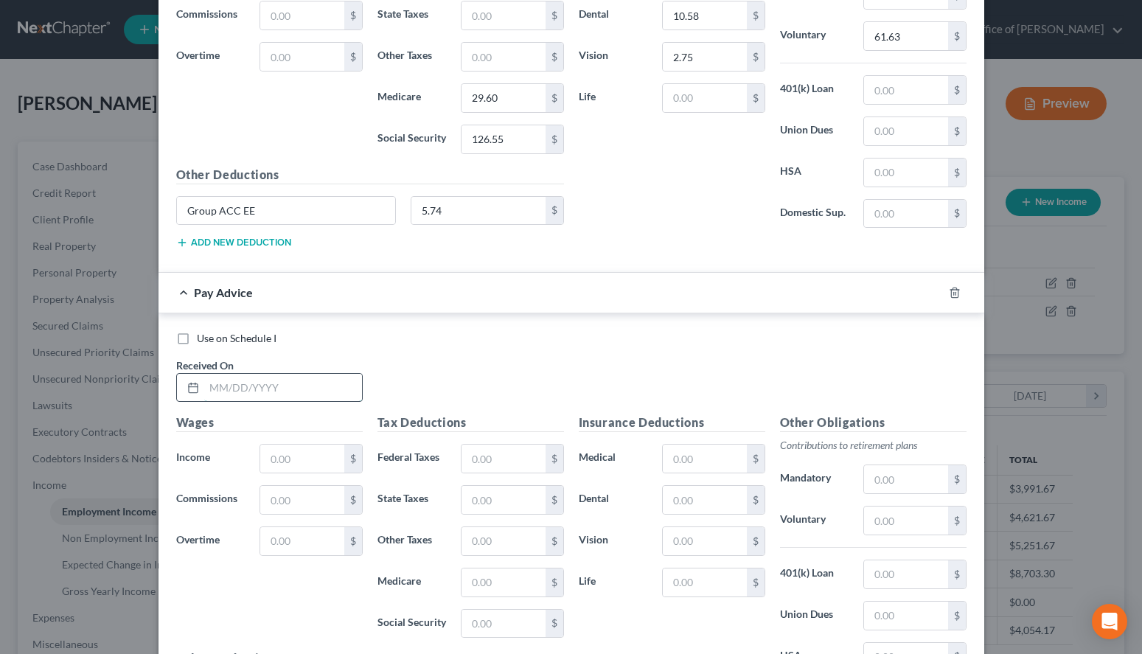
click at [253, 390] on input "text" at bounding box center [283, 388] width 158 height 28
type input "[DATE]"
click at [318, 465] on input "text" at bounding box center [301, 459] width 83 height 28
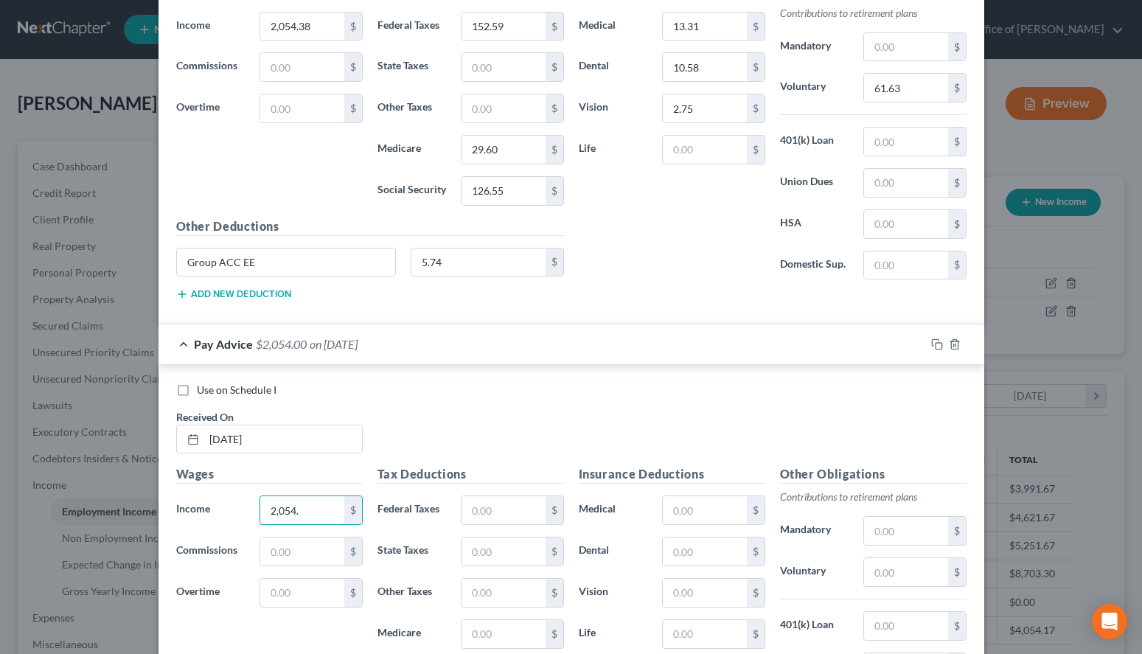
scroll to position [825, 0]
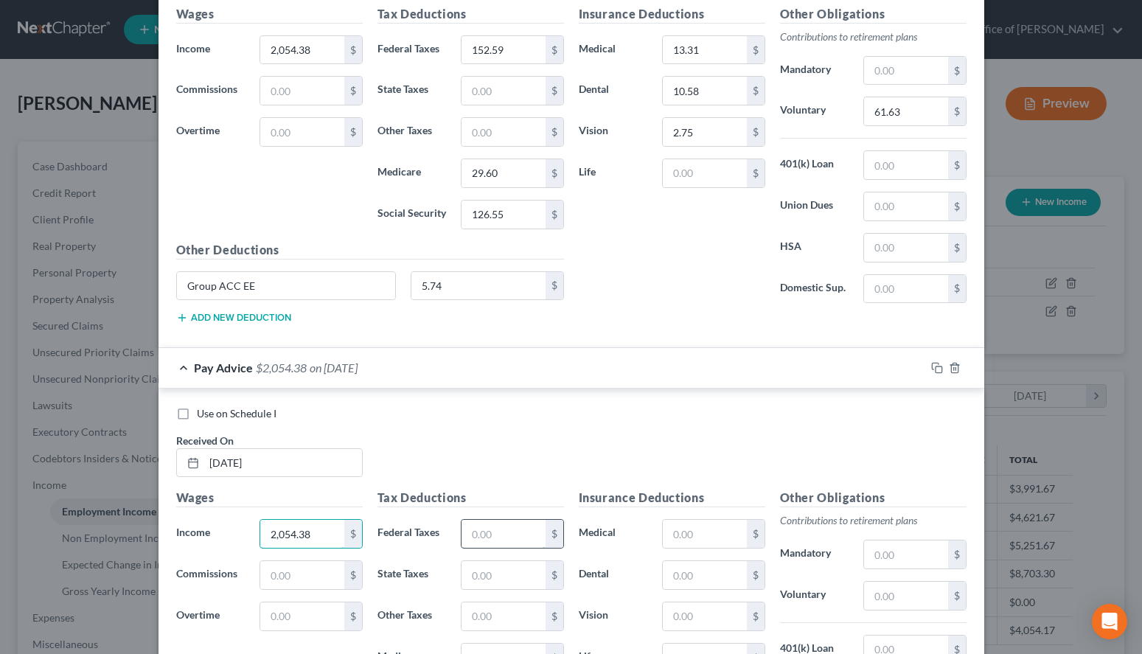
type input "2,054.38"
click at [527, 524] on input "text" at bounding box center [503, 534] width 83 height 28
click at [724, 393] on div "Use on Schedule I Received On * [DATE] Wages Income * 2,054.38 $ Commissions $ …" at bounding box center [572, 610] width 826 height 443
click at [493, 529] on input "text" at bounding box center [503, 534] width 83 height 28
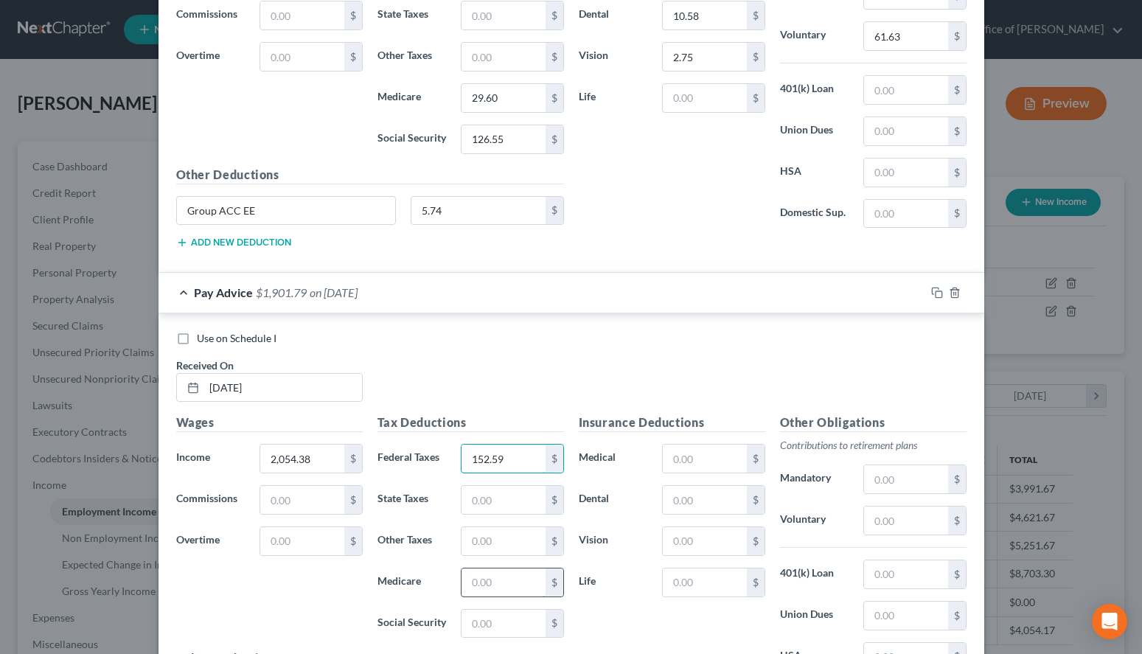
type input "152.59"
click at [479, 583] on input "text" at bounding box center [503, 583] width 83 height 28
type input "29.60"
click at [482, 617] on input "text" at bounding box center [503, 624] width 83 height 28
type input "126.55"
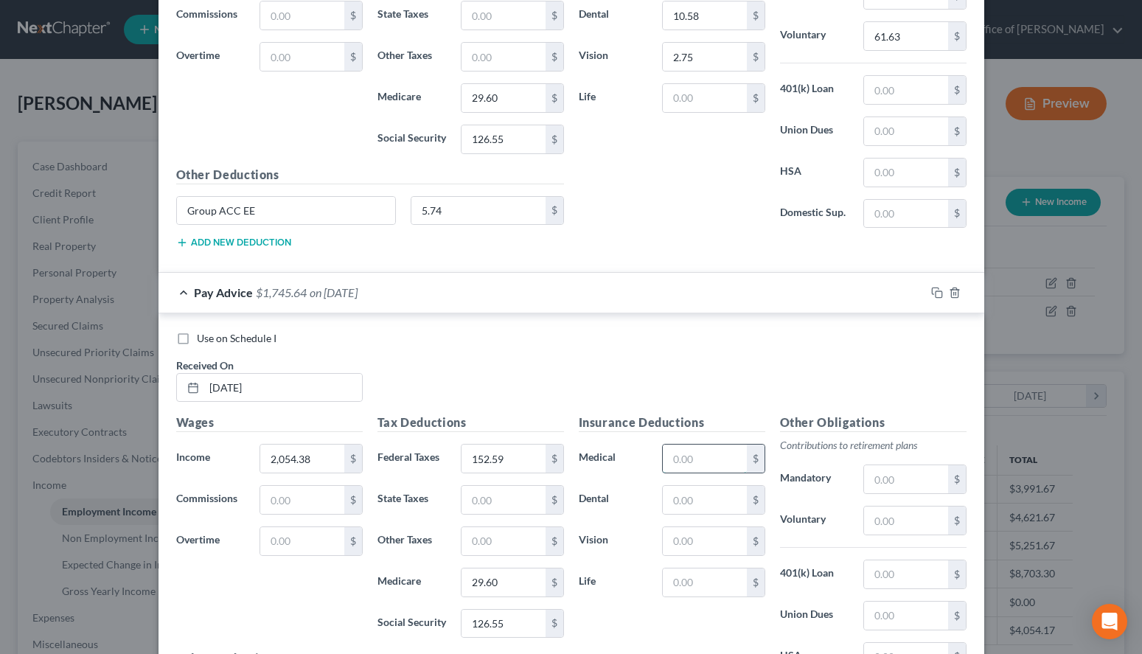
click at [707, 464] on input "text" at bounding box center [704, 459] width 83 height 28
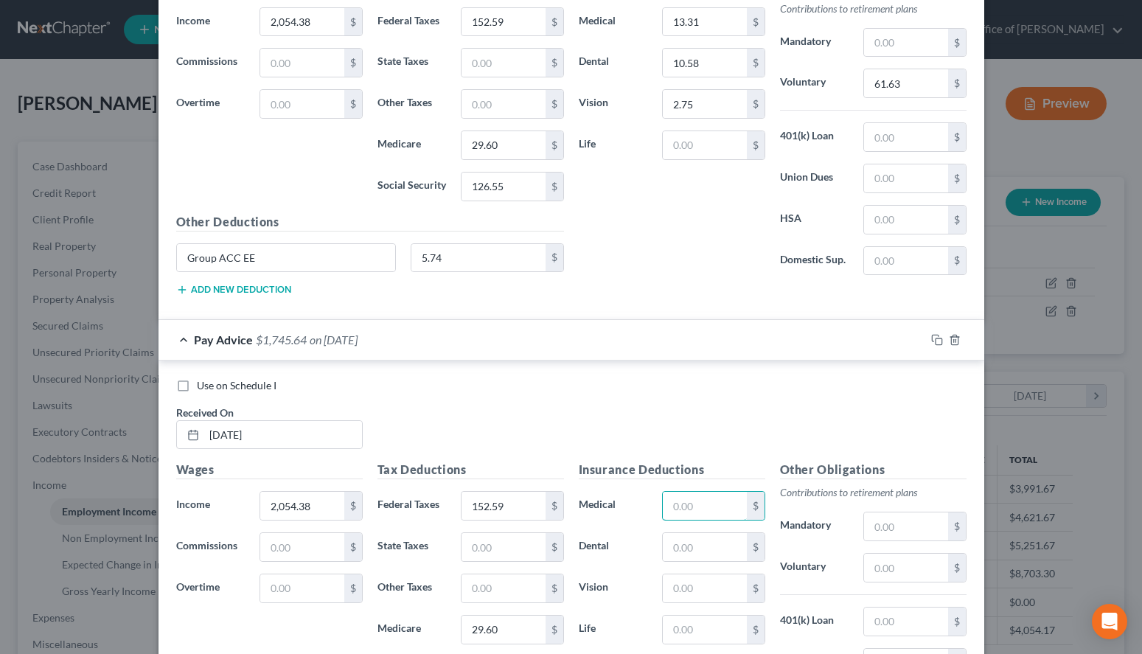
scroll to position [825, 0]
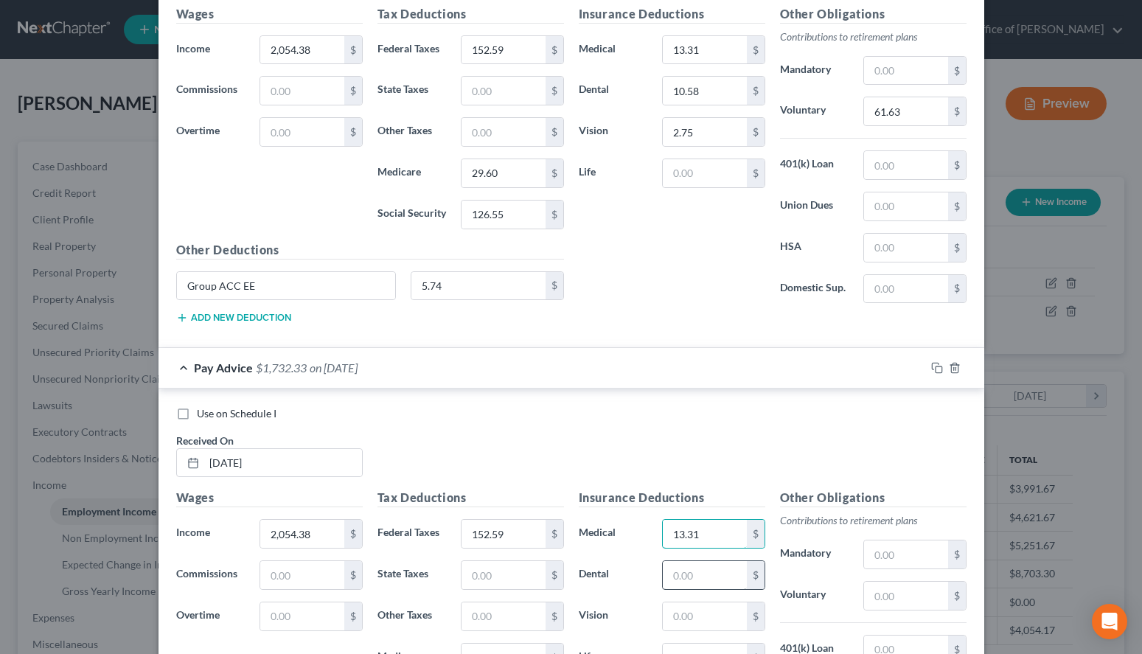
type input "13.31"
click at [700, 578] on input "text" at bounding box center [704, 575] width 83 height 28
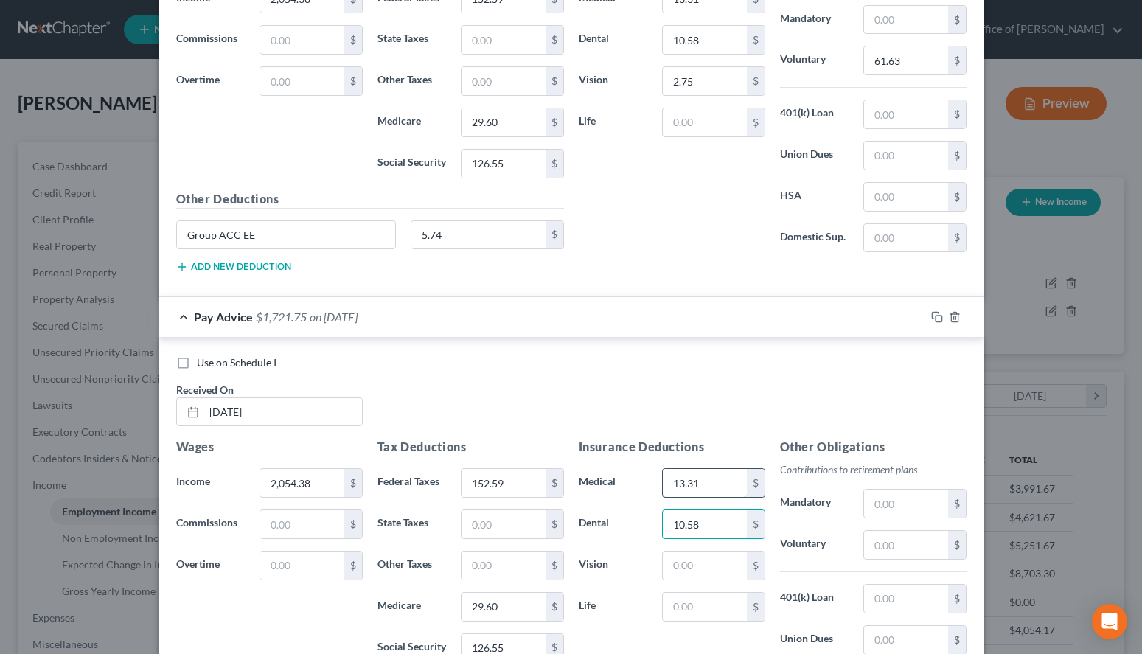
scroll to position [900, 0]
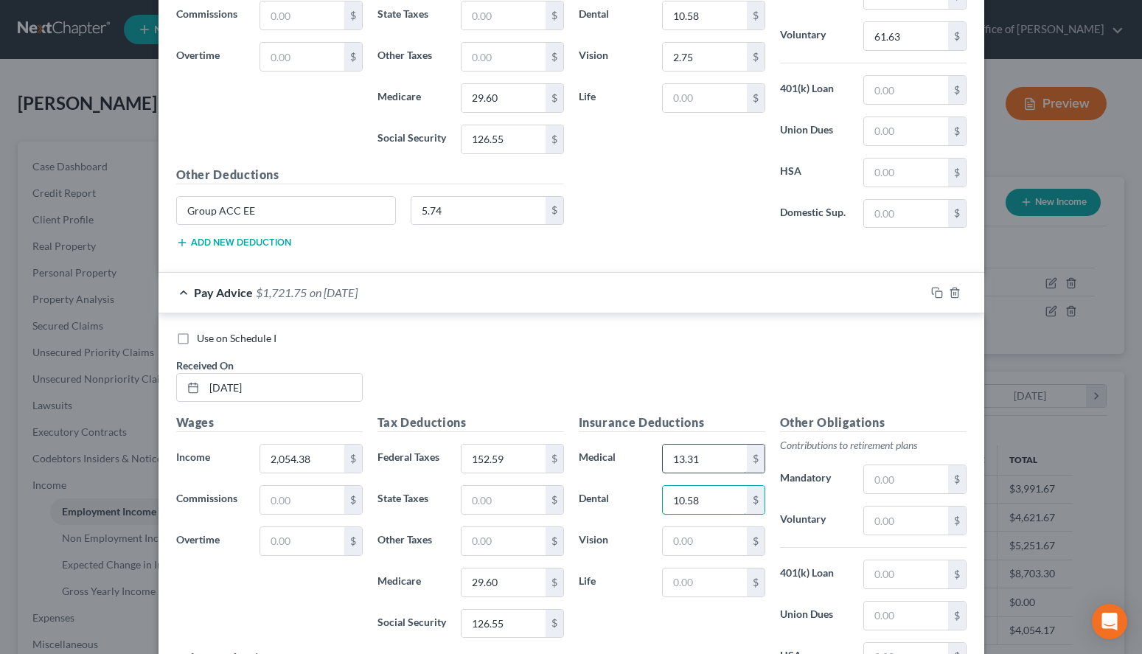
type input "10.58"
click at [693, 532] on input "text" at bounding box center [704, 541] width 83 height 28
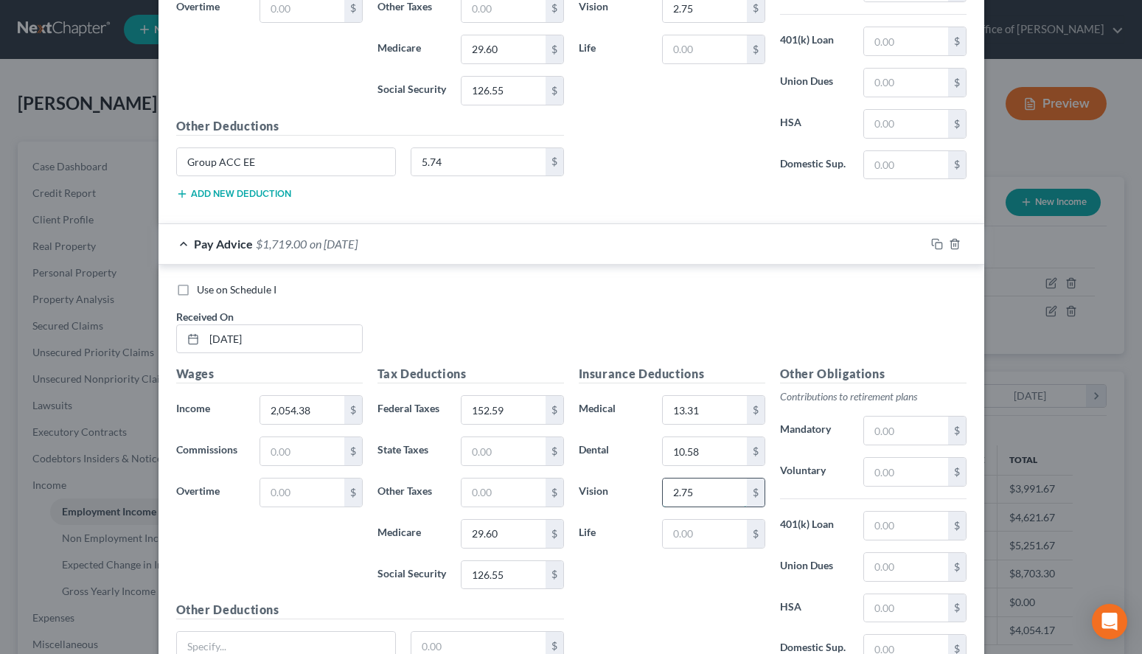
scroll to position [975, 0]
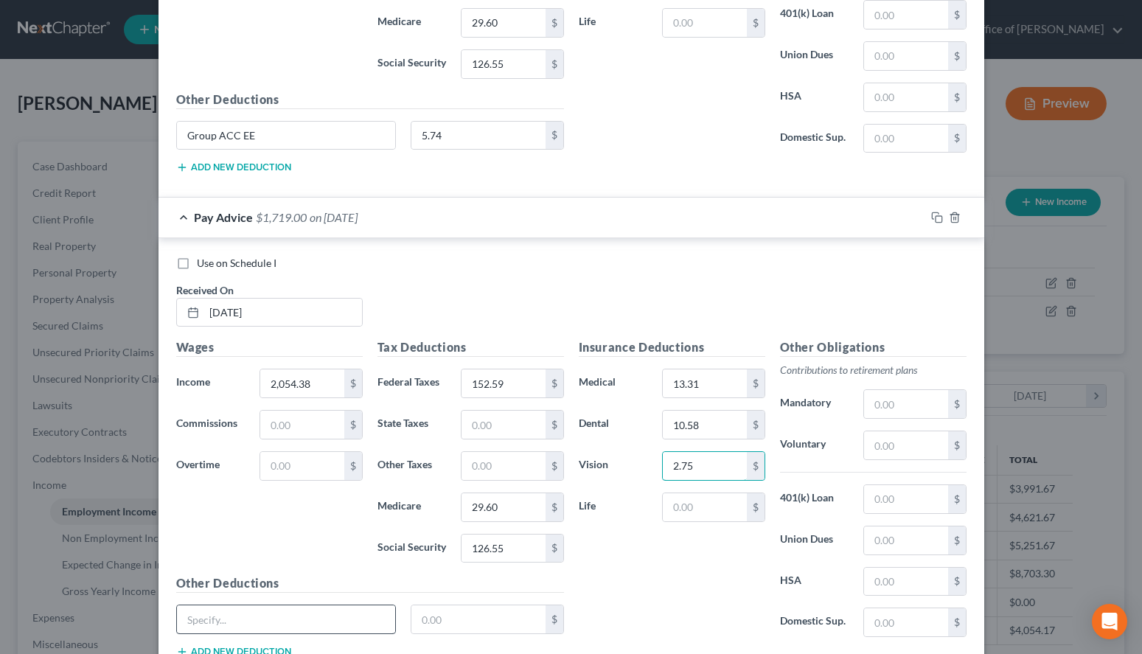
type input "2.75"
click at [356, 620] on input "text" at bounding box center [286, 620] width 219 height 28
paste input "Group ACC EE"
type input "Group ACC EE"
click at [465, 616] on input "text" at bounding box center [479, 620] width 134 height 28
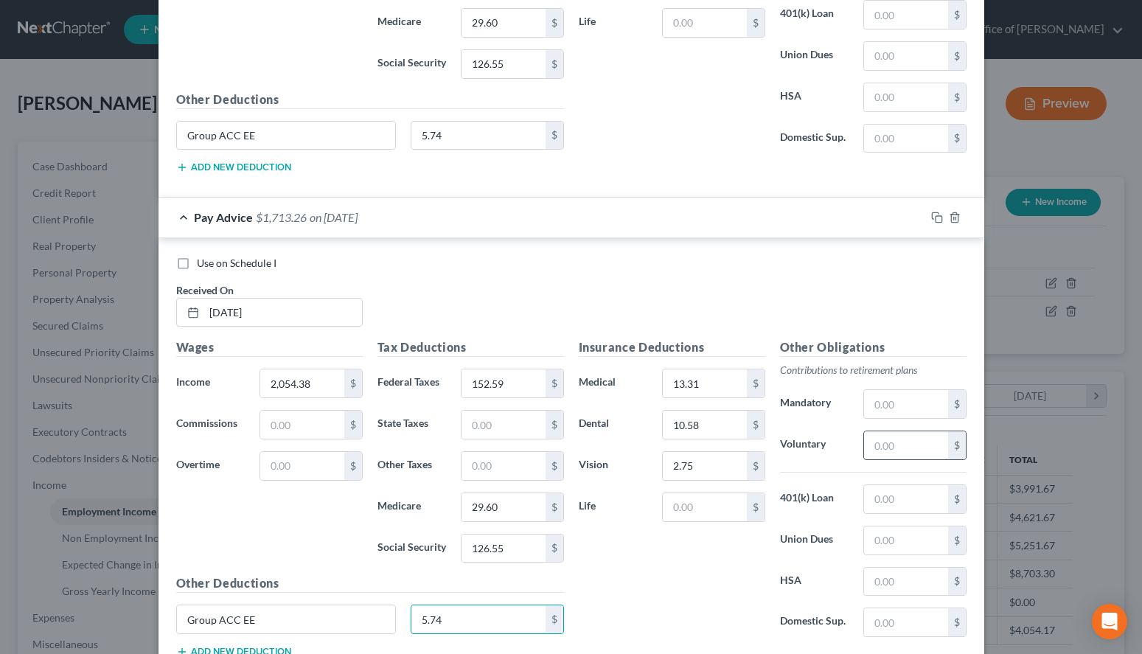
type input "5.74"
click at [928, 449] on input "text" at bounding box center [905, 445] width 83 height 28
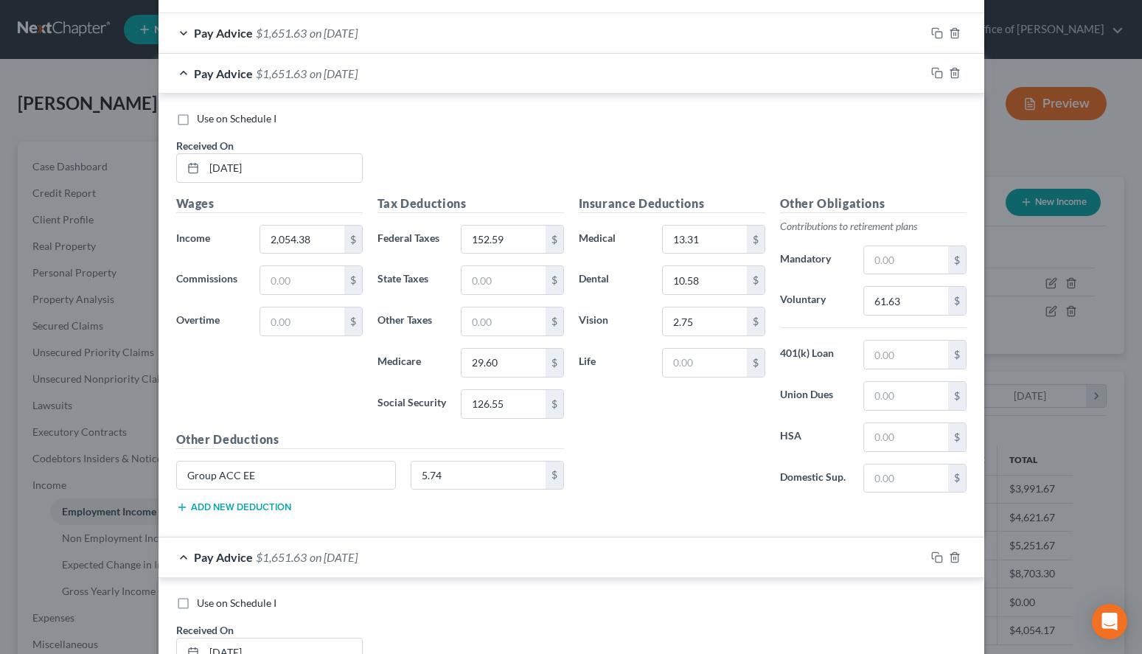
scroll to position [599, 0]
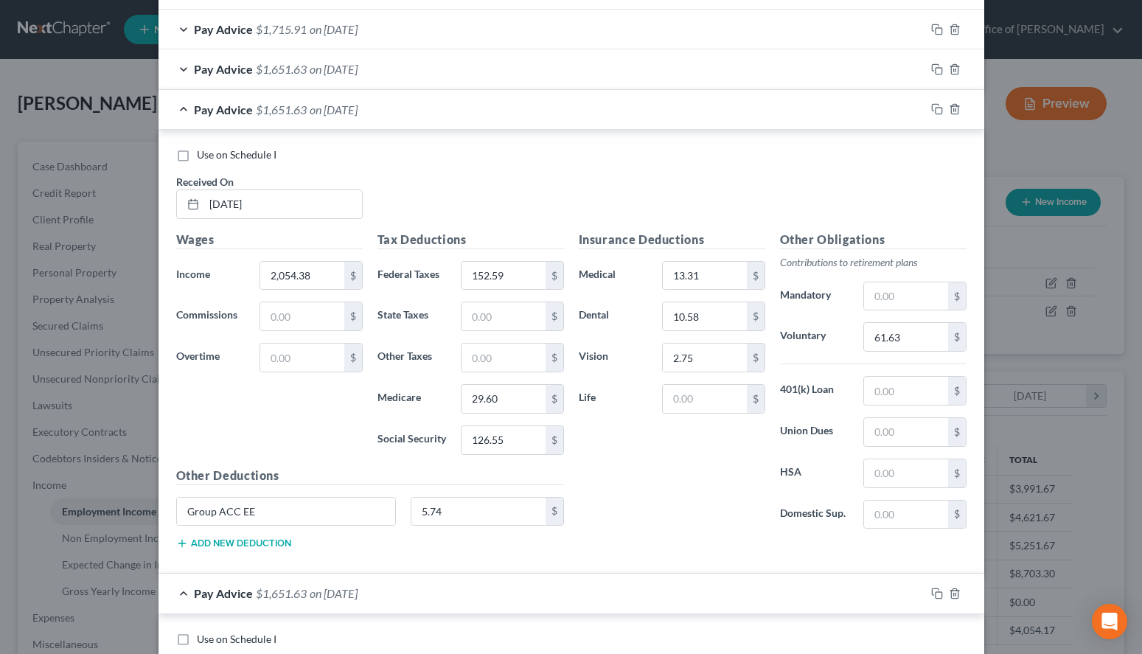
type input "61.63"
click at [498, 117] on div "Pay Advice $1,651.63 on [DATE]" at bounding box center [542, 109] width 767 height 39
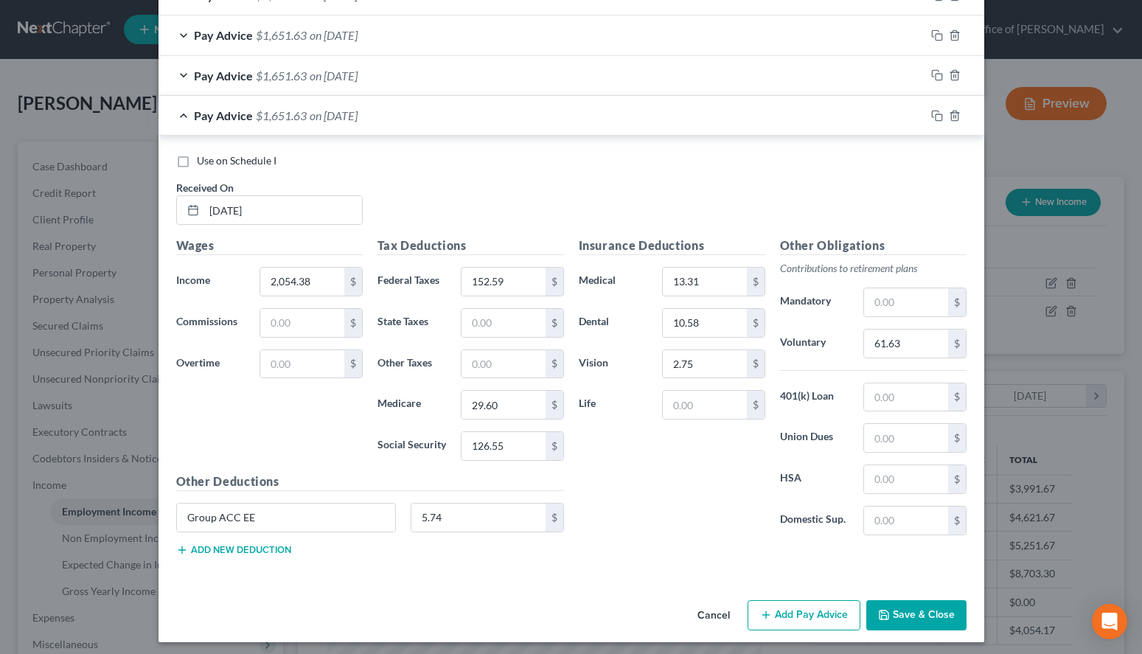
scroll to position [639, 0]
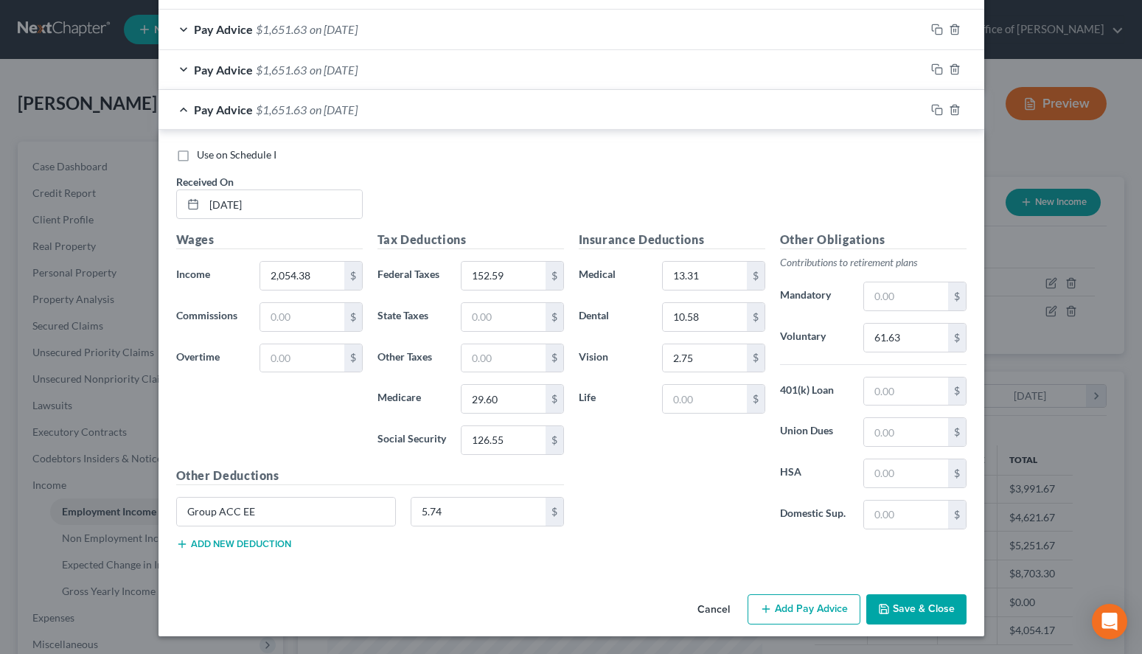
click at [771, 611] on icon "button" at bounding box center [766, 609] width 12 height 12
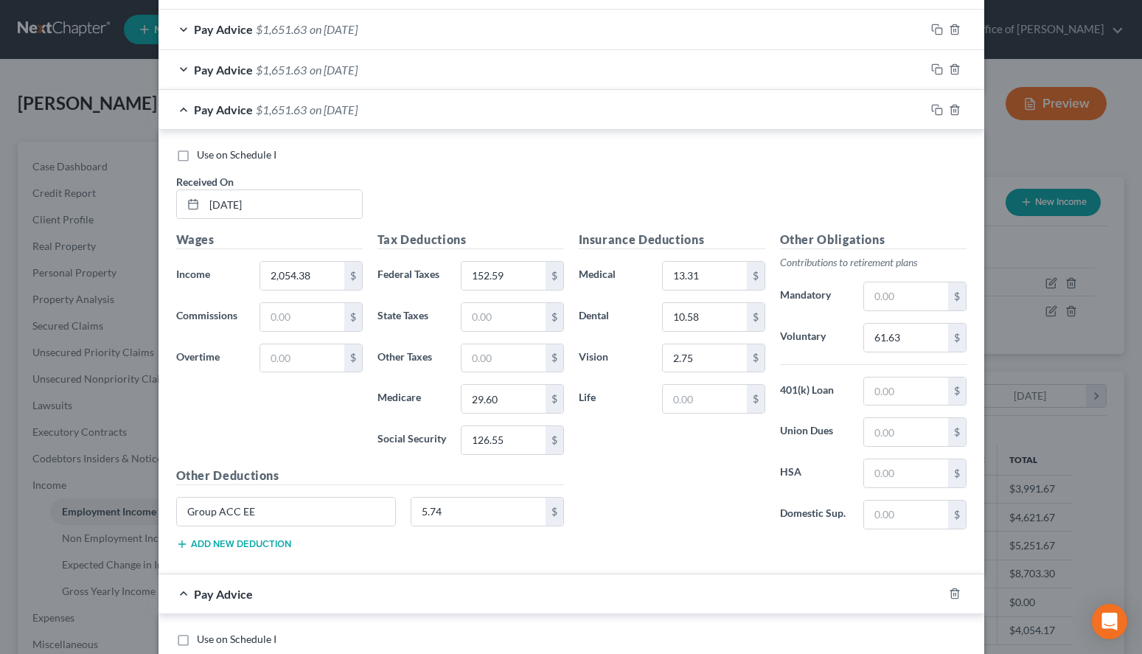
click at [742, 549] on div "Insurance Deductions Medical 13.31 $ Dental 10.58 $ Vision 2.75 $ Life $ Other …" at bounding box center [773, 396] width 403 height 331
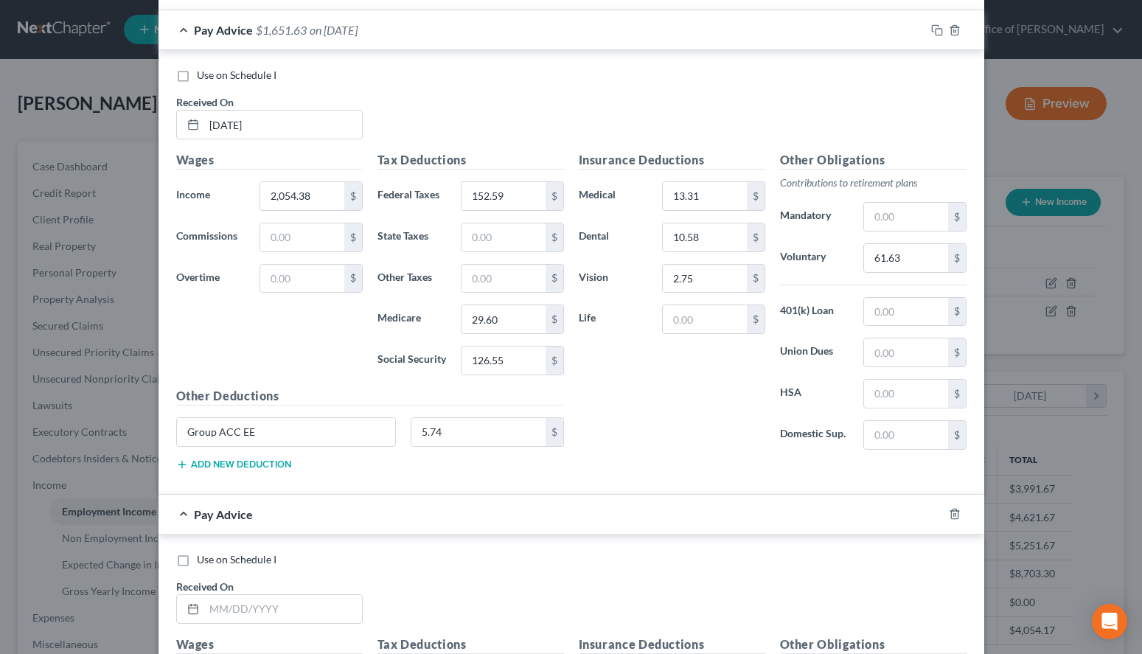
scroll to position [789, 0]
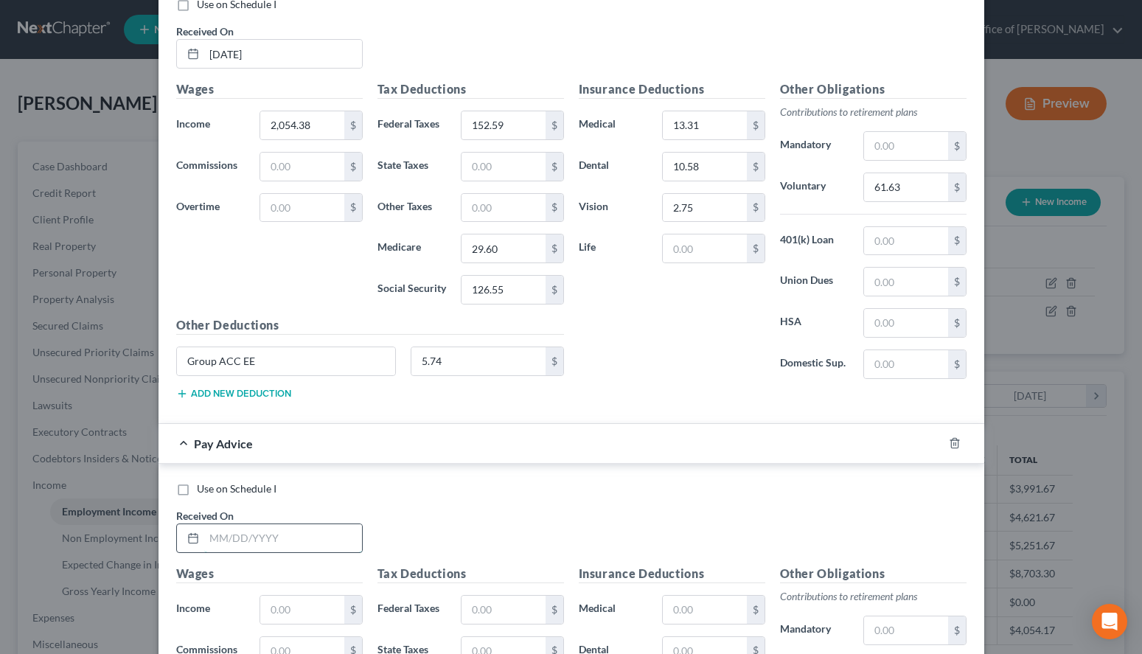
click at [331, 549] on input "text" at bounding box center [283, 538] width 158 height 28
type input "[DATE]"
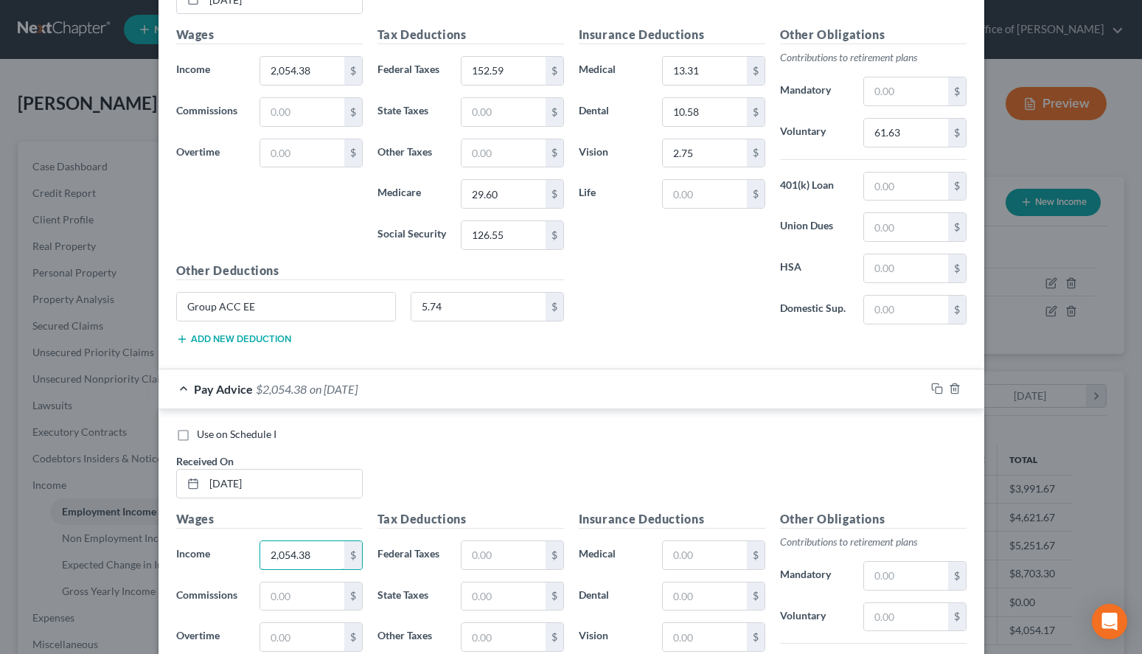
scroll to position [864, 0]
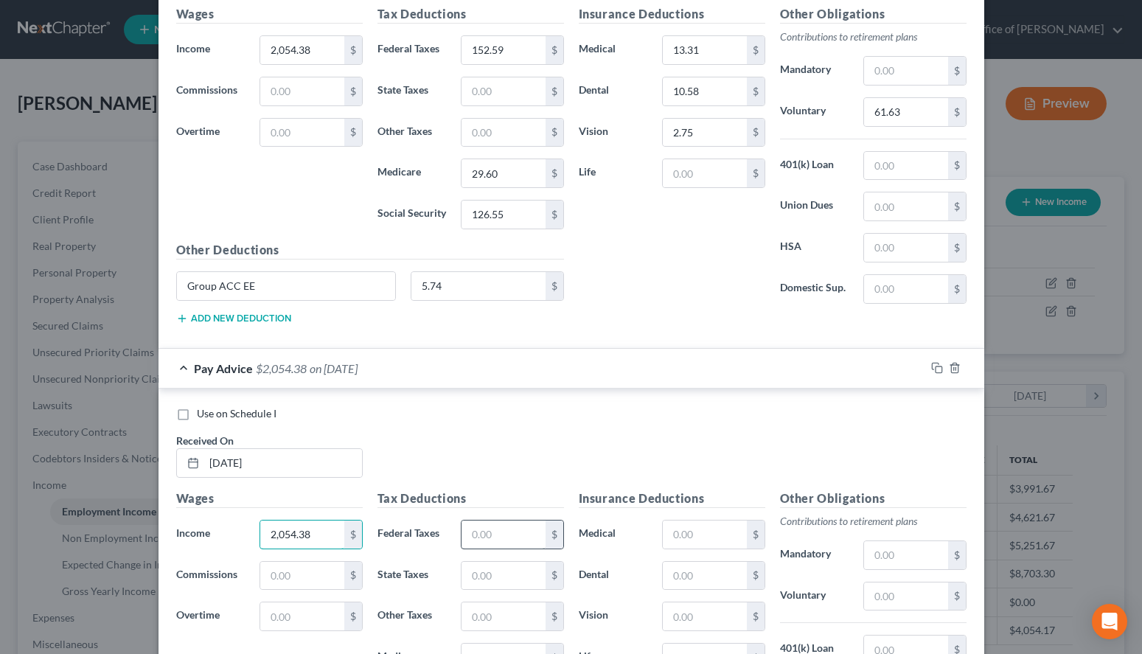
type input "2,054.38"
click at [496, 535] on input "text" at bounding box center [503, 535] width 83 height 28
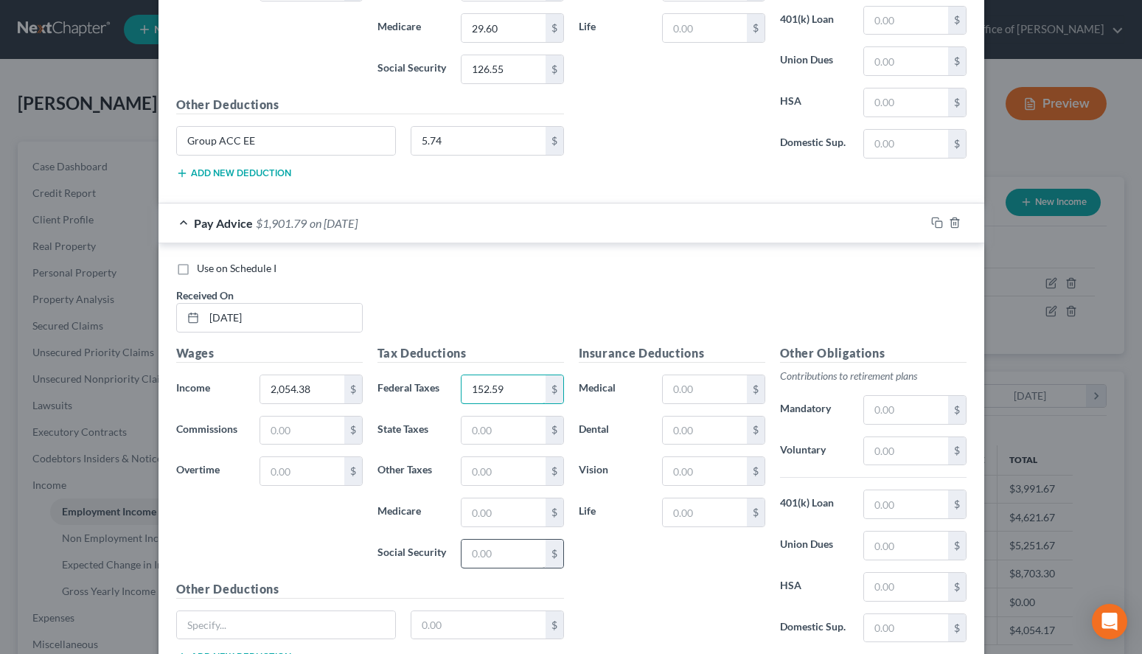
scroll to position [1015, 0]
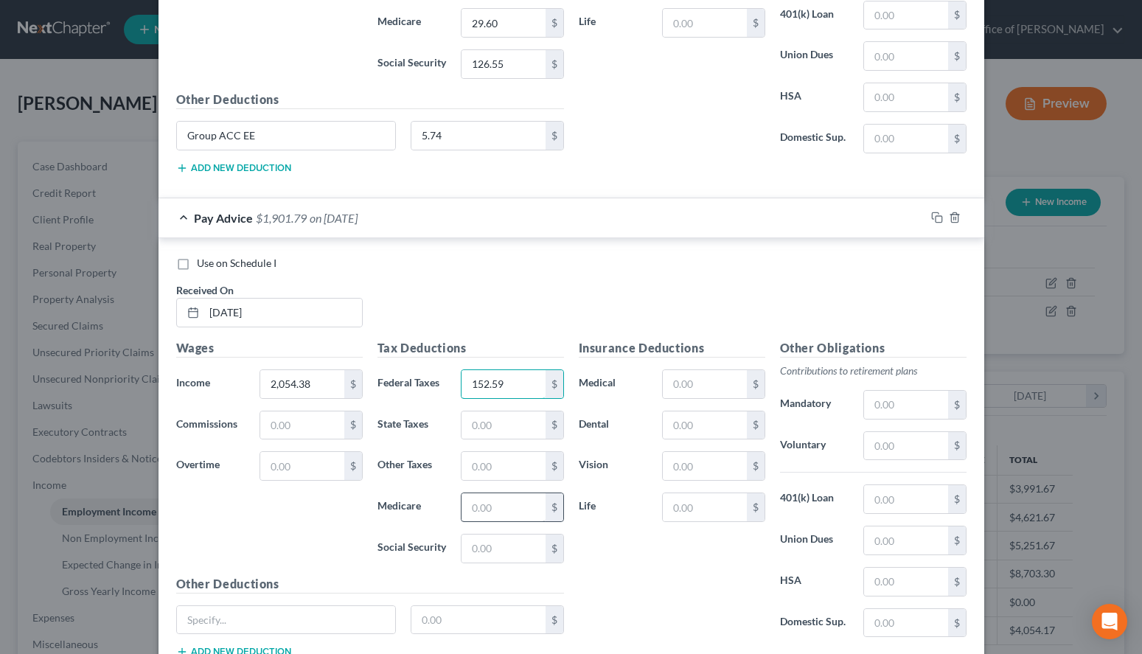
type input "152.59"
click at [496, 503] on input "text" at bounding box center [503, 507] width 83 height 28
click at [305, 620] on input "text" at bounding box center [286, 620] width 219 height 28
paste input "Group ACC EE"
type input "Group ACC EE"
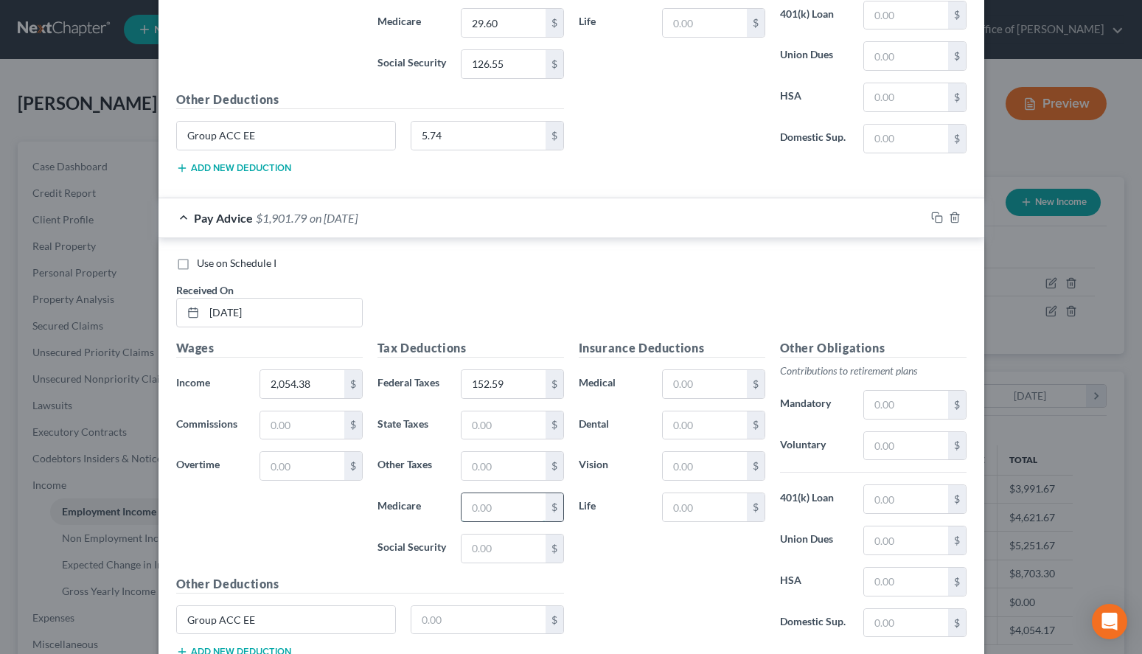
click at [517, 505] on input "text" at bounding box center [503, 507] width 83 height 28
type input "29.60"
type input "126.55"
click at [739, 388] on input "text" at bounding box center [704, 384] width 83 height 28
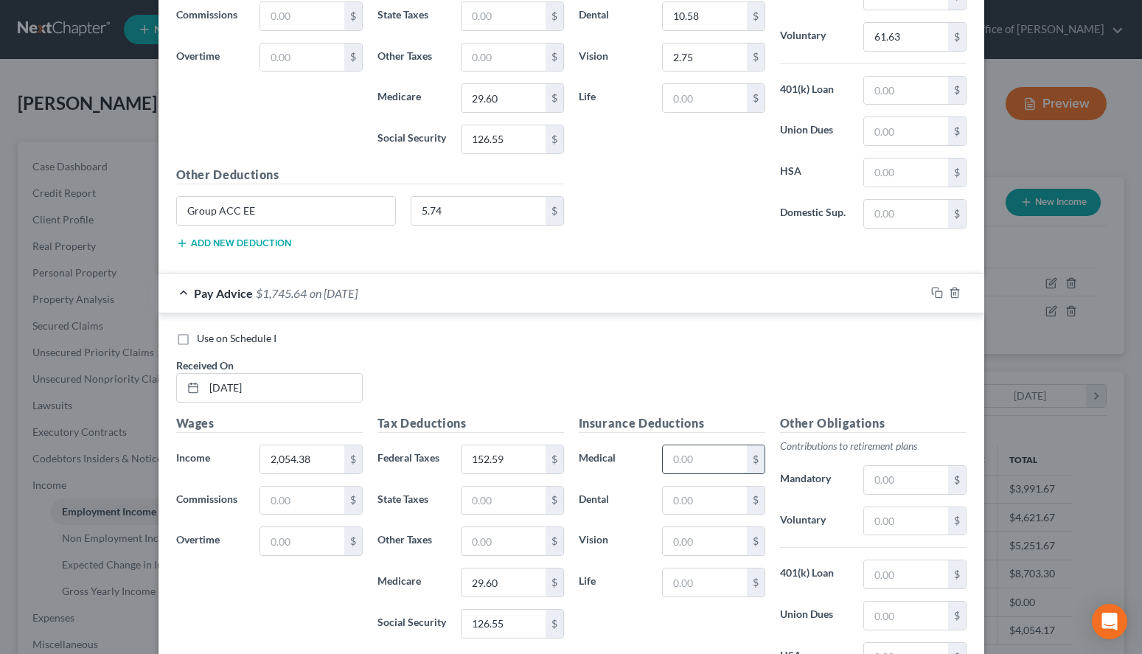
scroll to position [864, 0]
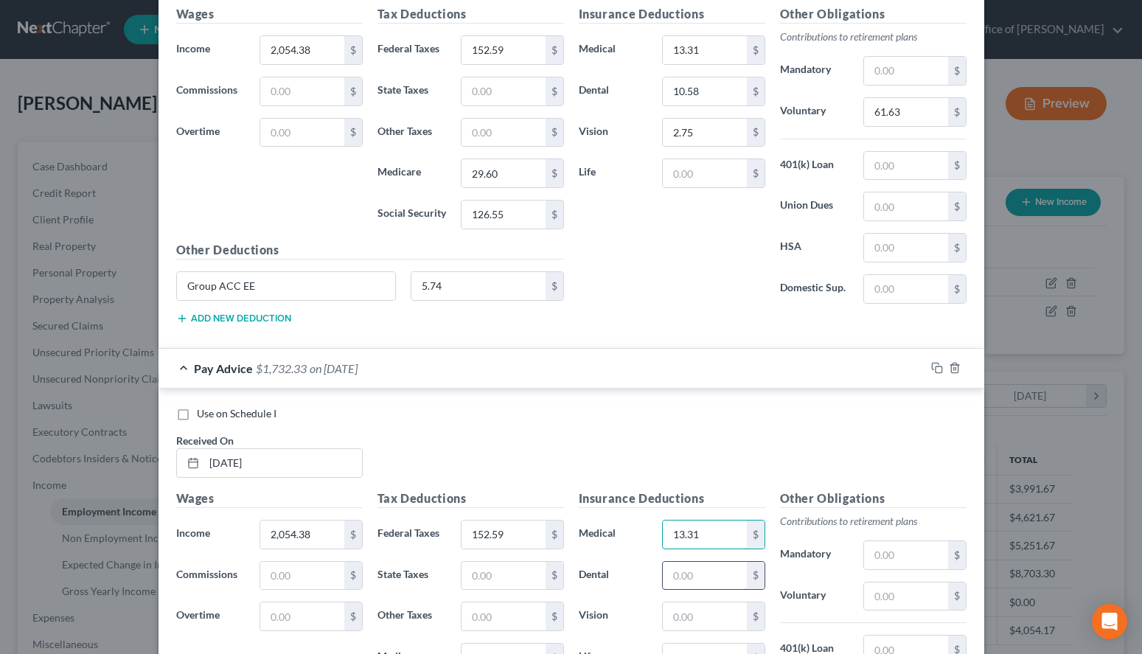
type input "13.31"
click at [724, 583] on input "text" at bounding box center [704, 576] width 83 height 28
type input "10.58"
click at [701, 625] on input "text" at bounding box center [704, 617] width 83 height 28
type input "2.74"
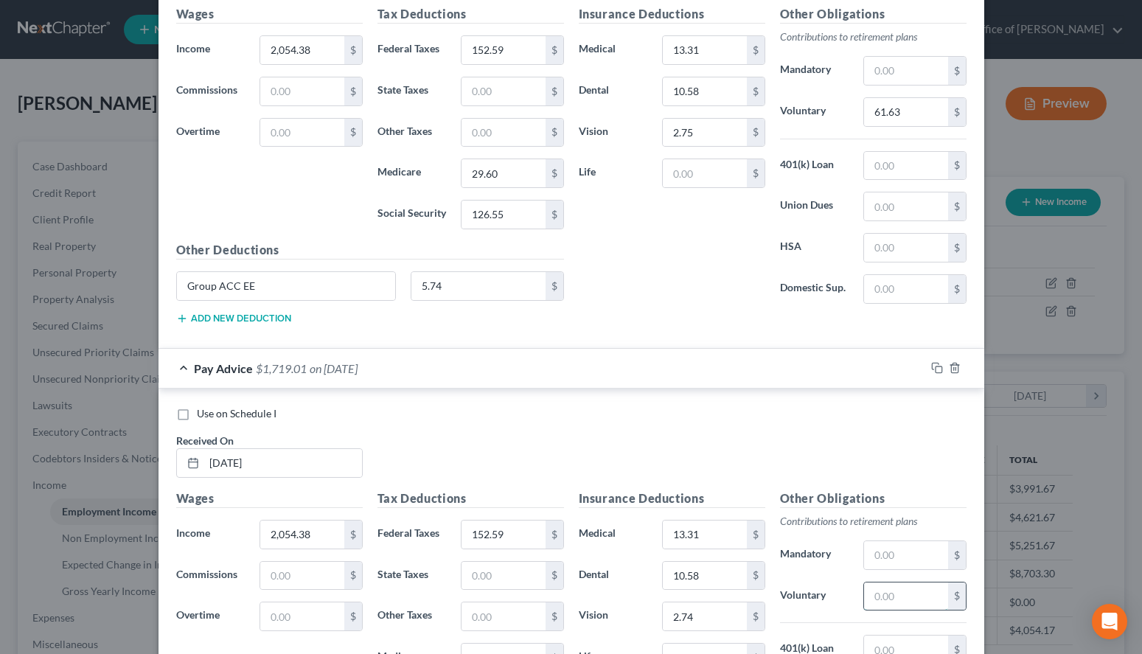
click at [924, 600] on input "text" at bounding box center [905, 597] width 83 height 28
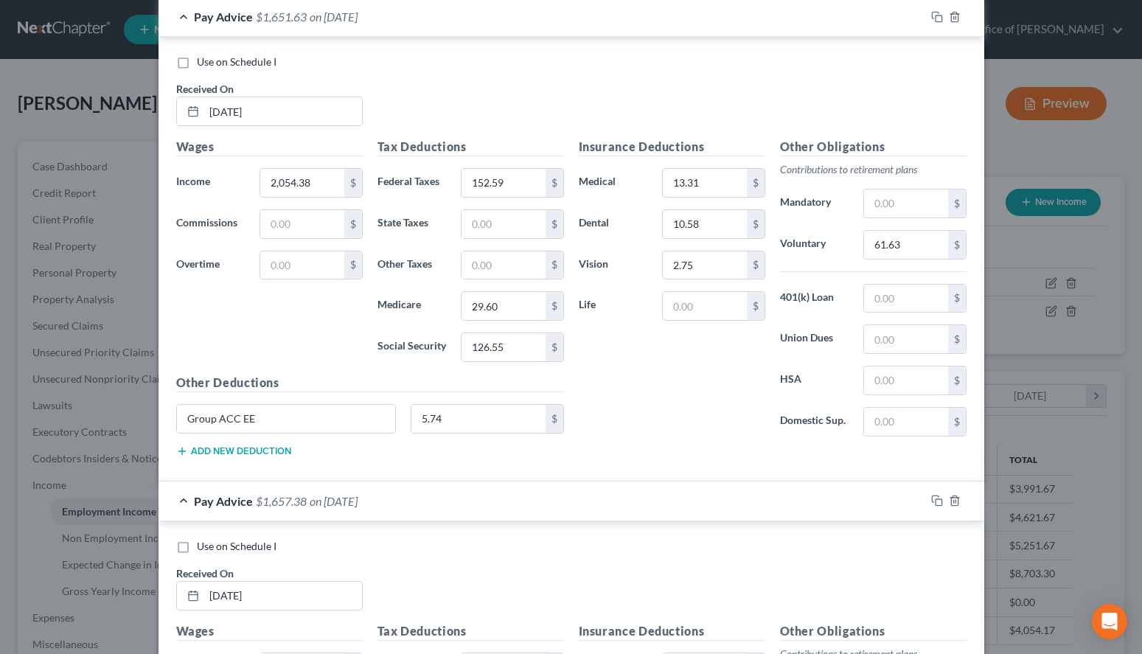
scroll to position [714, 0]
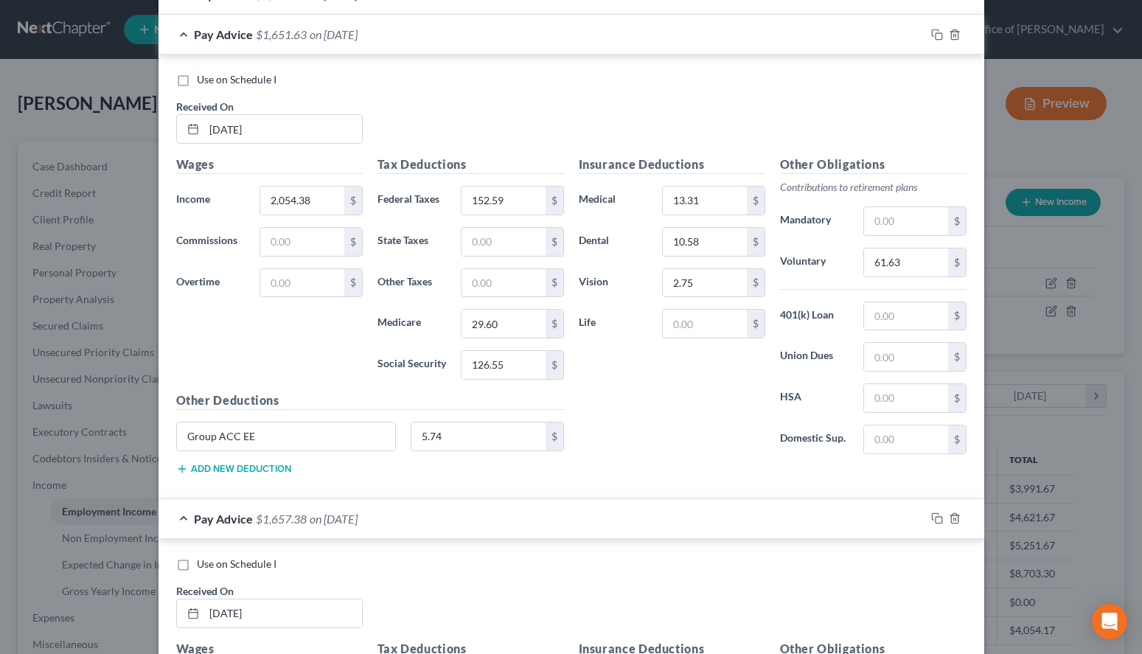
type input "61.63"
click at [551, 46] on div "Pay Advice $1,651.63 on [DATE]" at bounding box center [542, 34] width 767 height 39
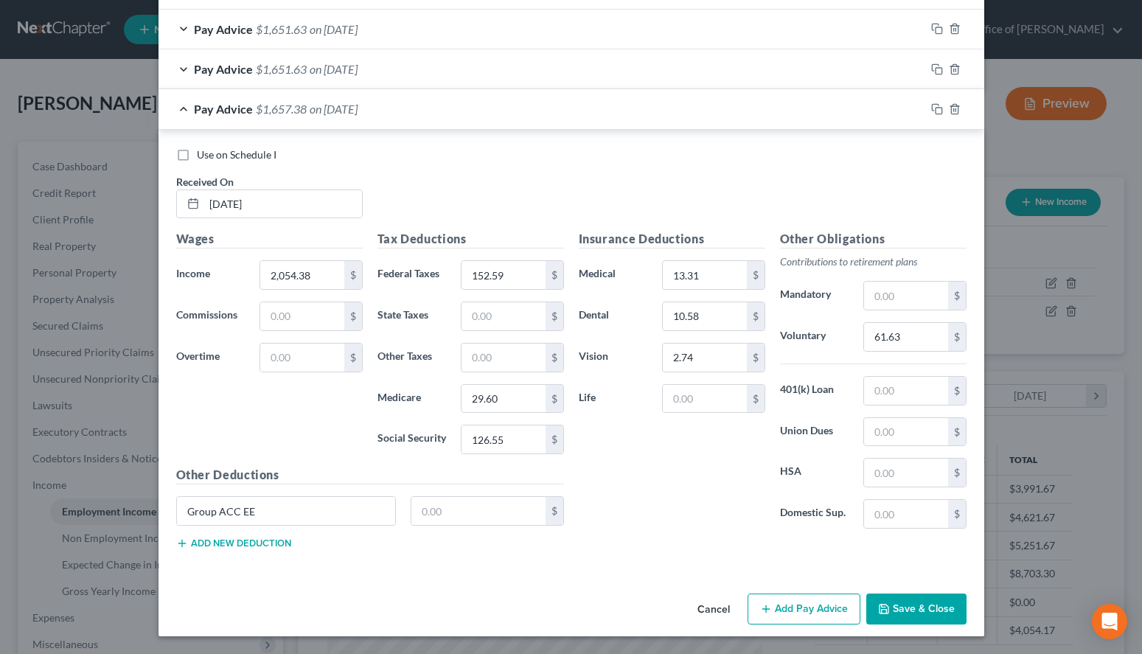
scroll to position [679, 0]
click at [767, 597] on button "Add Pay Advice" at bounding box center [804, 609] width 113 height 31
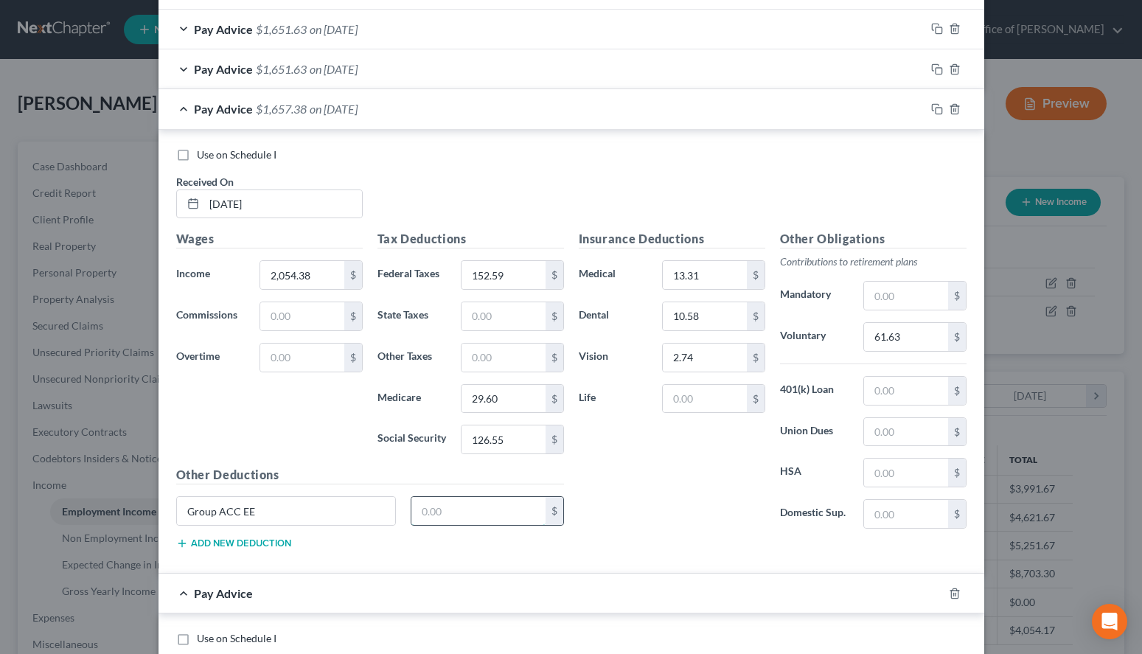
click at [484, 508] on input "text" at bounding box center [479, 511] width 134 height 28
type input "5.74"
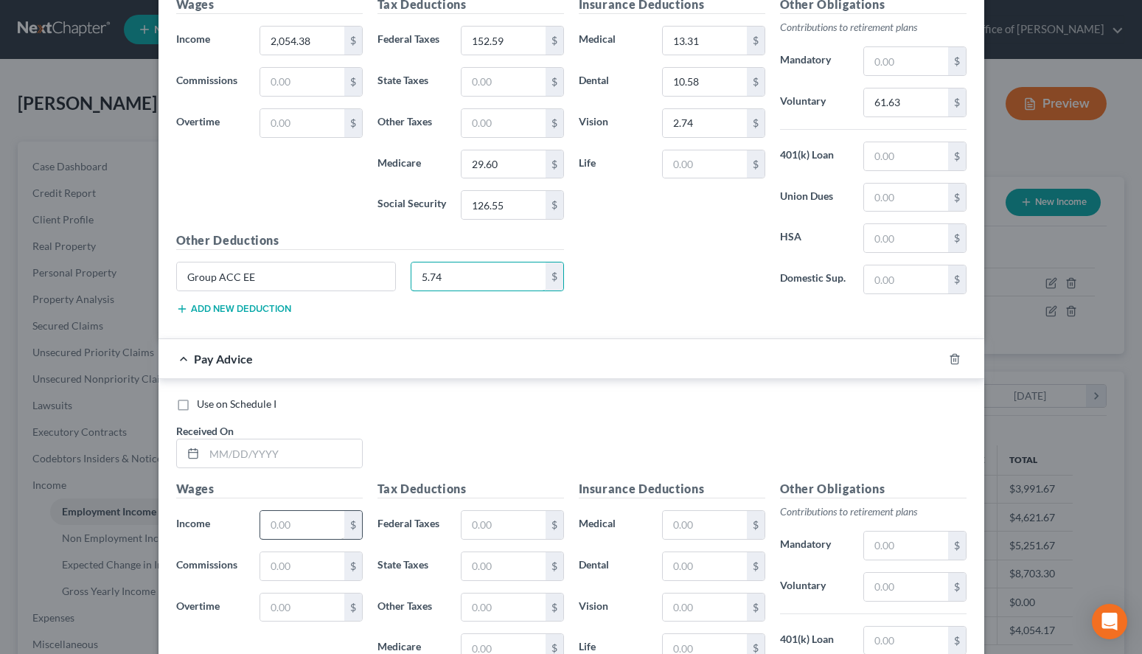
scroll to position [980, 0]
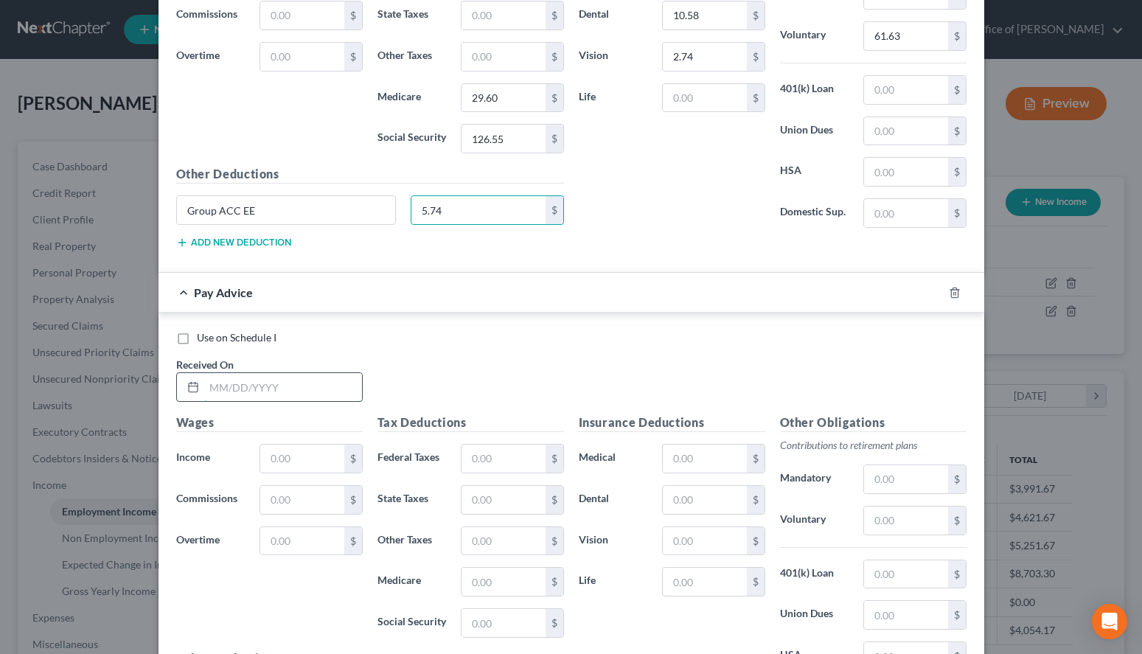
click at [294, 386] on input "text" at bounding box center [283, 387] width 158 height 28
click at [796, 462] on div "Other Obligations Contributions to retirement plans Mandatory $ Voluntary $ 401…" at bounding box center [873, 569] width 201 height 310
click at [258, 398] on input "text" at bounding box center [283, 387] width 158 height 28
type input "[DATE]"
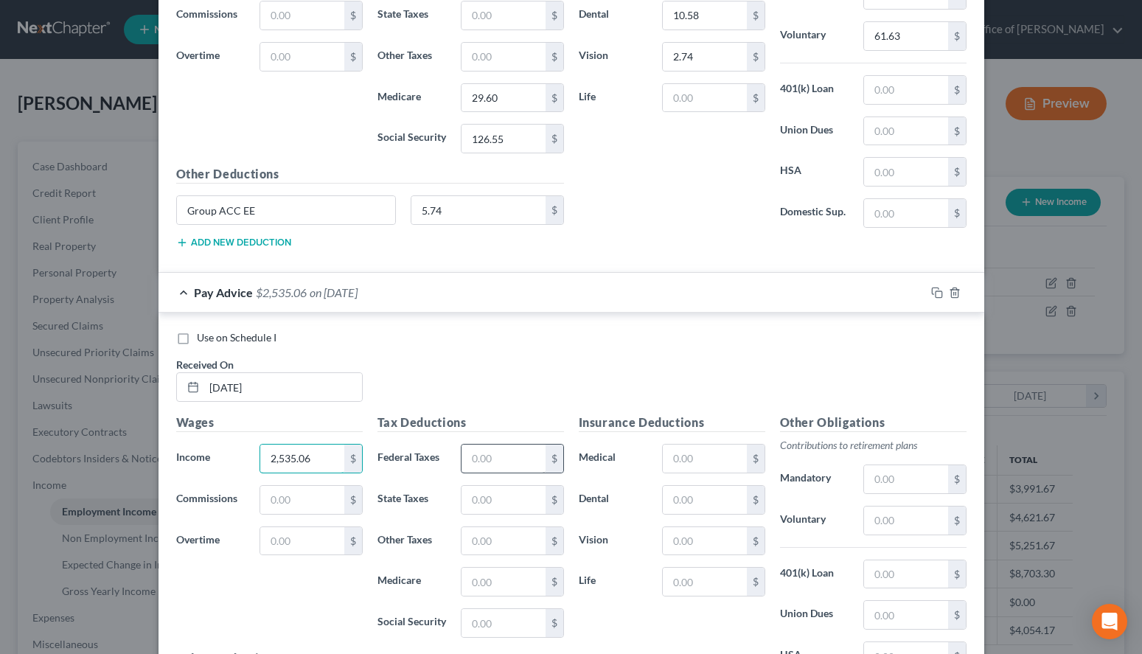
type input "2,535.06"
click at [513, 470] on input "text" at bounding box center [503, 459] width 83 height 28
click at [731, 375] on div "Use on Schedule I Received On * [DATE]" at bounding box center [571, 371] width 805 height 83
click at [537, 457] on input "text" at bounding box center [503, 459] width 83 height 28
type input "194.42"
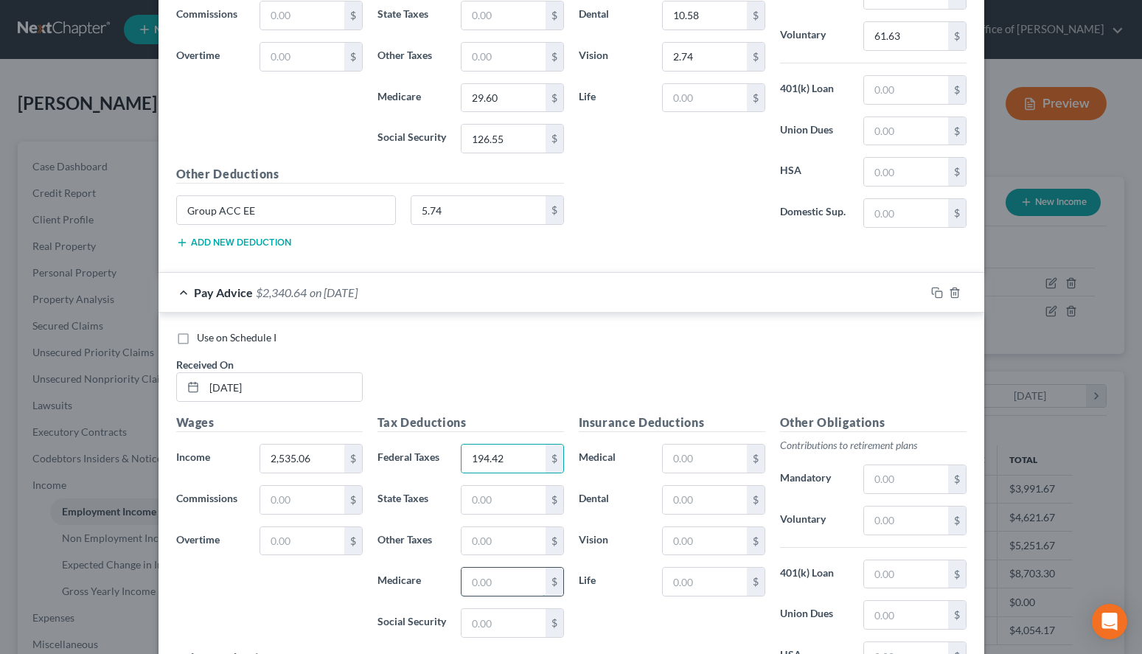
click at [496, 577] on input "text" at bounding box center [503, 582] width 83 height 28
click at [722, 387] on div "Use on Schedule I Received On * [DATE]" at bounding box center [571, 371] width 805 height 83
click at [520, 589] on input "text" at bounding box center [503, 582] width 83 height 28
type input "36.57"
click at [510, 625] on input "text" at bounding box center [503, 623] width 83 height 28
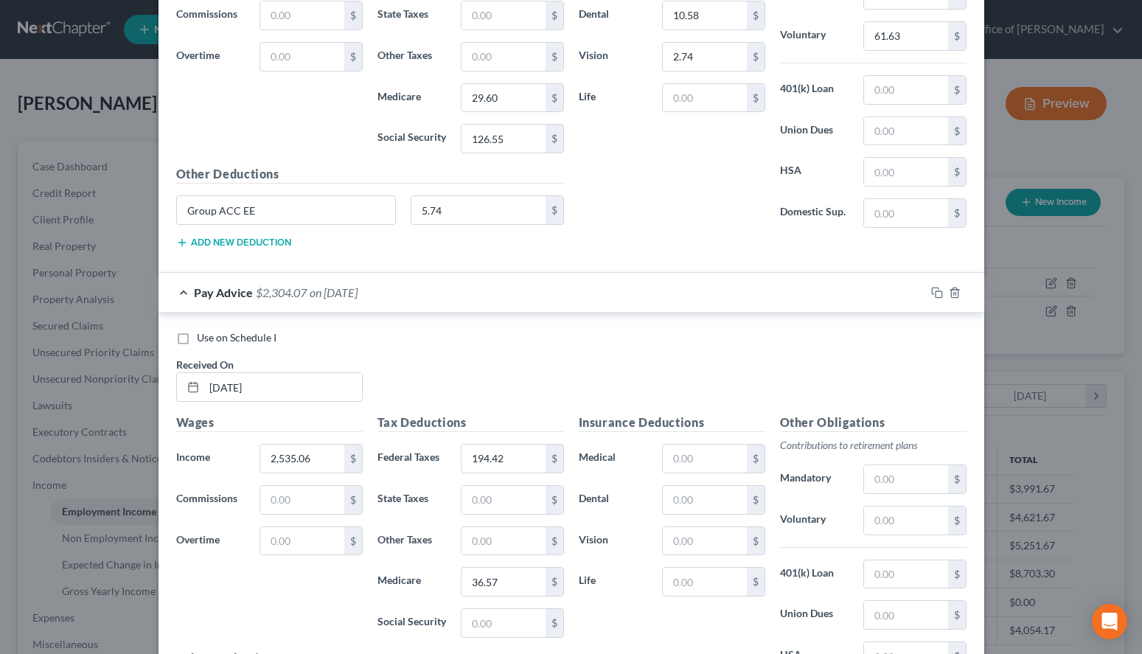
click at [728, 399] on div "Use on Schedule I Received On * [DATE]" at bounding box center [571, 371] width 805 height 83
click at [510, 623] on input "text" at bounding box center [503, 623] width 83 height 28
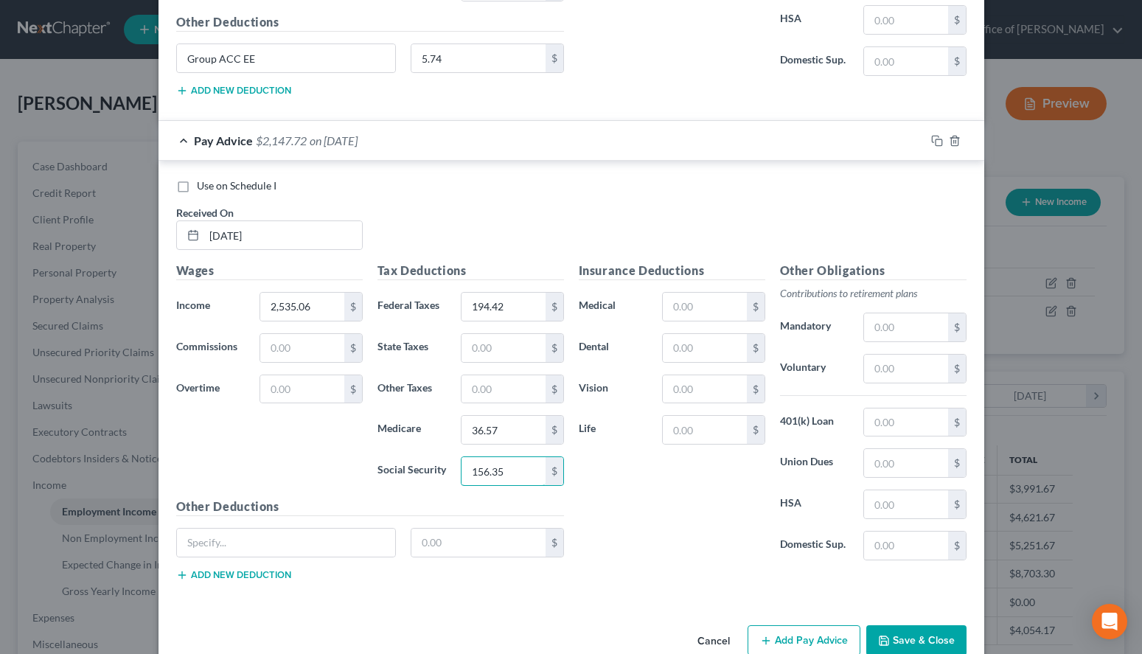
scroll to position [1164, 0]
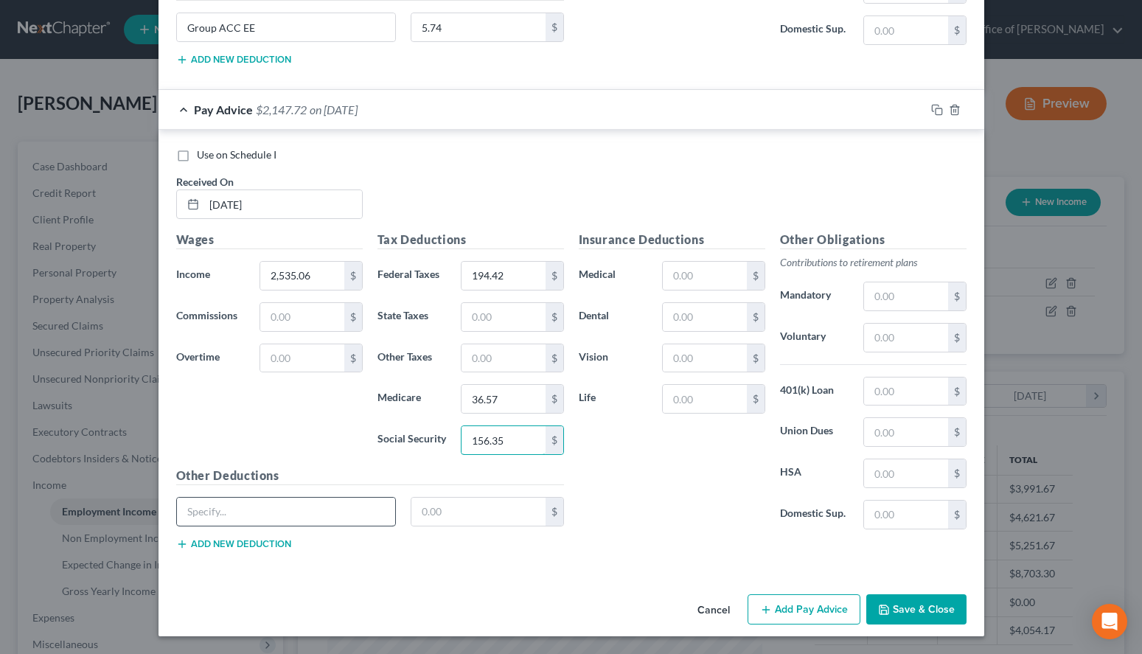
type input "156.35"
click at [344, 521] on input "text" at bounding box center [286, 512] width 219 height 28
paste input "Group ACC EE"
type input "Group ACC EE"
click at [705, 279] on input "text" at bounding box center [704, 276] width 83 height 28
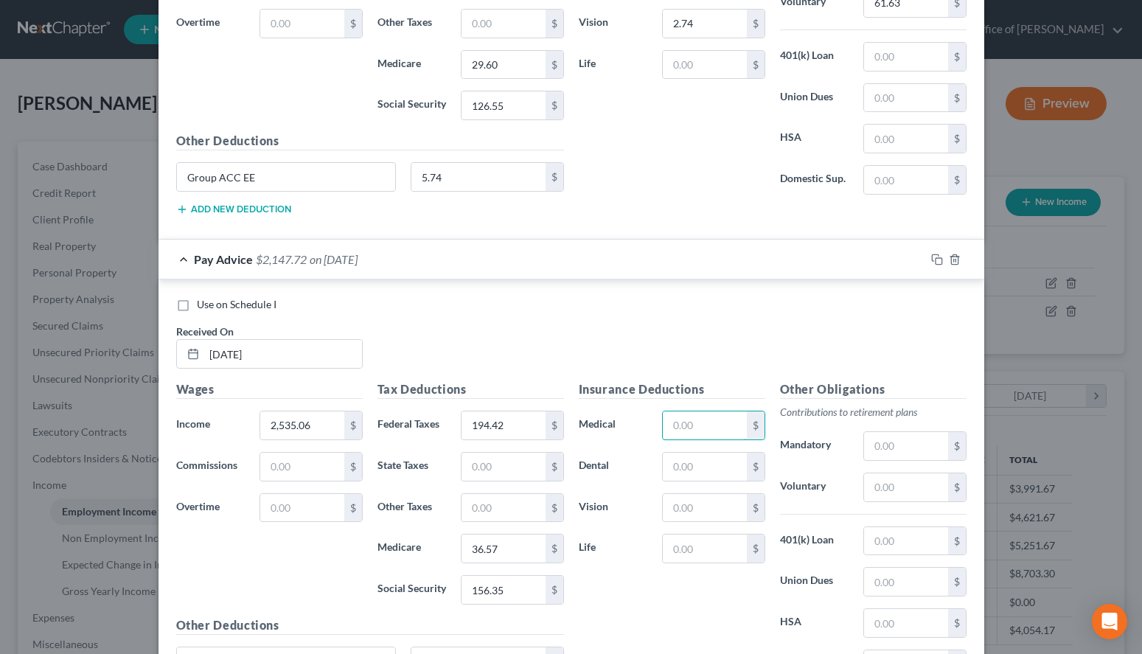
scroll to position [938, 0]
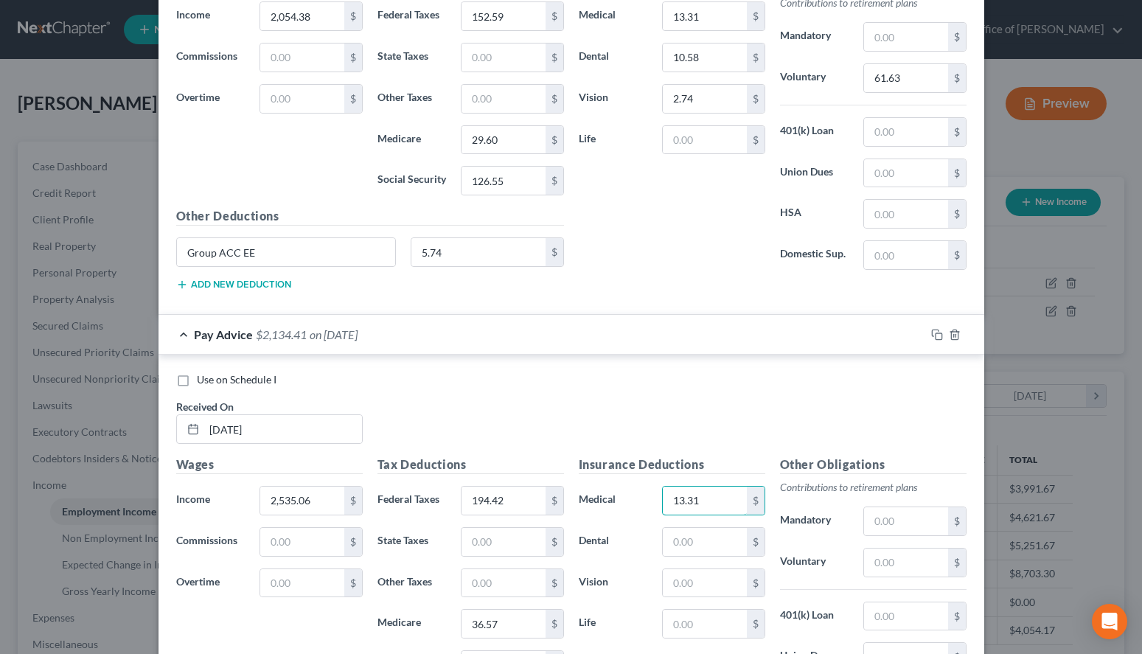
type input "13.31"
click at [724, 539] on input "text" at bounding box center [704, 542] width 83 height 28
type input "10.58"
click at [713, 583] on input "text" at bounding box center [704, 583] width 83 height 28
click at [718, 591] on input "text" at bounding box center [704, 583] width 83 height 28
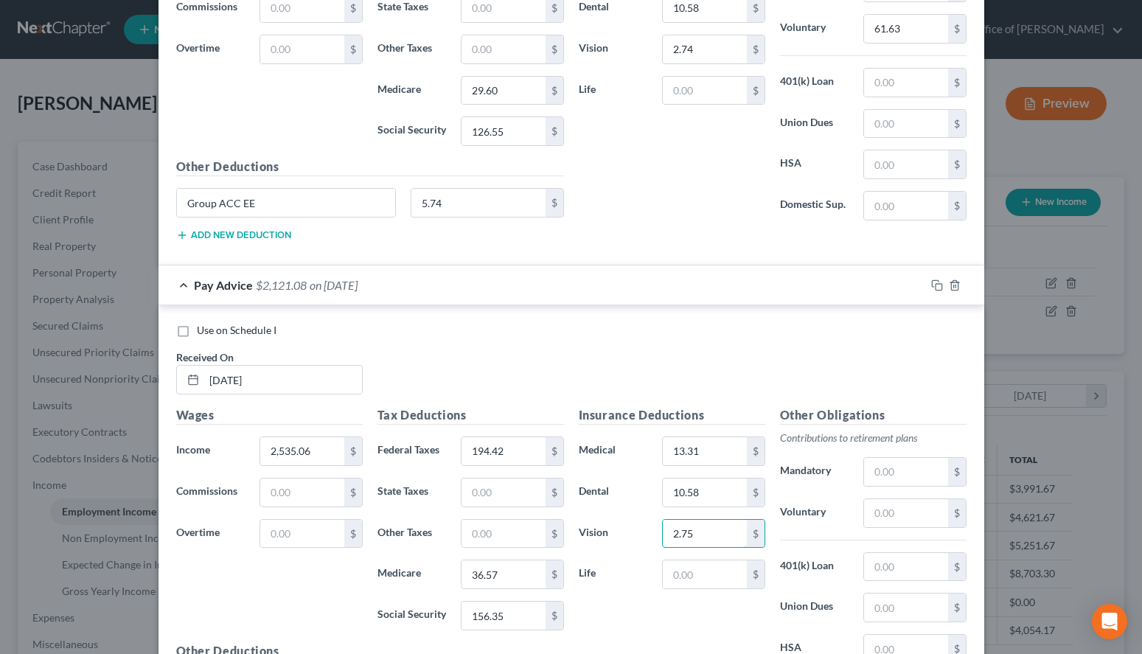
scroll to position [1013, 0]
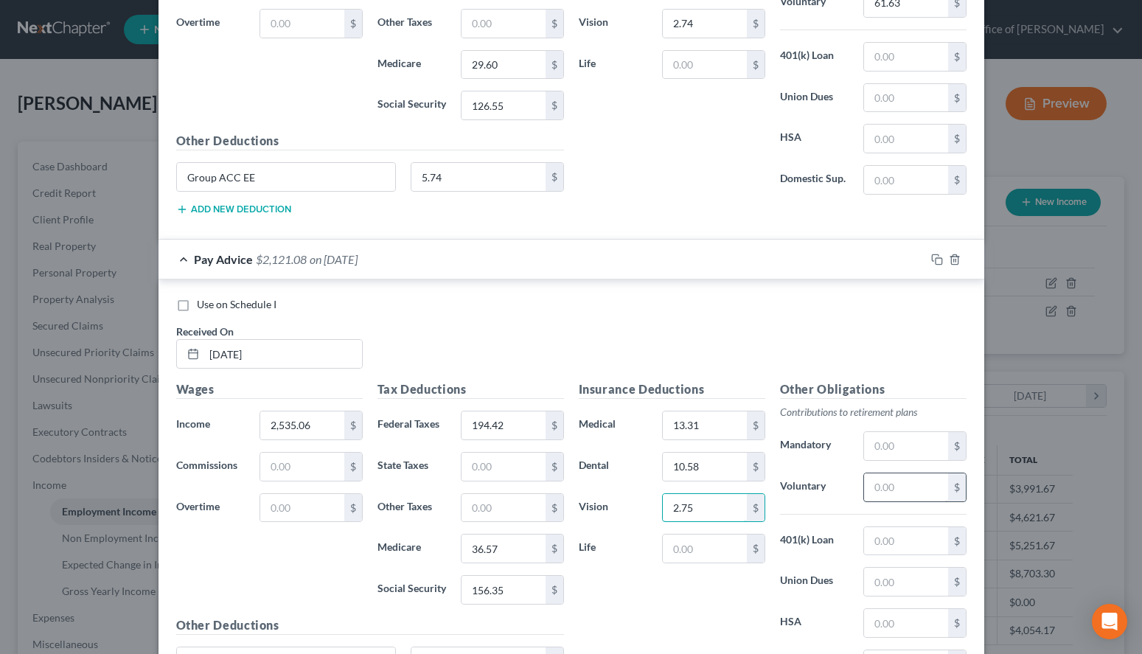
type input "2.75"
click at [916, 480] on input "text" at bounding box center [905, 487] width 83 height 28
click at [875, 482] on input "text" at bounding box center [905, 487] width 83 height 28
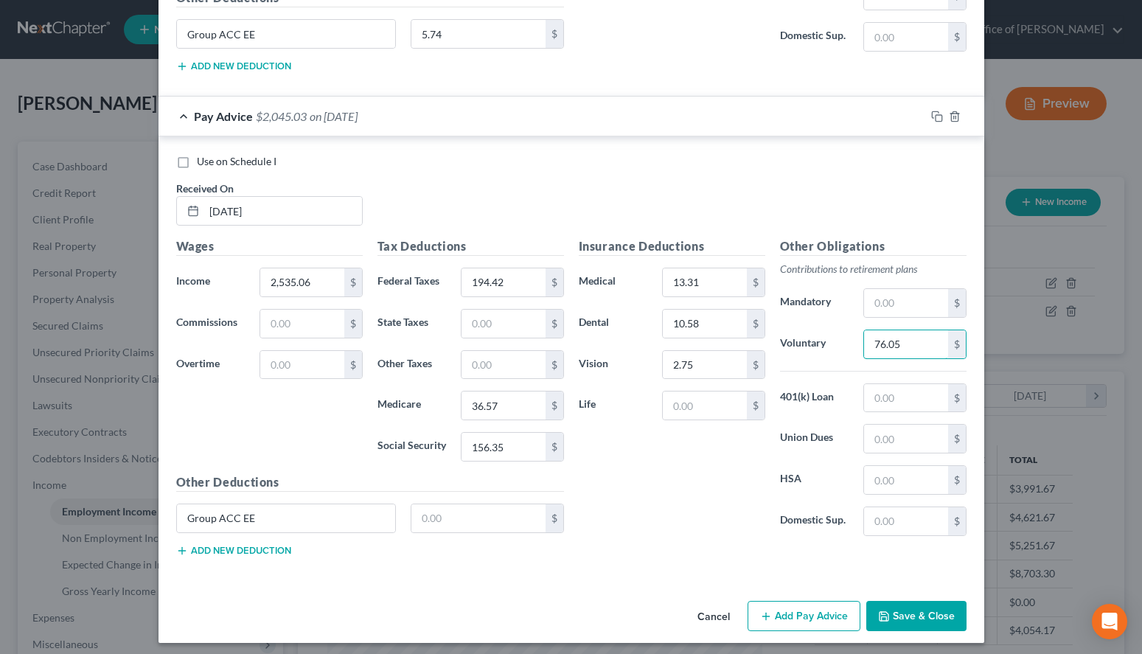
scroll to position [1164, 0]
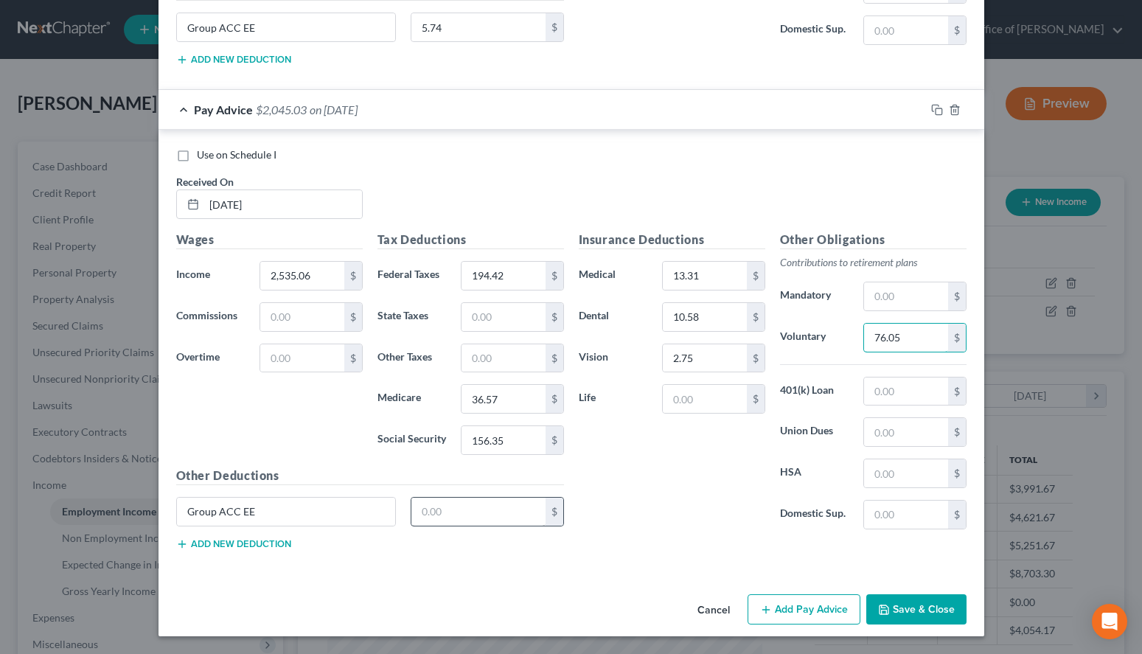
type input "76.05"
click at [480, 515] on input "text" at bounding box center [479, 512] width 134 height 28
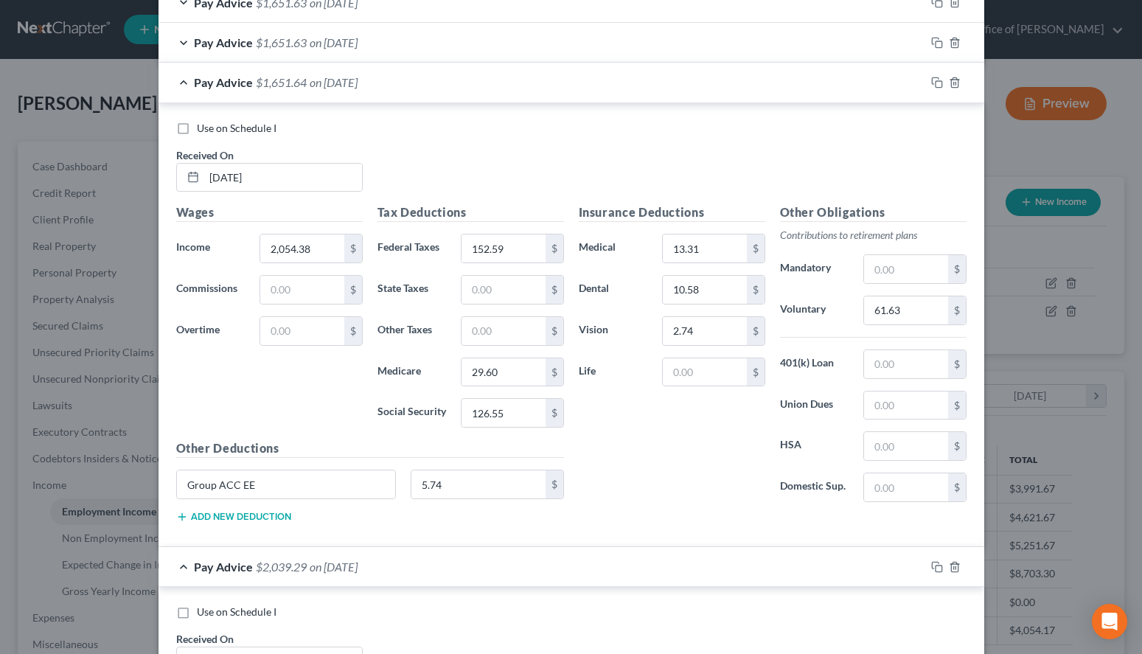
scroll to position [637, 0]
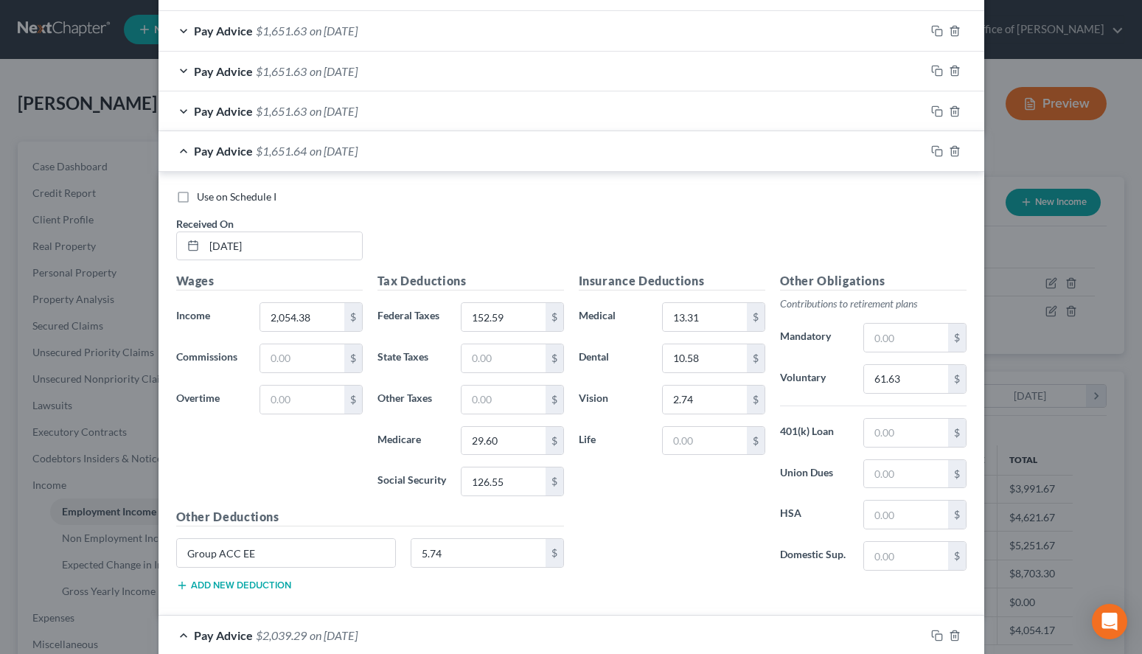
type input "5.74"
click at [628, 143] on div "Pay Advice $1,651.64 on [DATE]" at bounding box center [542, 150] width 767 height 39
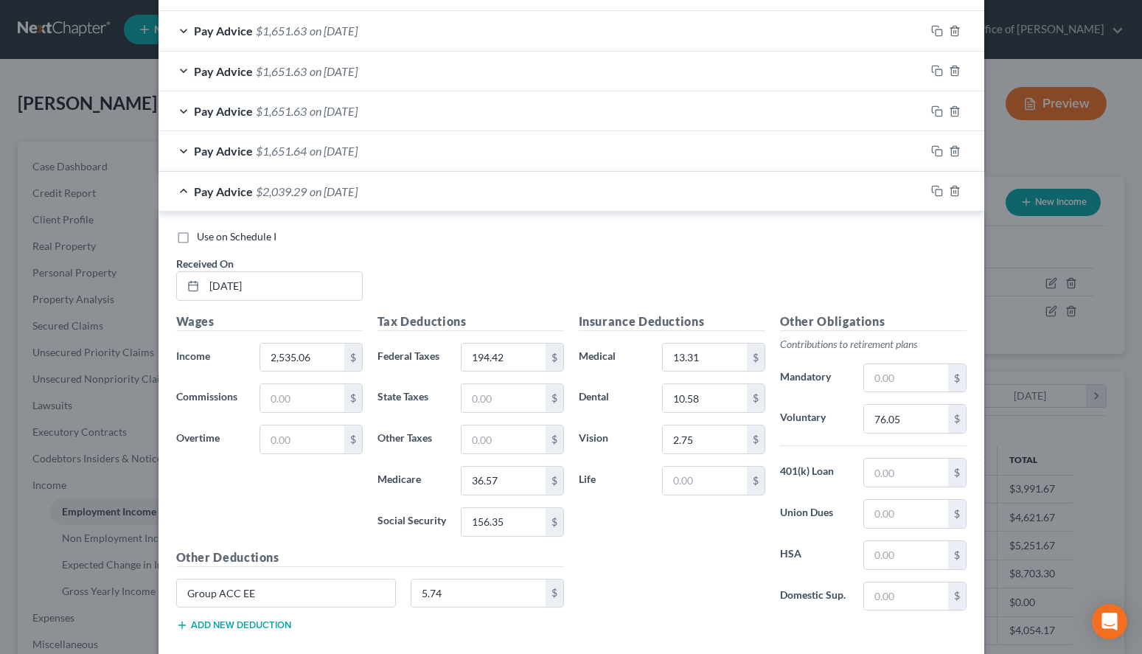
scroll to position [719, 0]
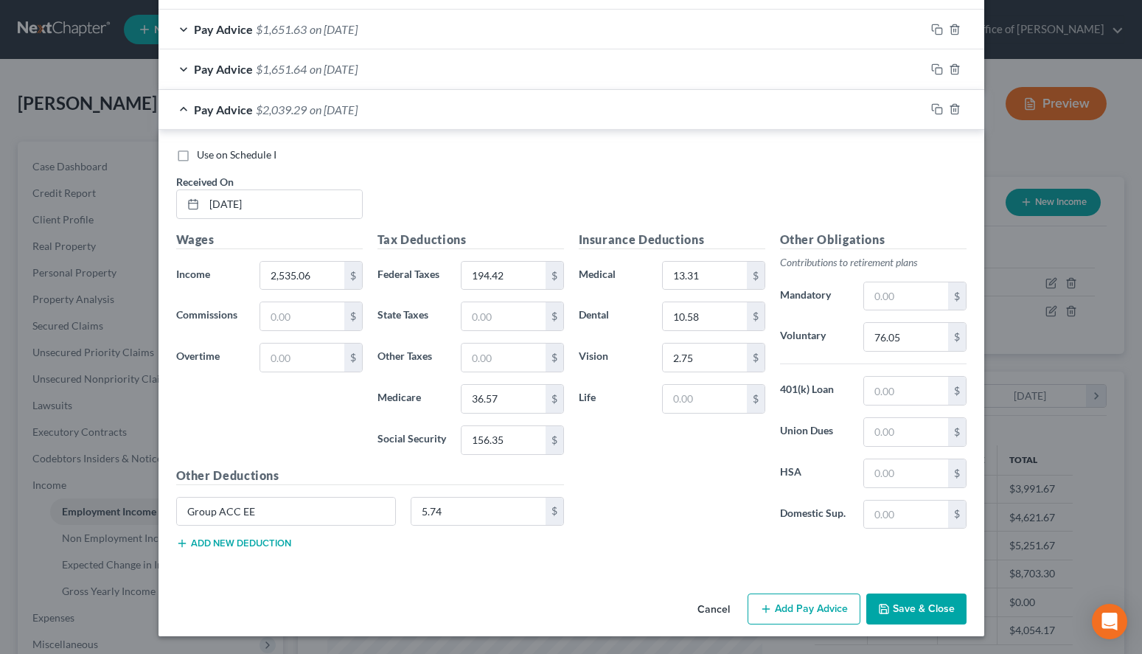
click at [798, 606] on button "Add Pay Advice" at bounding box center [804, 609] width 113 height 31
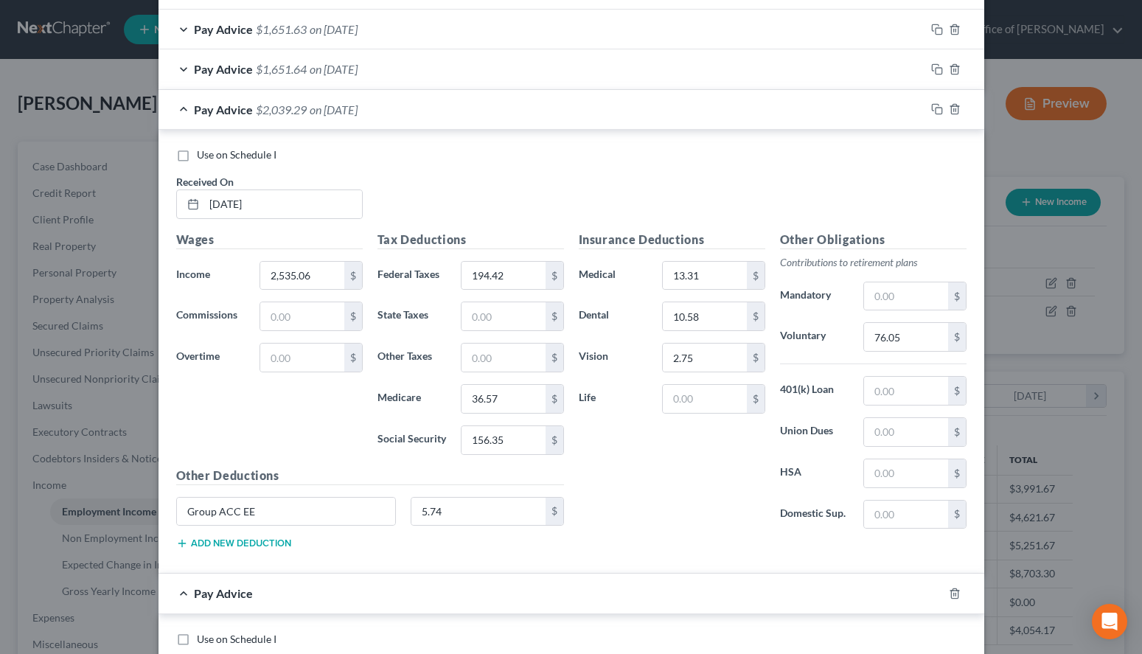
click at [791, 166] on div "Use on Schedule I Received On * [DATE]" at bounding box center [571, 189] width 805 height 83
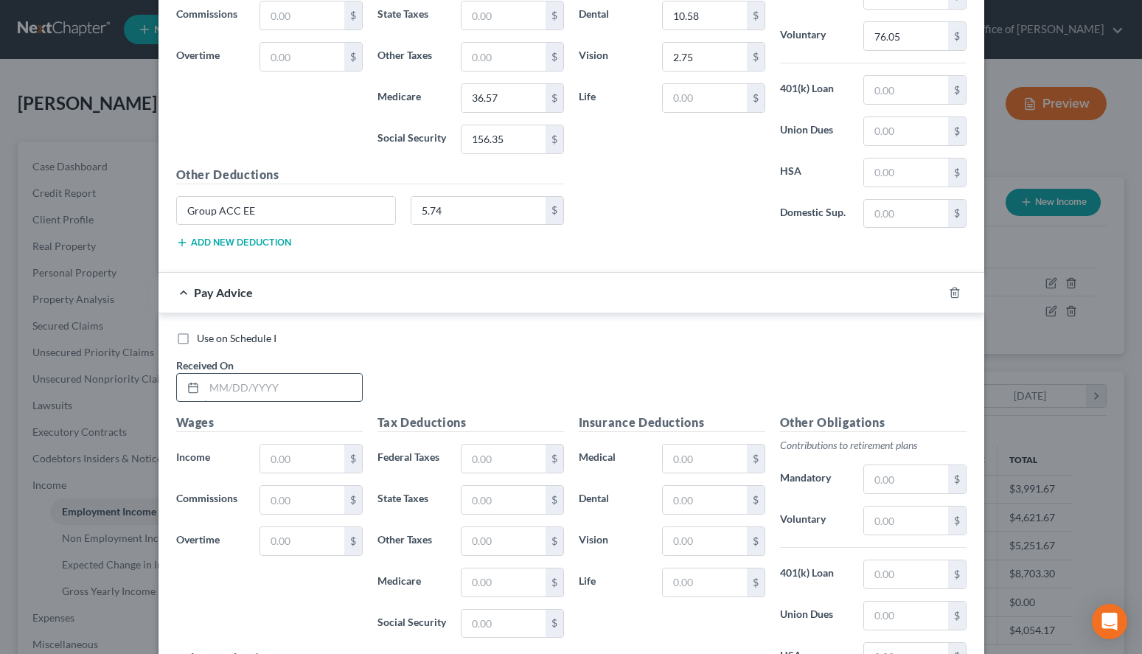
click at [311, 387] on input "text" at bounding box center [283, 388] width 158 height 28
type input "[DATE]"
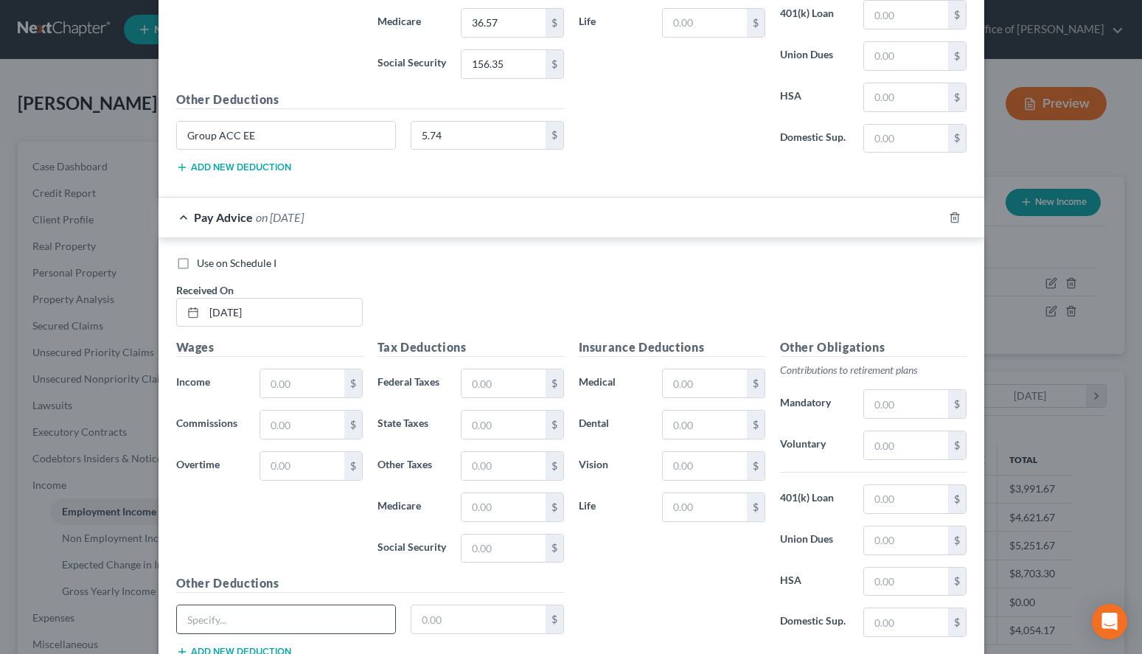
click at [315, 624] on input "text" at bounding box center [286, 620] width 219 height 28
paste input "Group ACC EE"
type input "Group ACC EE"
click at [308, 395] on input "text" at bounding box center [301, 384] width 83 height 28
click at [841, 318] on div "Use on Schedule I Received On * [DATE]" at bounding box center [571, 297] width 805 height 83
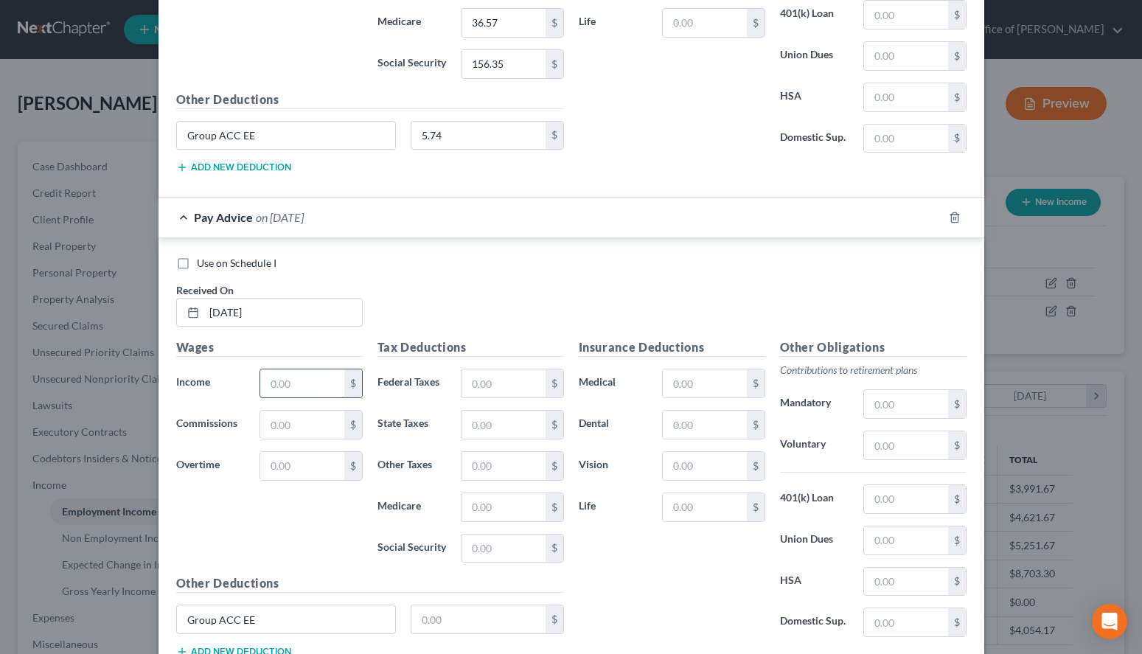
click at [316, 385] on input "text" at bounding box center [301, 384] width 83 height 28
type input "2,081.08"
click at [498, 383] on input "text" at bounding box center [503, 384] width 83 height 28
click at [749, 305] on div "Use on Schedule I Received On * [DATE]" at bounding box center [571, 297] width 805 height 83
click at [503, 382] on input "text" at bounding box center [503, 384] width 83 height 28
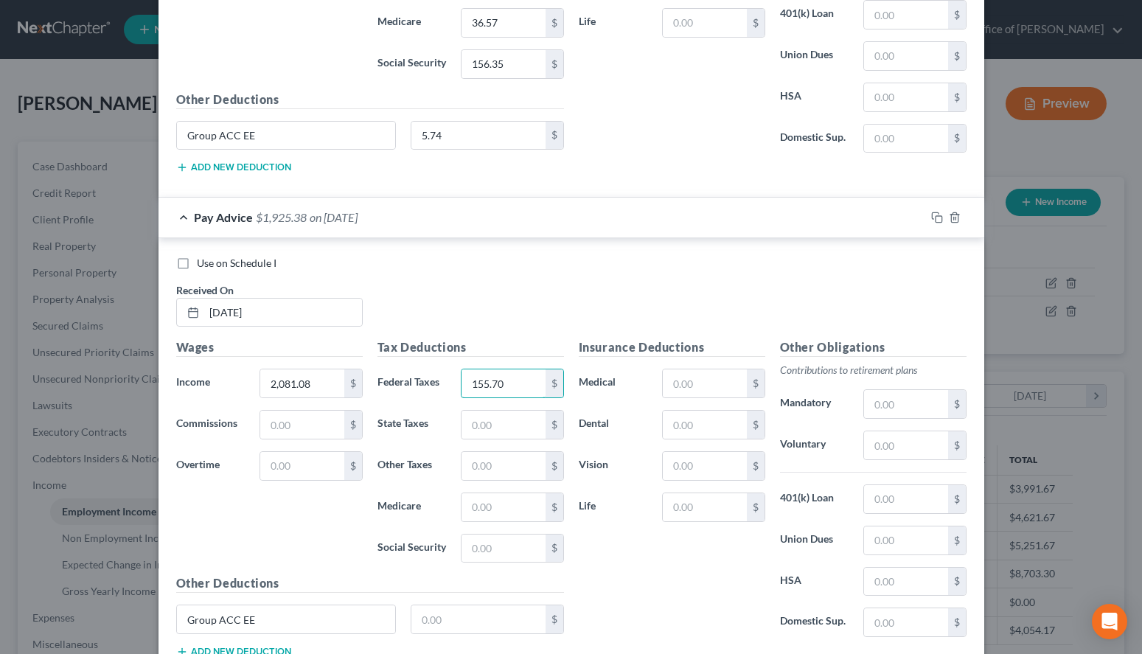
type input "155.70"
click at [541, 496] on input "text" at bounding box center [503, 507] width 83 height 28
click at [779, 299] on div "Use on Schedule I Received On * [DATE]" at bounding box center [571, 297] width 805 height 83
click at [516, 505] on input "text" at bounding box center [503, 507] width 83 height 28
type input "29.98"
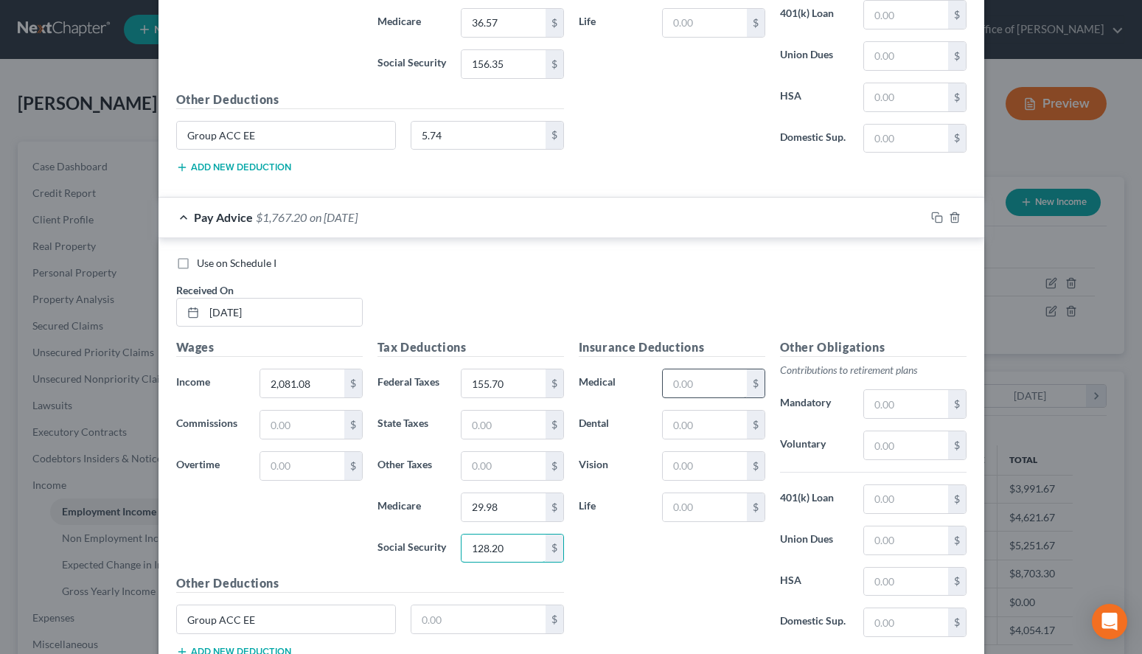
type input "128.20"
click at [704, 383] on input "text" at bounding box center [704, 384] width 83 height 28
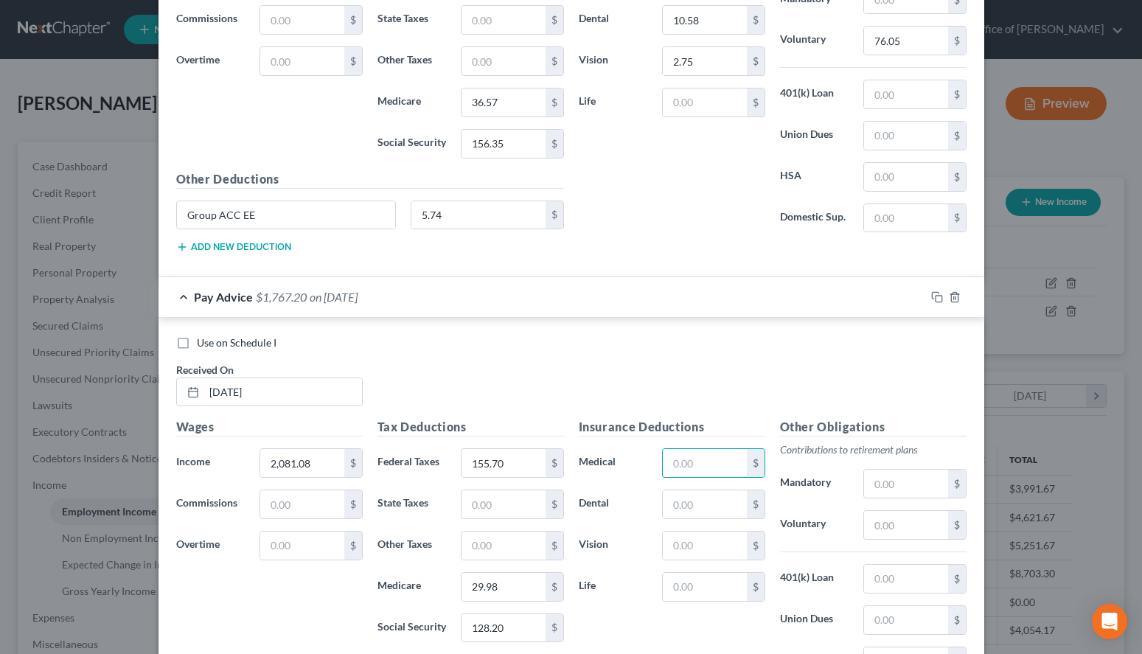
scroll to position [945, 0]
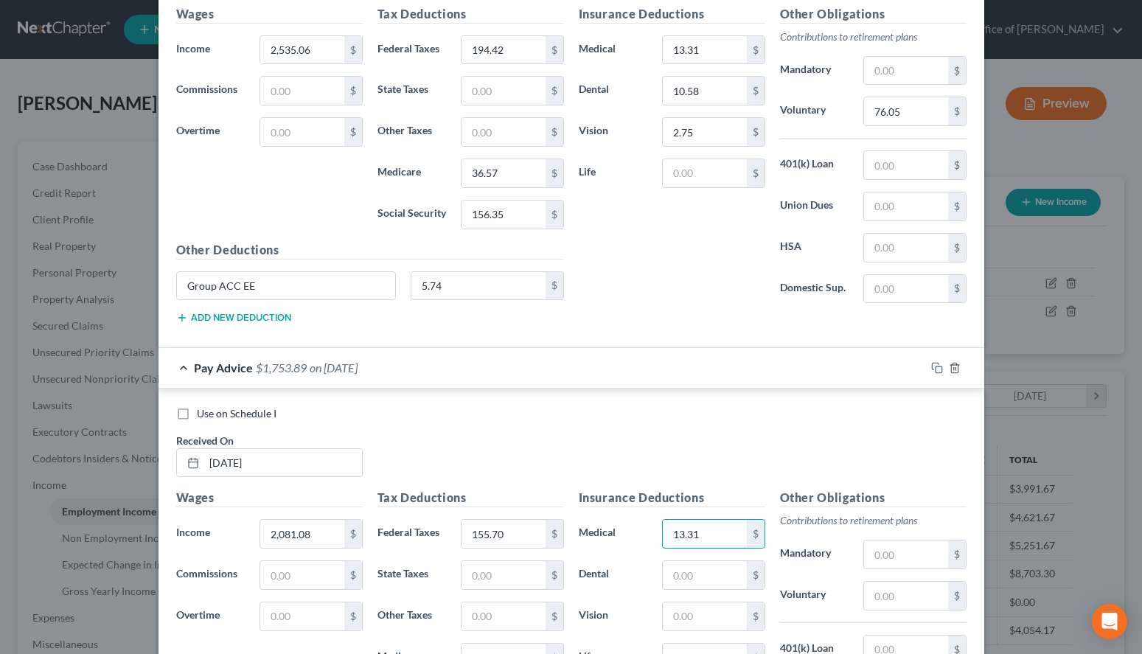
type input "13.31"
type input "10.58"
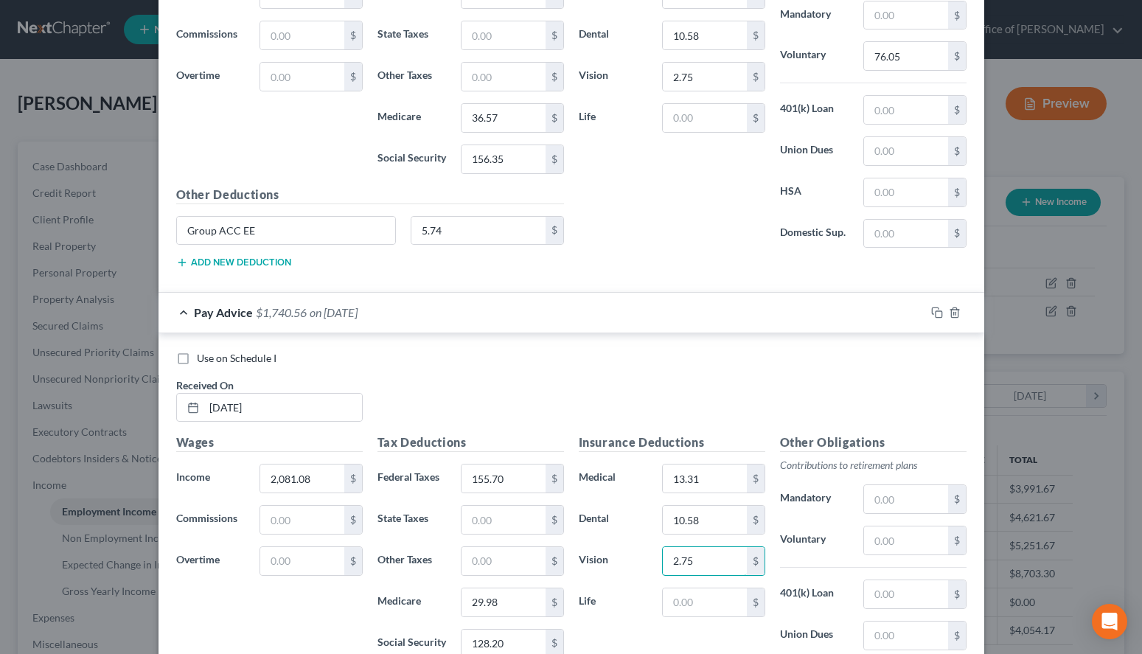
scroll to position [1020, 0]
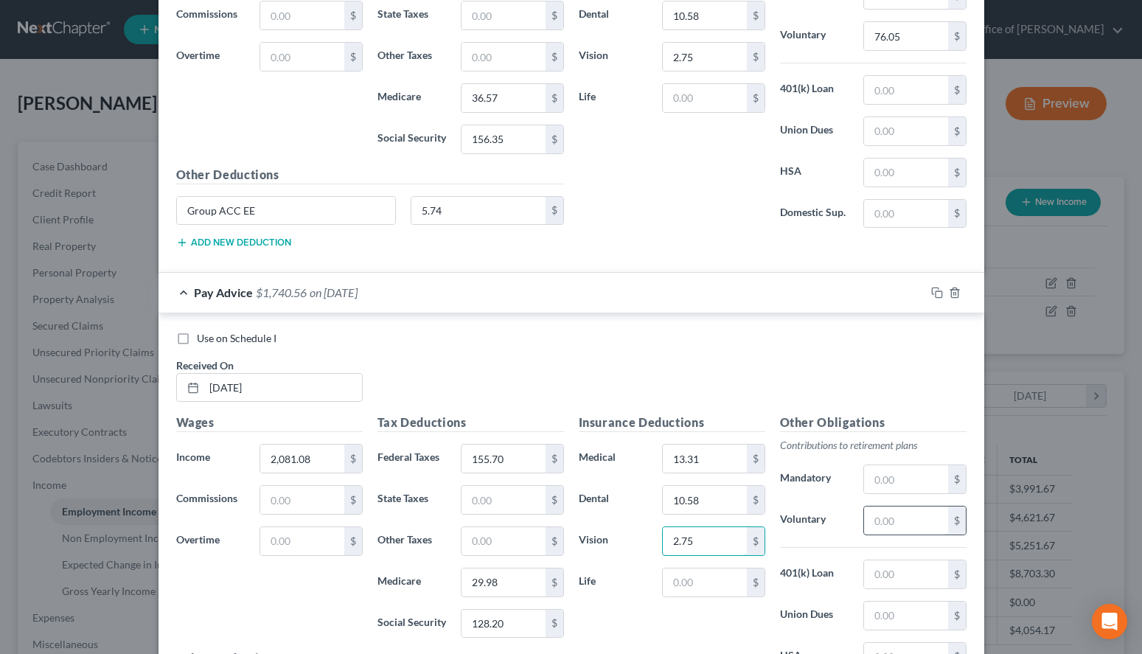
type input "2.75"
click at [887, 507] on input "text" at bounding box center [905, 521] width 83 height 28
click at [877, 524] on input "text" at bounding box center [905, 521] width 83 height 28
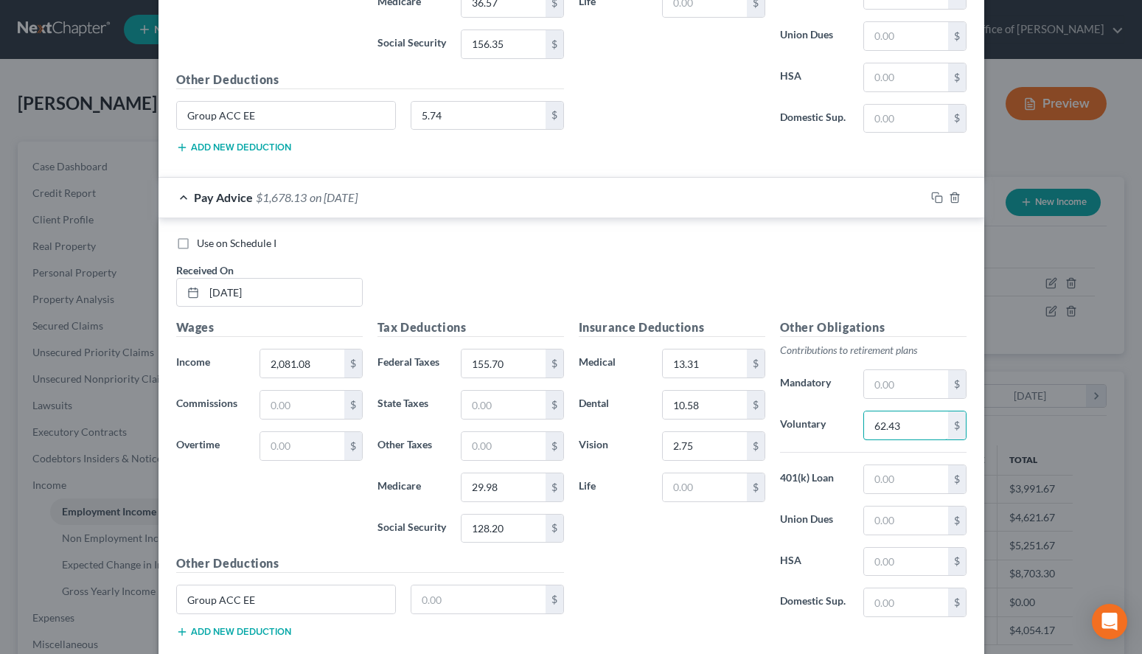
scroll to position [1095, 0]
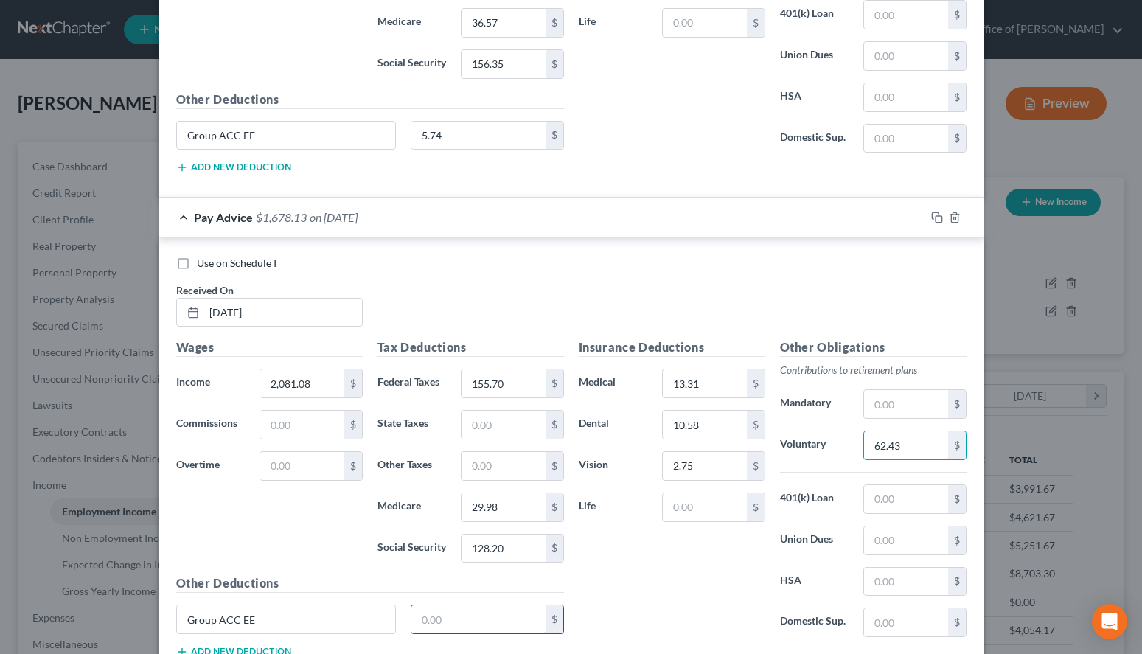
type input "62.43"
click at [450, 616] on input "text" at bounding box center [479, 620] width 134 height 28
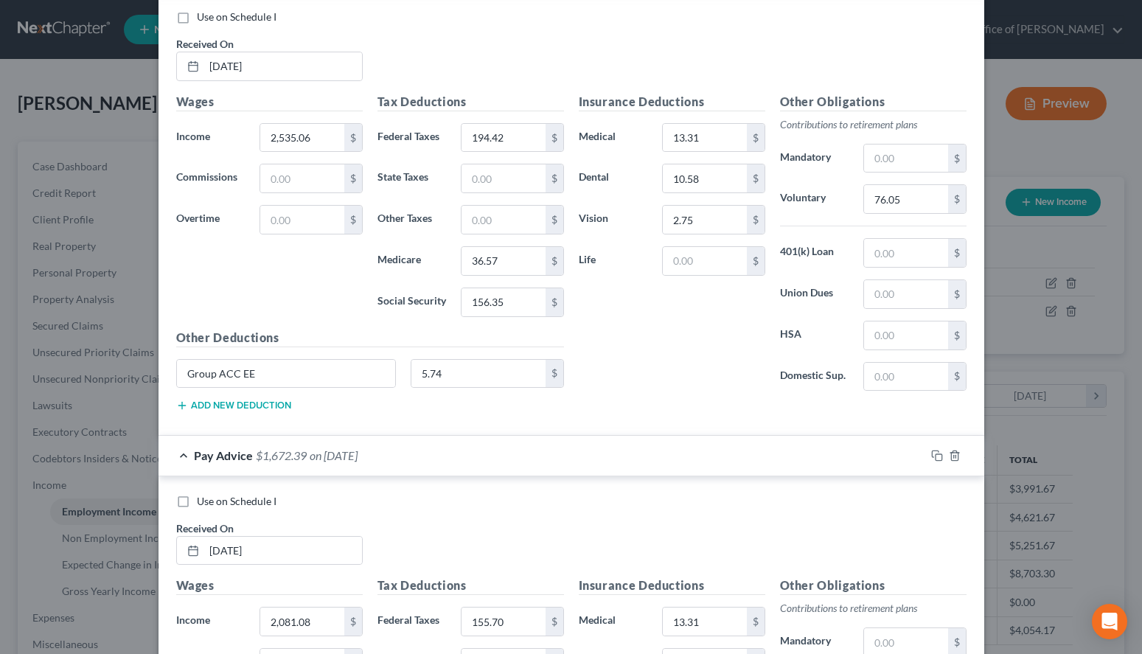
scroll to position [794, 0]
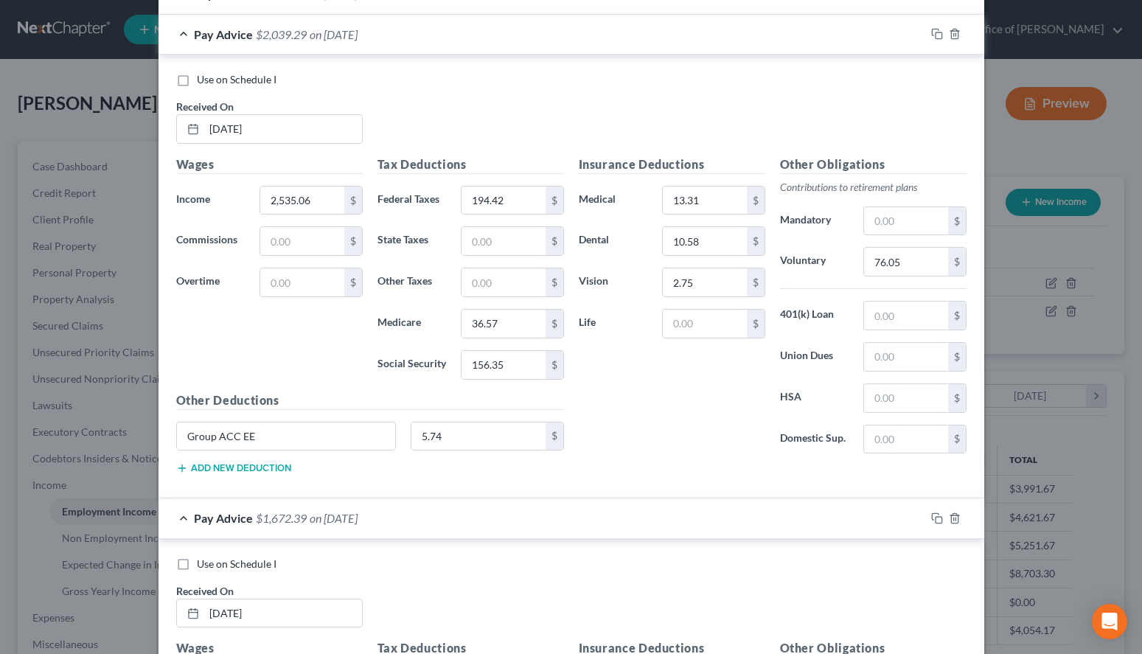
type input "5.74"
click at [552, 34] on div "Pay Advice $2,039.29 on [DATE]" at bounding box center [542, 34] width 767 height 39
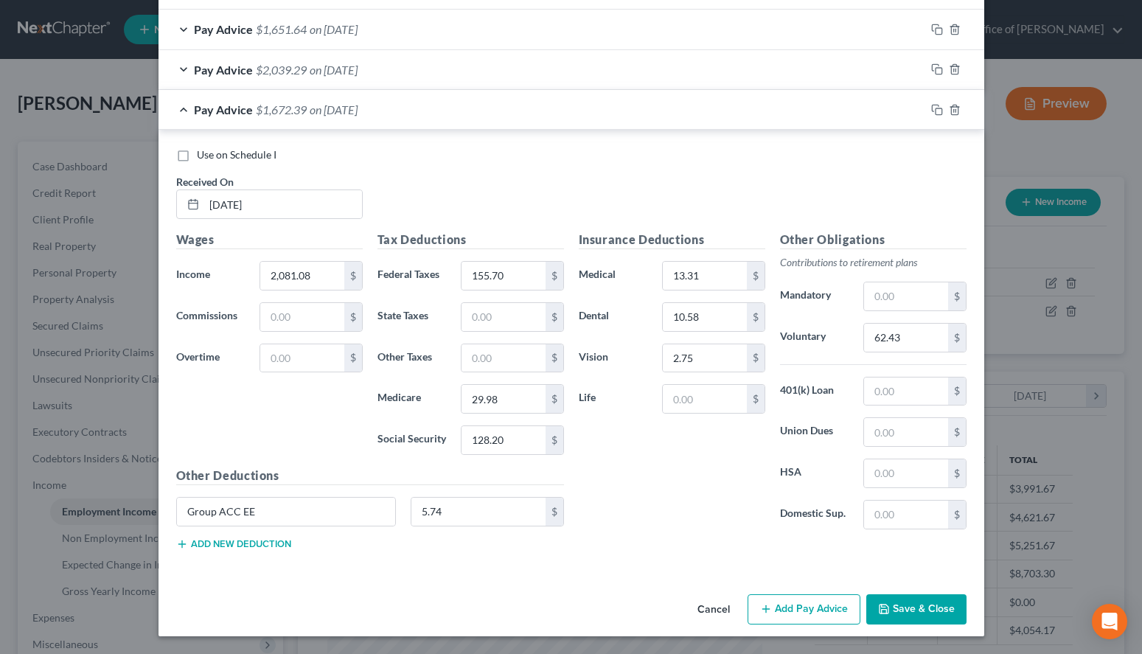
scroll to position [759, 0]
click at [793, 605] on button "Add Pay Advice" at bounding box center [804, 609] width 113 height 31
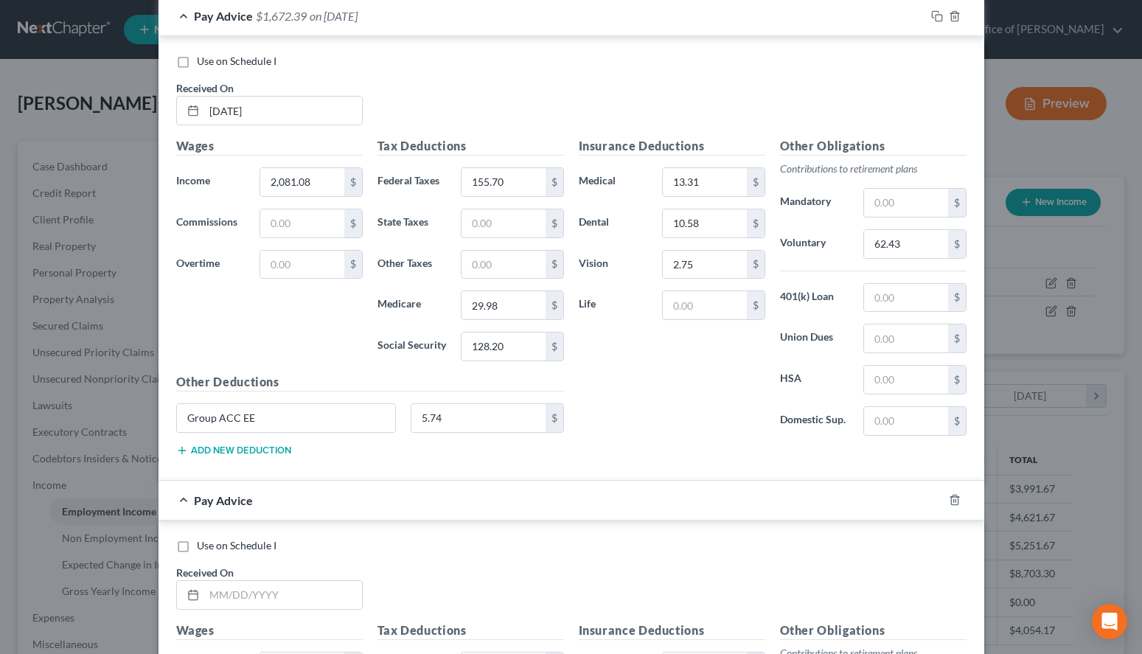
scroll to position [985, 0]
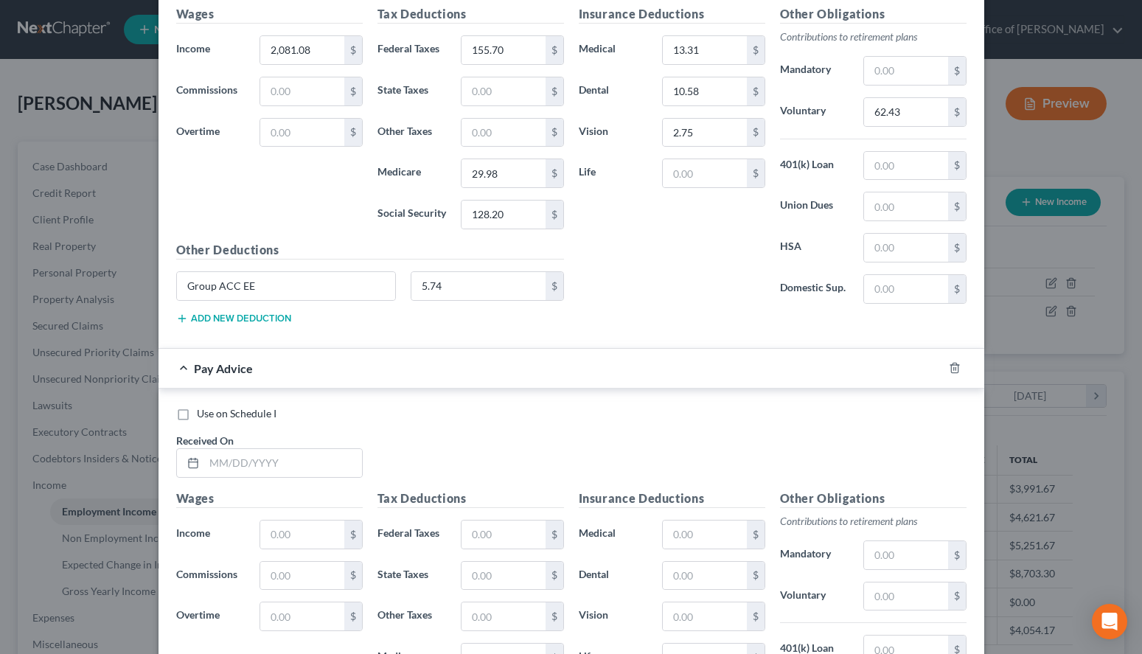
click at [743, 429] on div "Use on Schedule I Received On *" at bounding box center [571, 447] width 805 height 83
click at [264, 448] on div "Received On *" at bounding box center [269, 455] width 201 height 45
click at [265, 462] on input "text" at bounding box center [283, 463] width 158 height 28
type input "[DATE]"
type input "8,324.32"
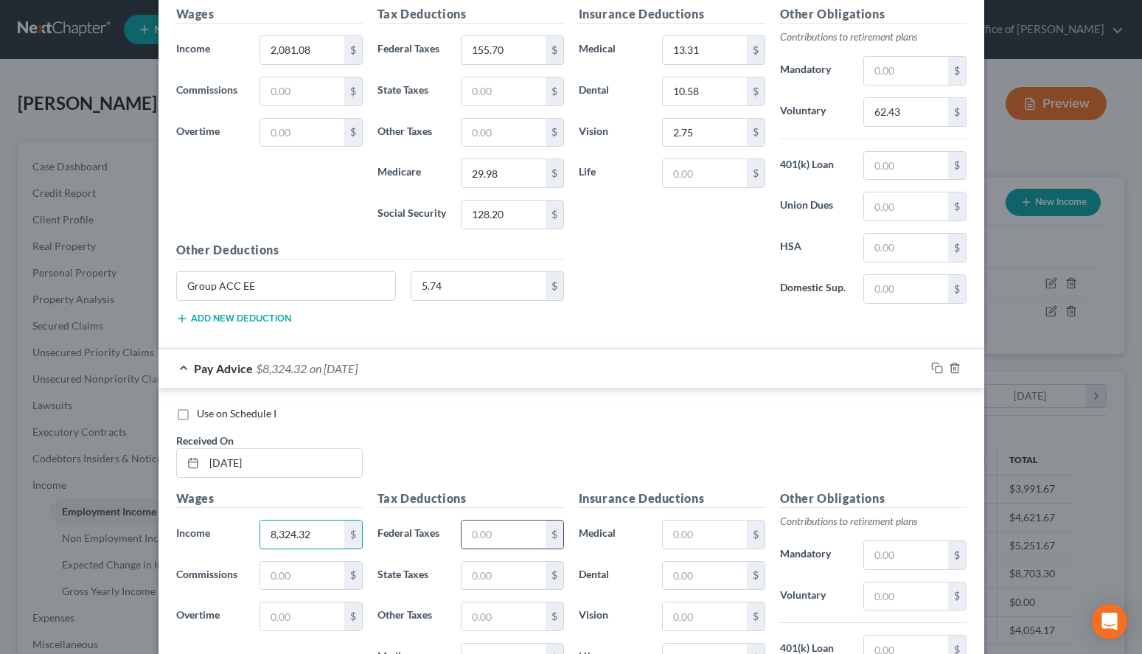
click at [505, 534] on input "text" at bounding box center [503, 535] width 83 height 28
click at [774, 440] on div "Use on Schedule I Received On * [DATE]" at bounding box center [571, 447] width 805 height 83
click at [482, 537] on input "text" at bounding box center [503, 535] width 83 height 28
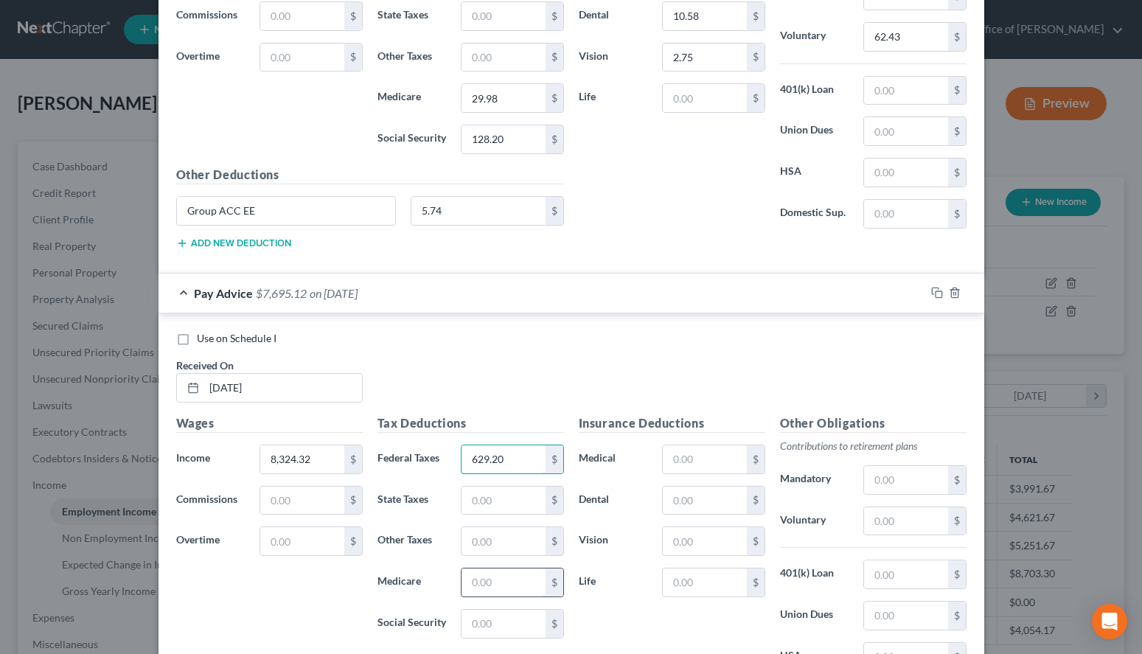
type input "629.20"
click at [494, 580] on input "text" at bounding box center [503, 583] width 83 height 28
type input "120.70"
click at [490, 620] on input "text" at bounding box center [503, 624] width 83 height 28
type input "516.11"
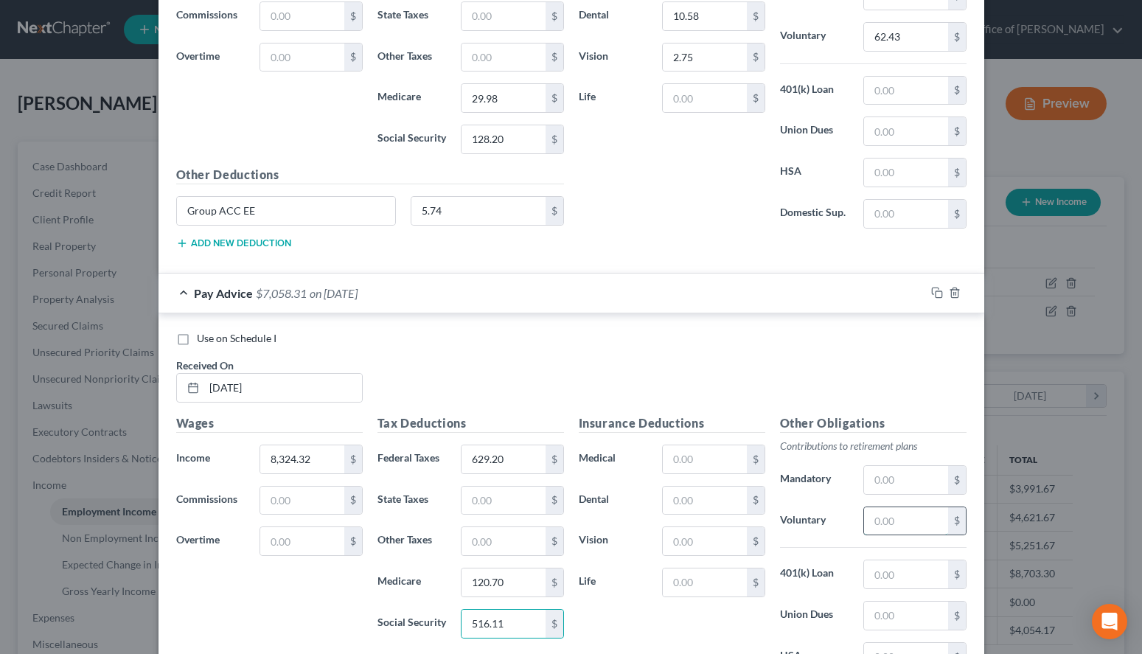
click at [888, 514] on input "text" at bounding box center [905, 521] width 83 height 28
type input "249.73"
click at [736, 375] on div "Use on Schedule I Received On * [DATE]" at bounding box center [571, 372] width 805 height 83
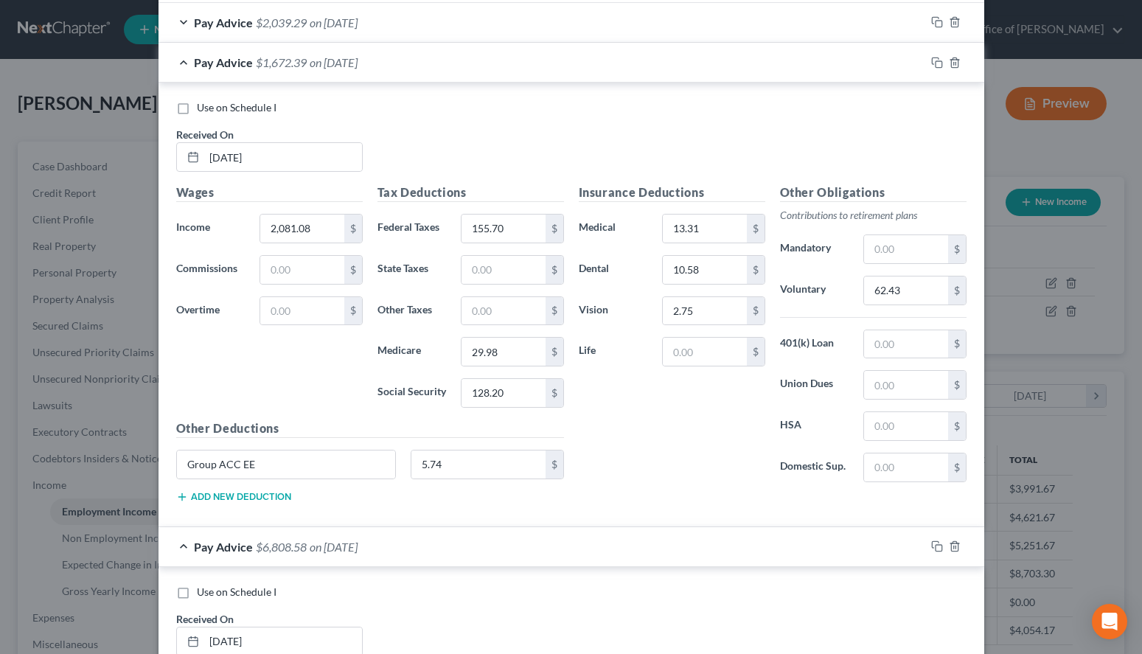
scroll to position [759, 0]
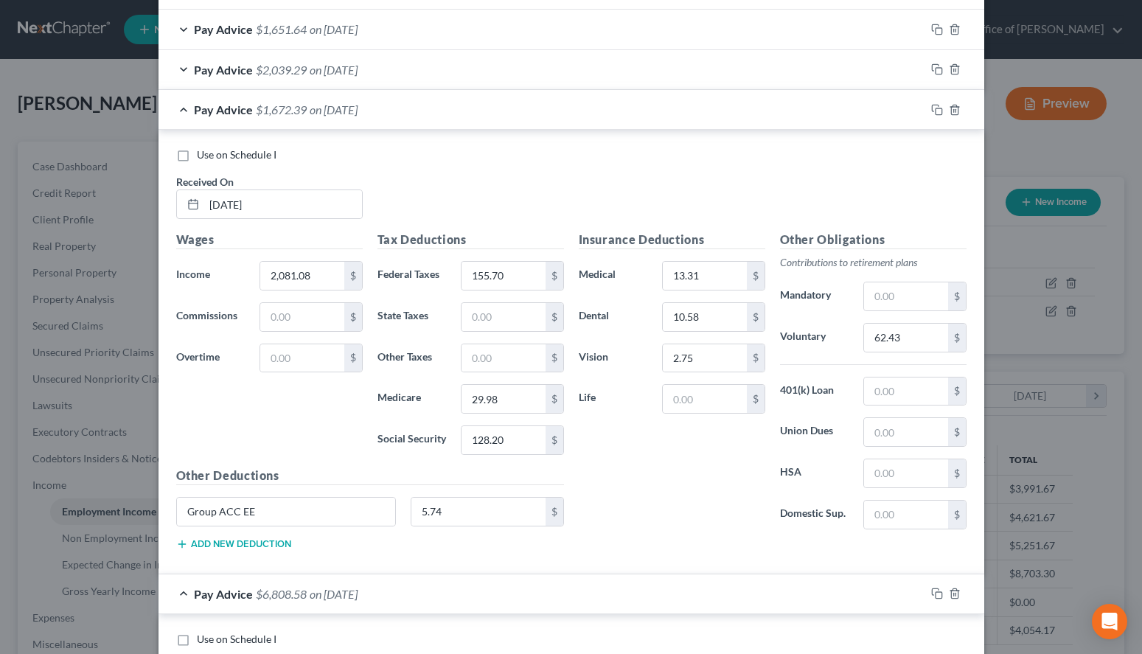
click at [538, 108] on div "Pay Advice $1,672.39 on [DATE]" at bounding box center [542, 109] width 767 height 39
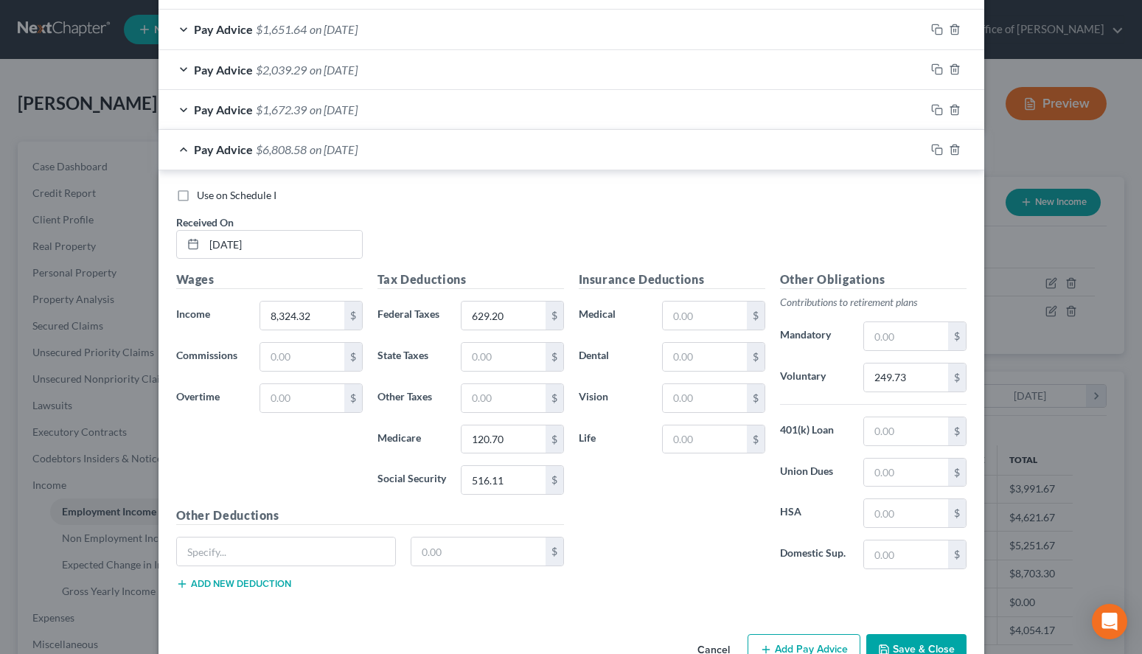
scroll to position [799, 0]
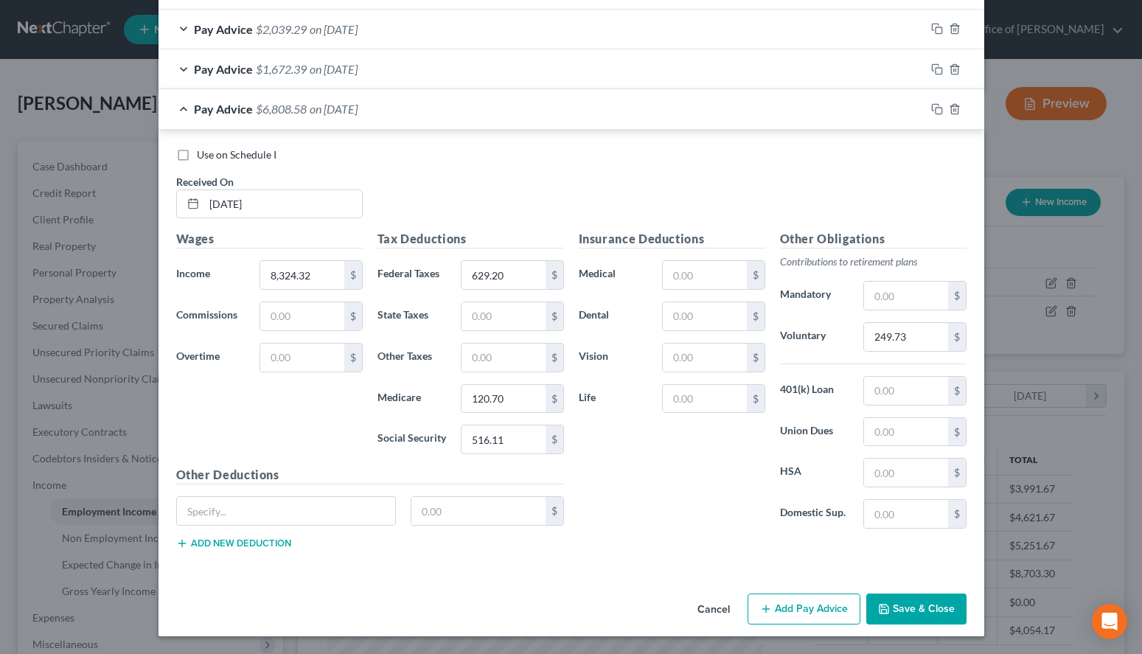
click at [763, 613] on icon "button" at bounding box center [766, 609] width 12 height 12
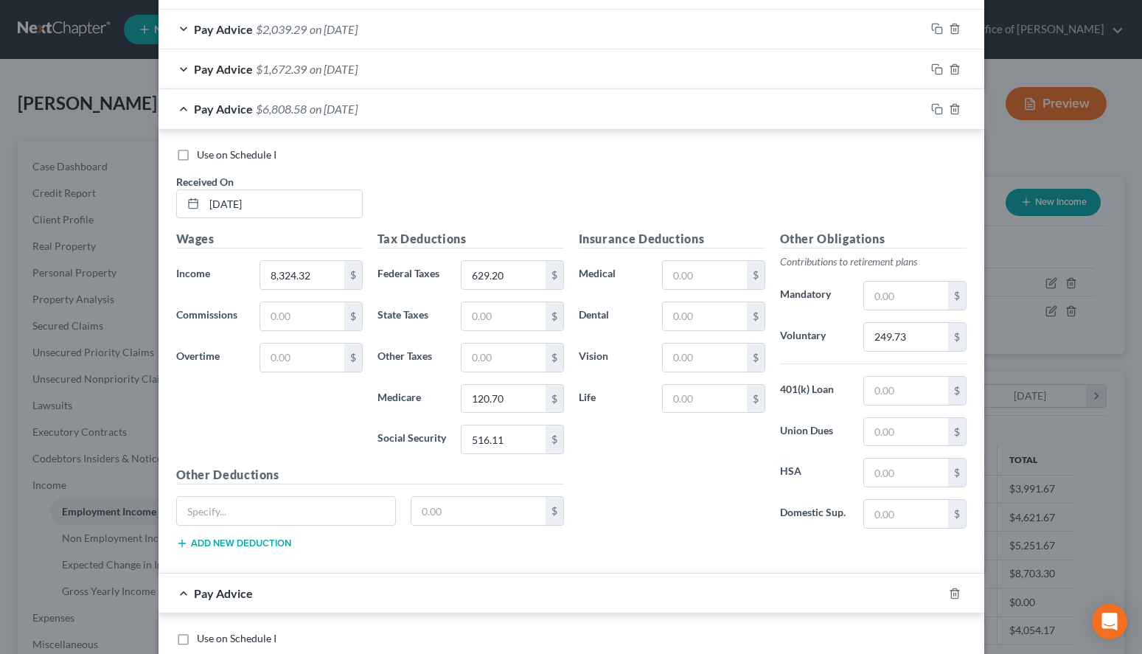
click at [718, 160] on div "Use on Schedule I" at bounding box center [571, 155] width 791 height 15
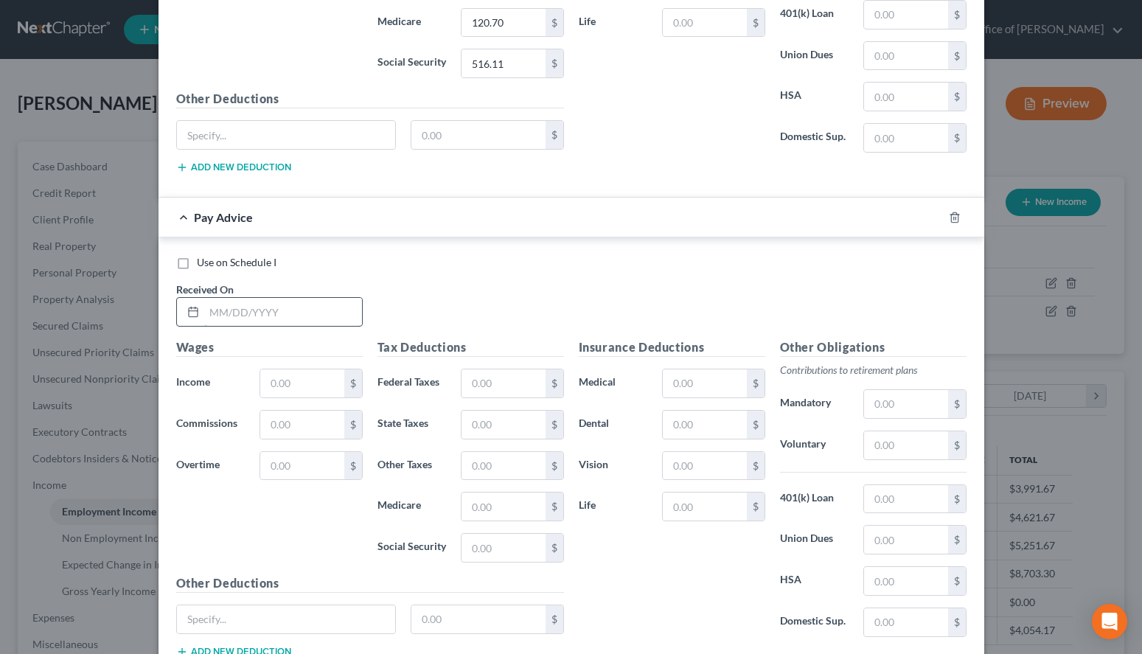
click at [289, 300] on input "text" at bounding box center [283, 312] width 158 height 28
type input "[DATE]"
click at [330, 611] on input "text" at bounding box center [286, 620] width 219 height 28
paste input "Group ACC EE"
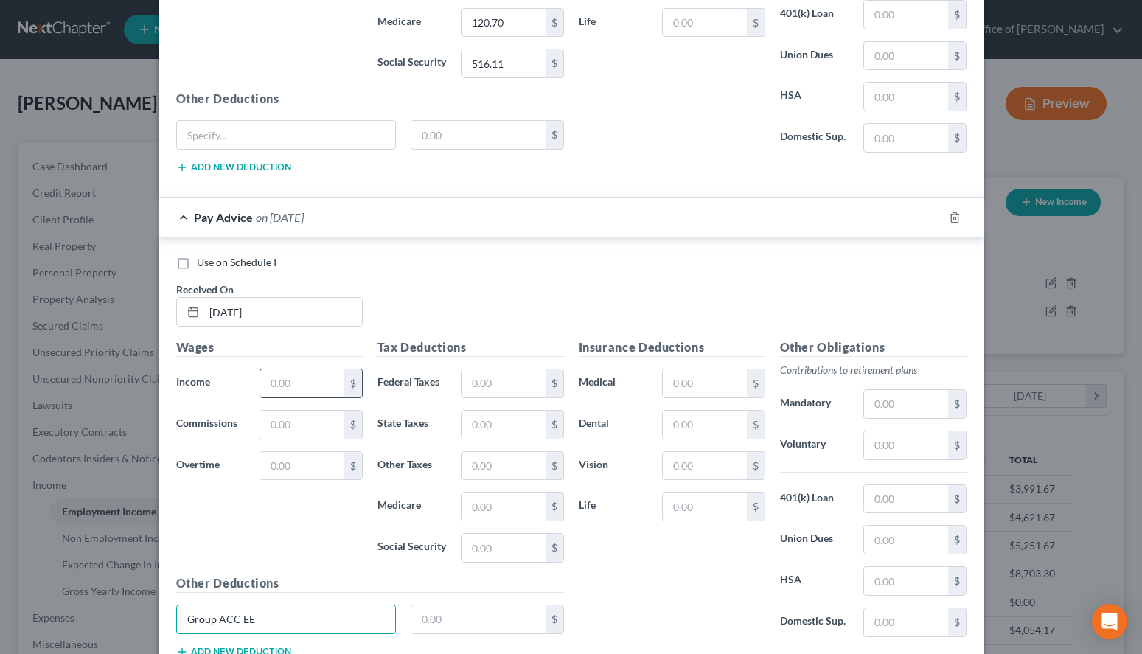
type input "Group ACC EE"
click at [291, 372] on input "text" at bounding box center [301, 384] width 83 height 28
type input "2,082.38"
click at [494, 378] on input "text" at bounding box center [503, 384] width 83 height 28
click at [757, 303] on div "Use on Schedule I Received On * [DATE]" at bounding box center [571, 296] width 805 height 83
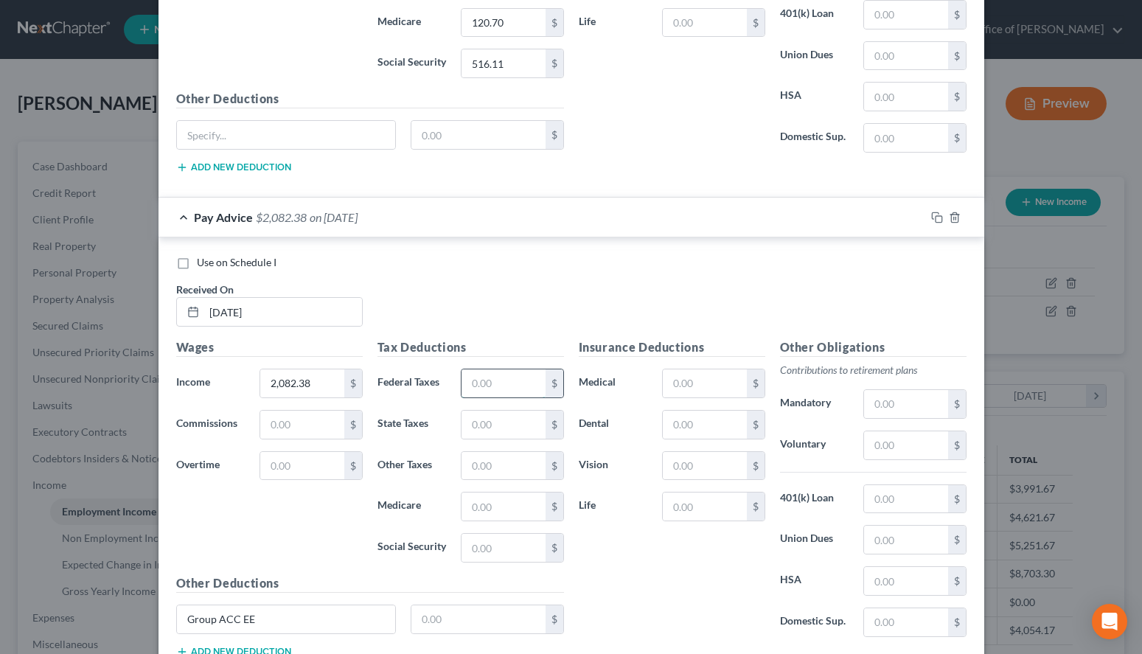
click at [511, 389] on input "text" at bounding box center [503, 384] width 83 height 28
click at [757, 291] on div "Use on Schedule I Received On * [DATE]" at bounding box center [571, 296] width 805 height 83
click at [478, 371] on input "text" at bounding box center [503, 384] width 83 height 28
type input "155.85"
type input "30.00"
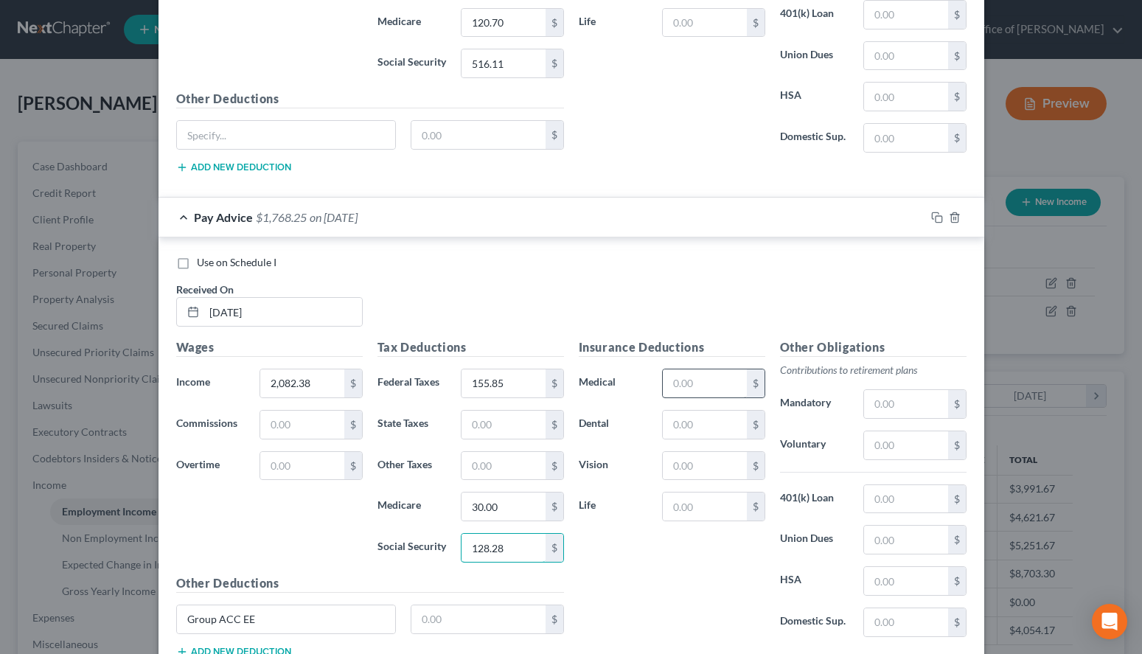
type input "128.28"
click at [692, 381] on input "text" at bounding box center [704, 384] width 83 height 28
click at [694, 387] on input "text" at bounding box center [704, 384] width 83 height 28
type input "13.31"
type input "10.58"
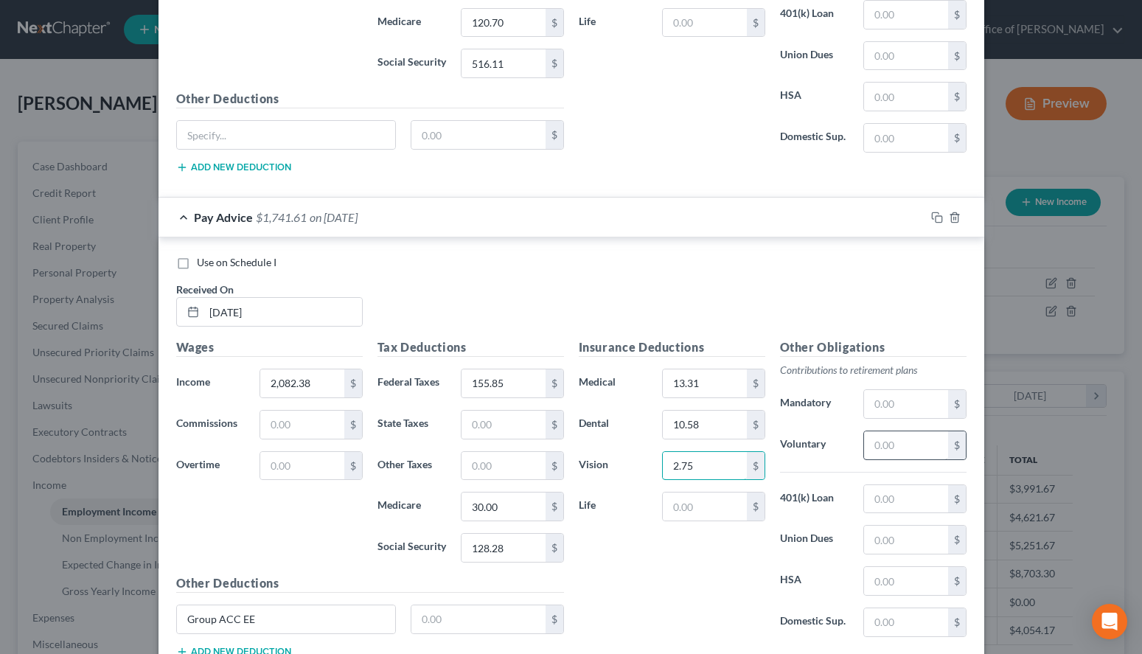
type input "2.75"
click at [933, 446] on input "text" at bounding box center [905, 445] width 83 height 28
type input "62.47"
click at [459, 625] on input "text" at bounding box center [479, 620] width 134 height 28
type input "5.74"
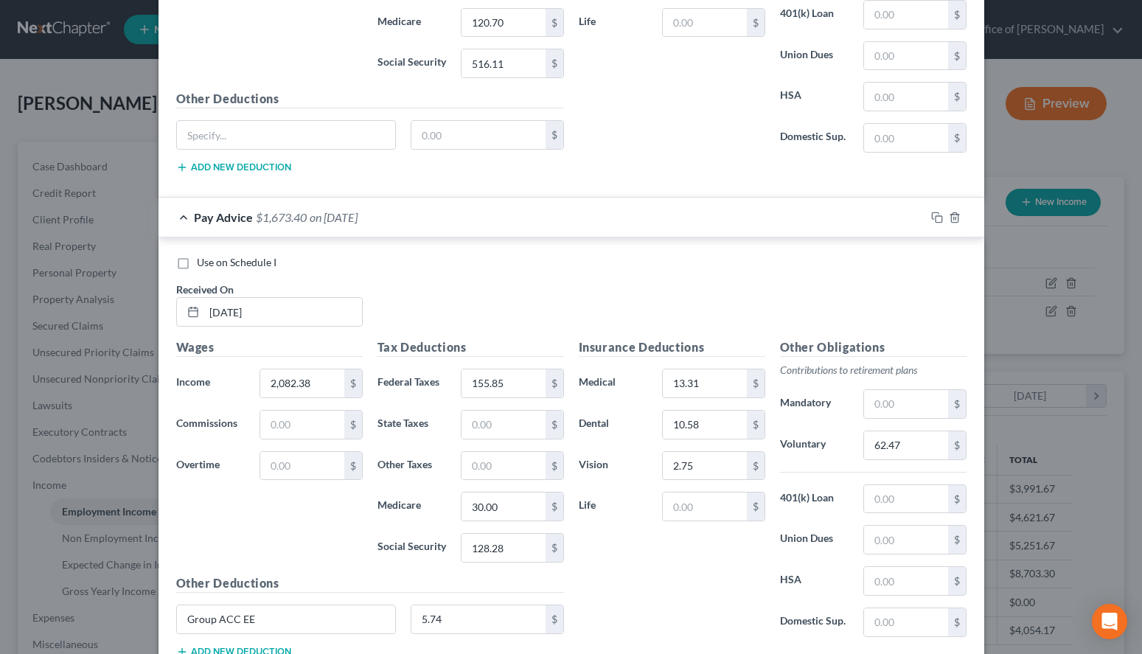
click at [763, 242] on div "Use on Schedule I Received On * [DATE] Wages Income * 2,082.38 $ Commissions $ …" at bounding box center [572, 458] width 826 height 443
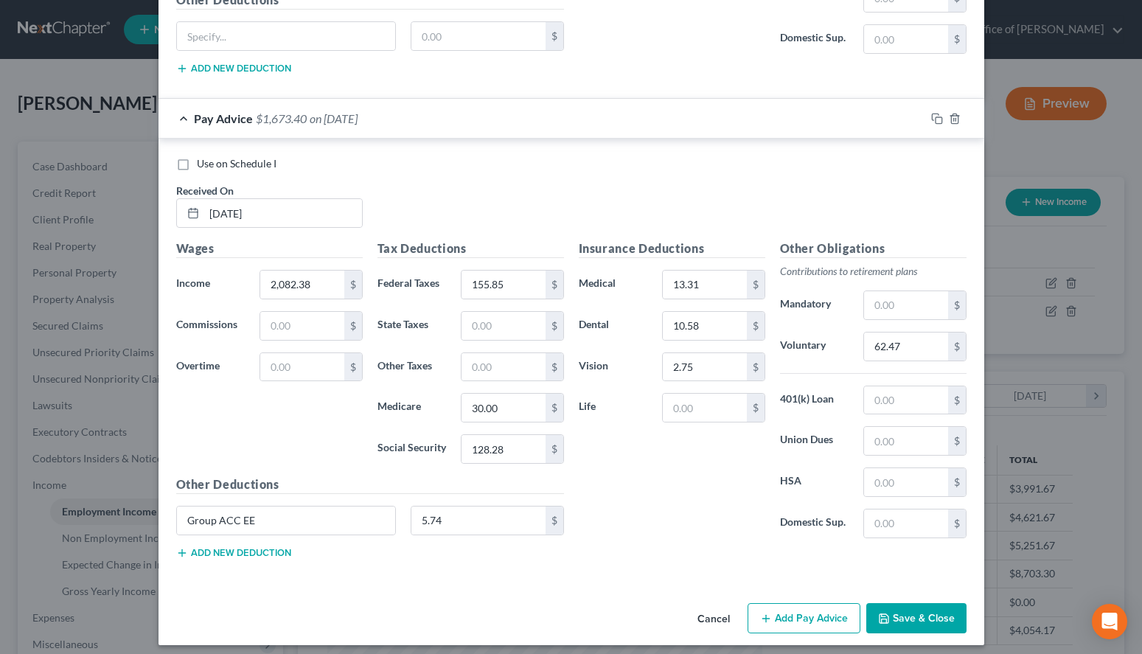
scroll to position [1284, 0]
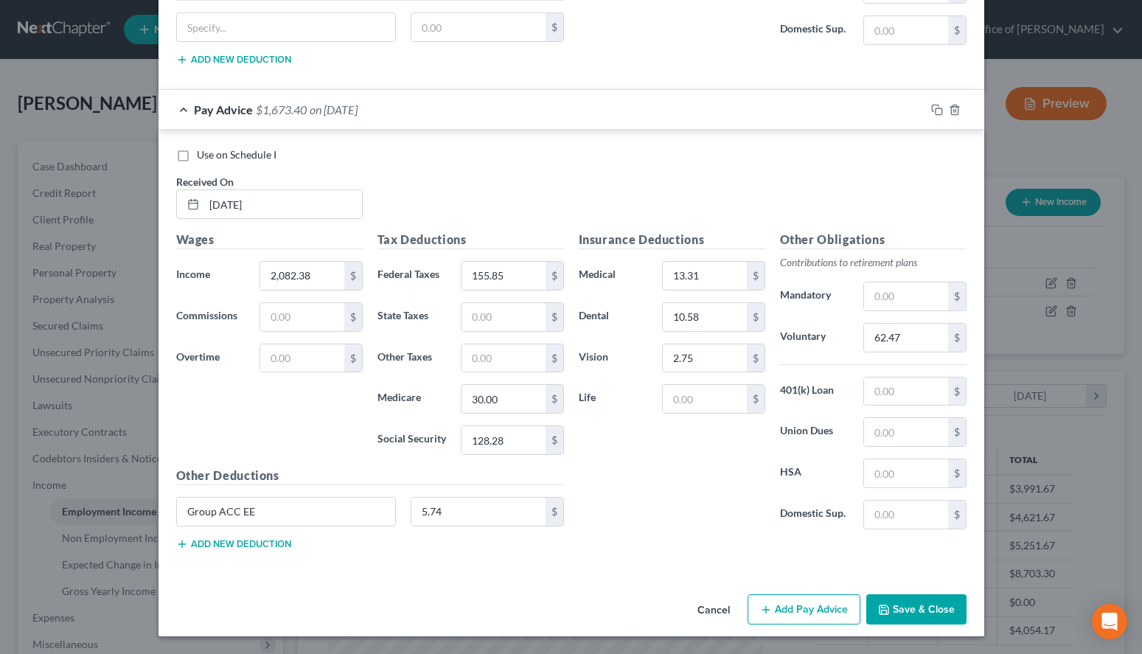
click at [899, 600] on button "Save & Close" at bounding box center [917, 609] width 100 height 31
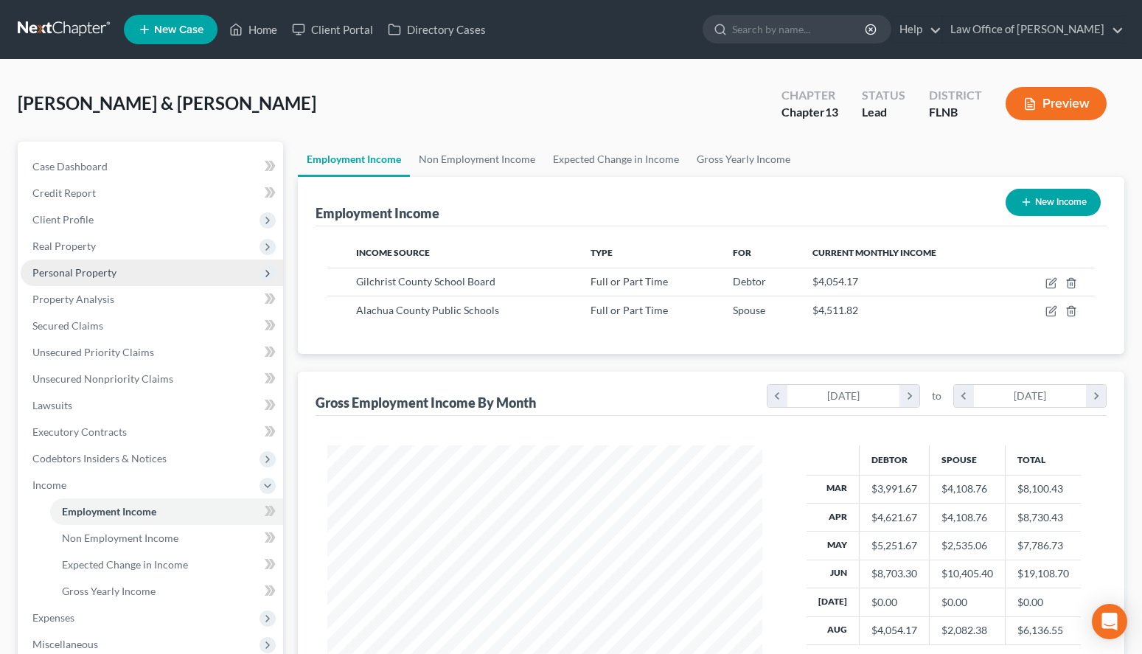
click at [100, 268] on span "Personal Property" at bounding box center [74, 272] width 84 height 13
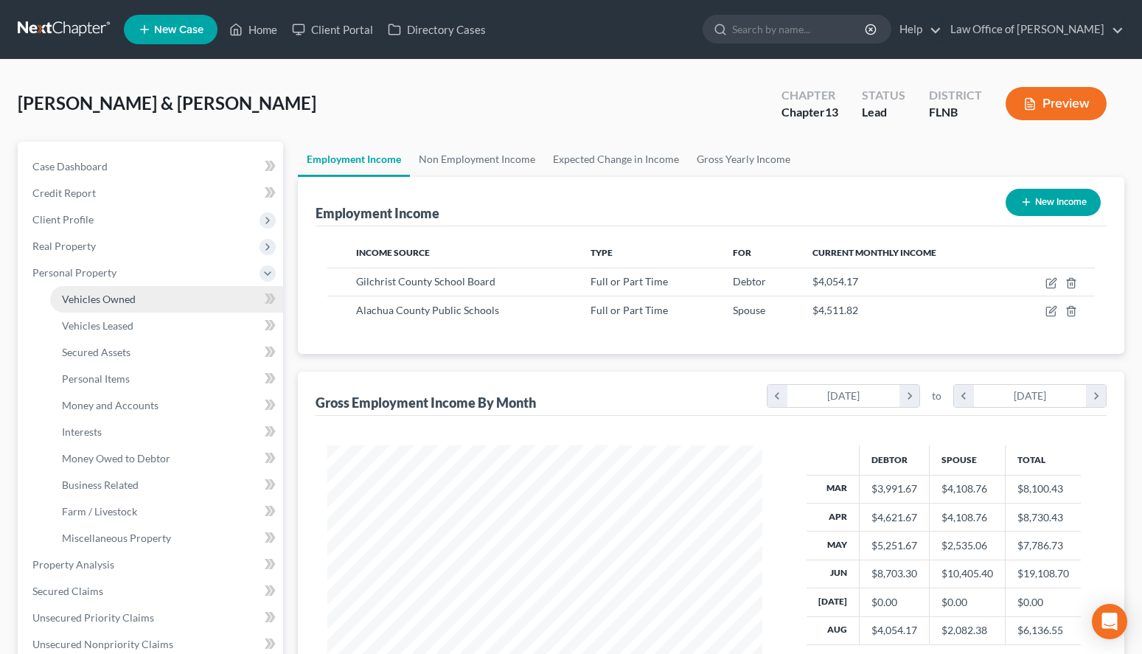
click at [110, 309] on link "Vehicles Owned" at bounding box center [166, 299] width 233 height 27
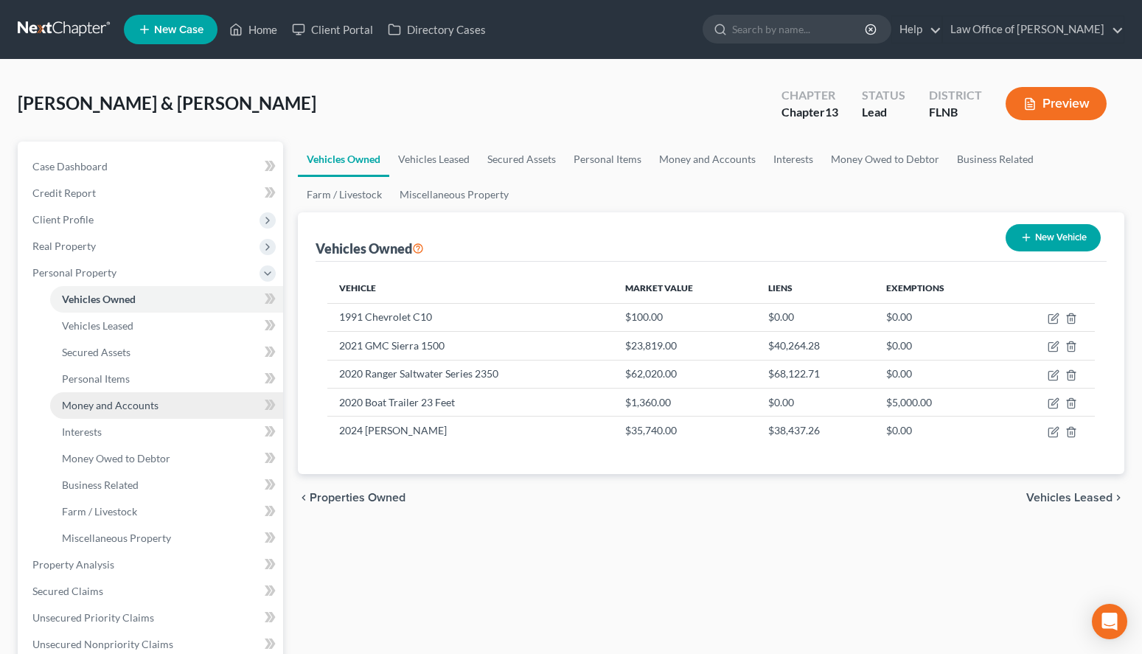
click at [99, 403] on span "Money and Accounts" at bounding box center [110, 405] width 97 height 13
